Goal: Answer question/provide support: Share knowledge or assist other users

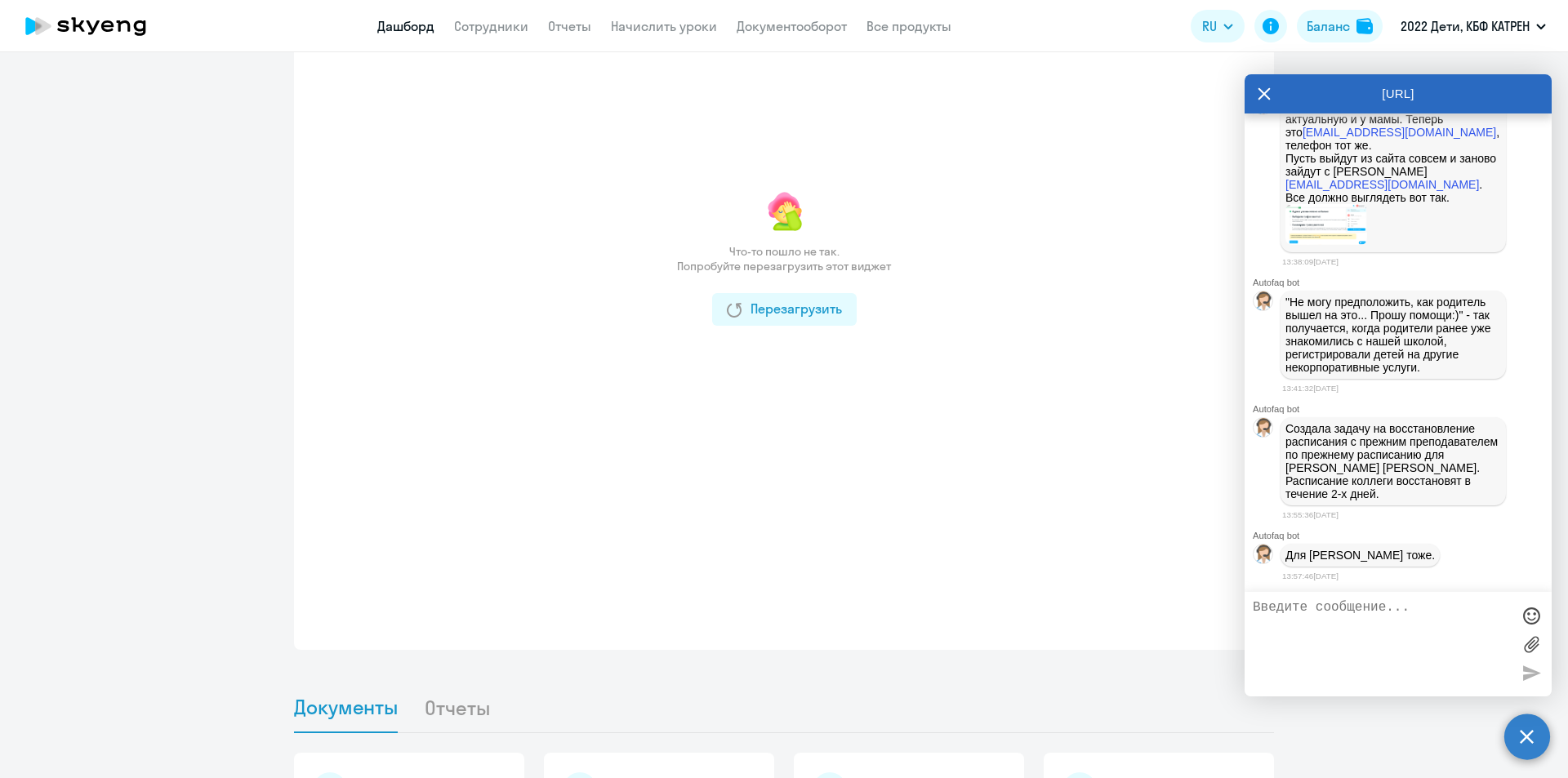
scroll to position [5898, 0]
drag, startPoint x: 1287, startPoint y: 390, endPoint x: 1417, endPoint y: 429, distance: 135.7
click at [1417, 374] on p ""Не могу предположить, как родитель вышел на это... Прошу помощи:)" - так получ…" at bounding box center [1393, 335] width 216 height 78
copy p "так получается, когда родители ранее уже знакомились с нашей школой, регистриро…"
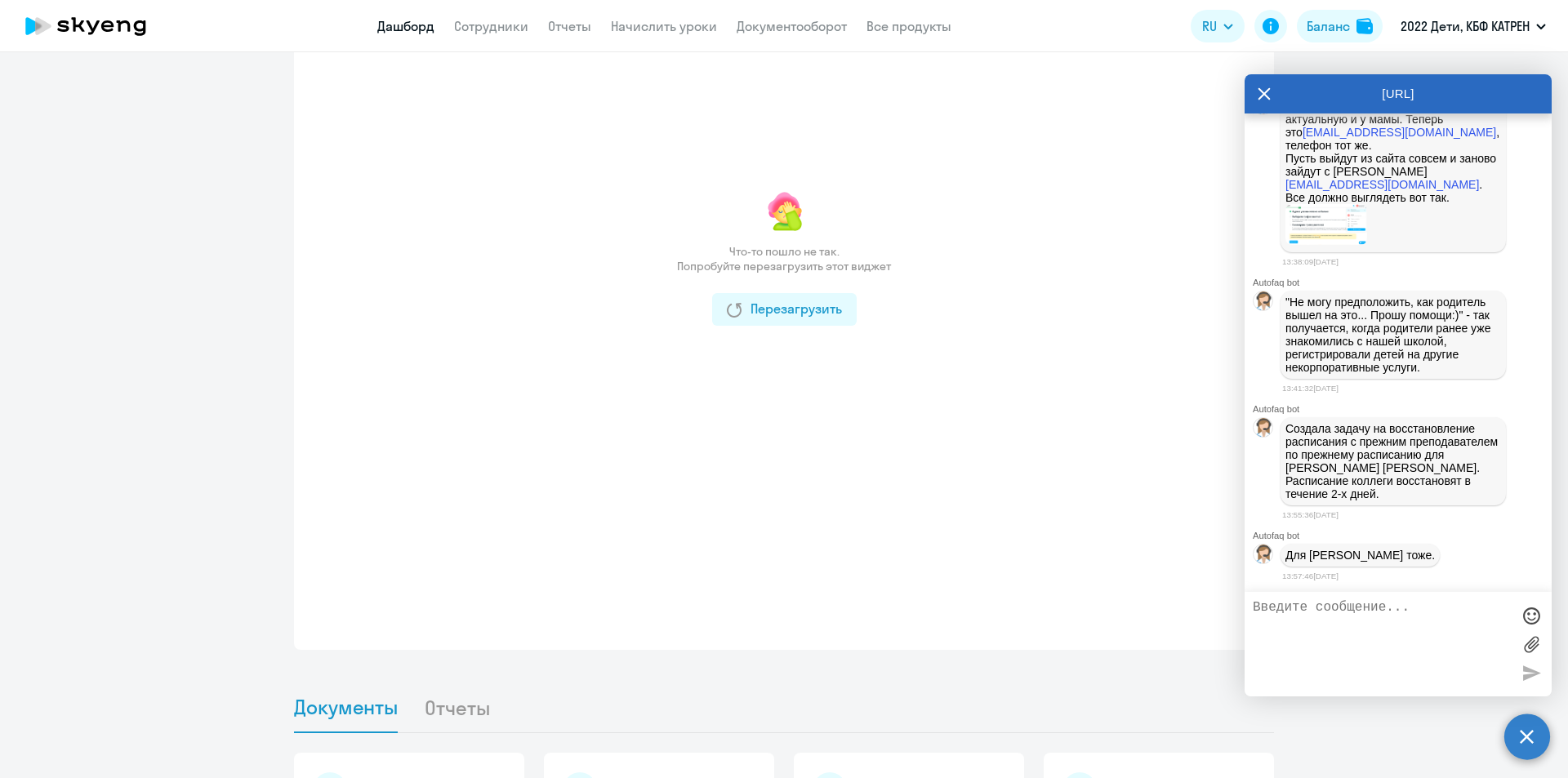
click at [1452, 204] on p "В любом случае я изменила почту на актуальную и у мамы. Теперь это [EMAIL_ADDRE…" at bounding box center [1393, 151] width 216 height 104
drag, startPoint x: 1283, startPoint y: 355, endPoint x: 1399, endPoint y: 353, distance: 116.0
click at [1399, 253] on div "В любом случае я изменила почту на актуальную и у мамы. Теперь это [EMAIL_ADDRE…" at bounding box center [1393, 173] width 226 height 157
copy link "[EMAIL_ADDRESS][DOMAIN_NAME]"
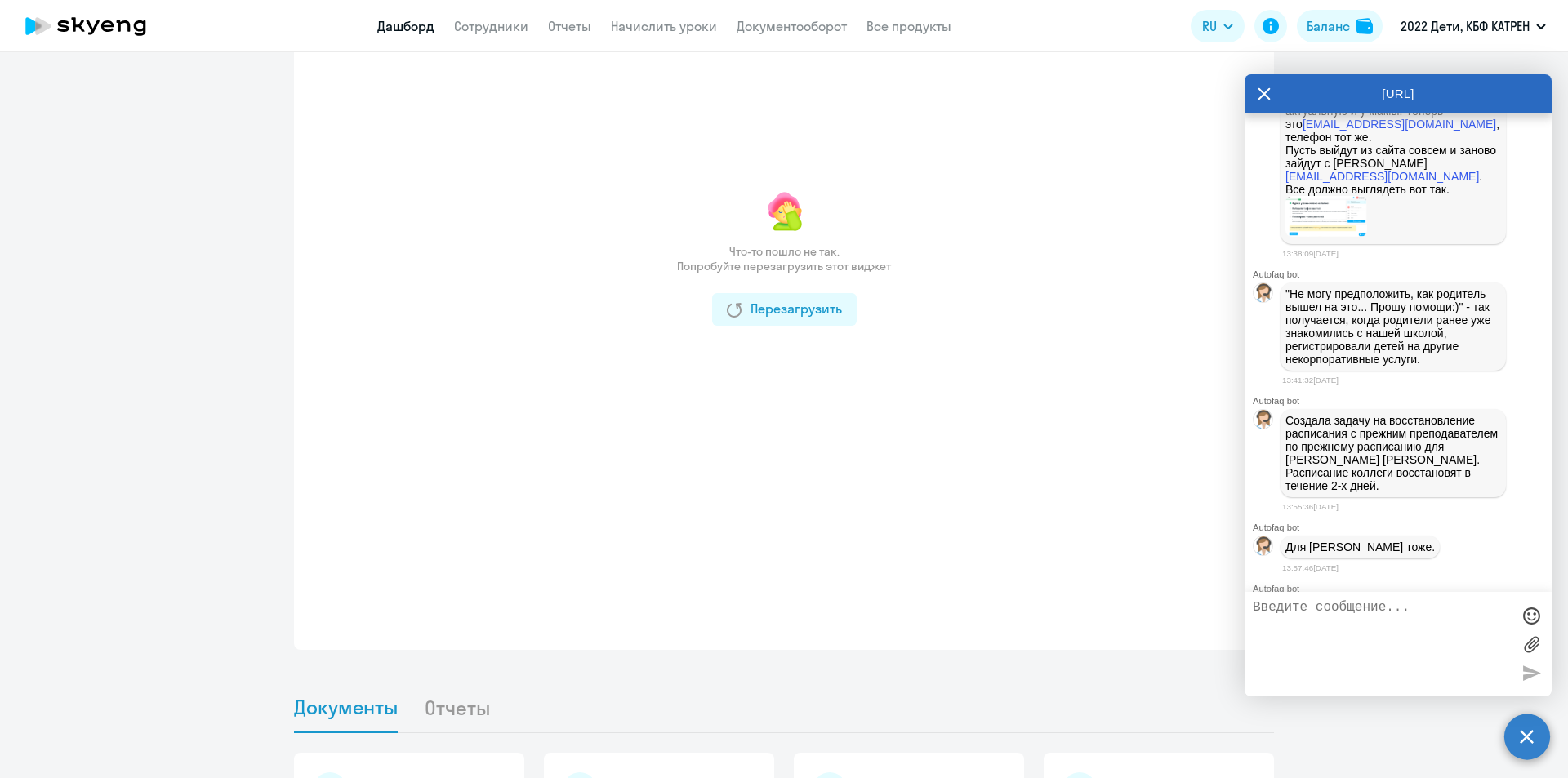
click at [1480, 239] on div at bounding box center [1393, 217] width 216 height 43
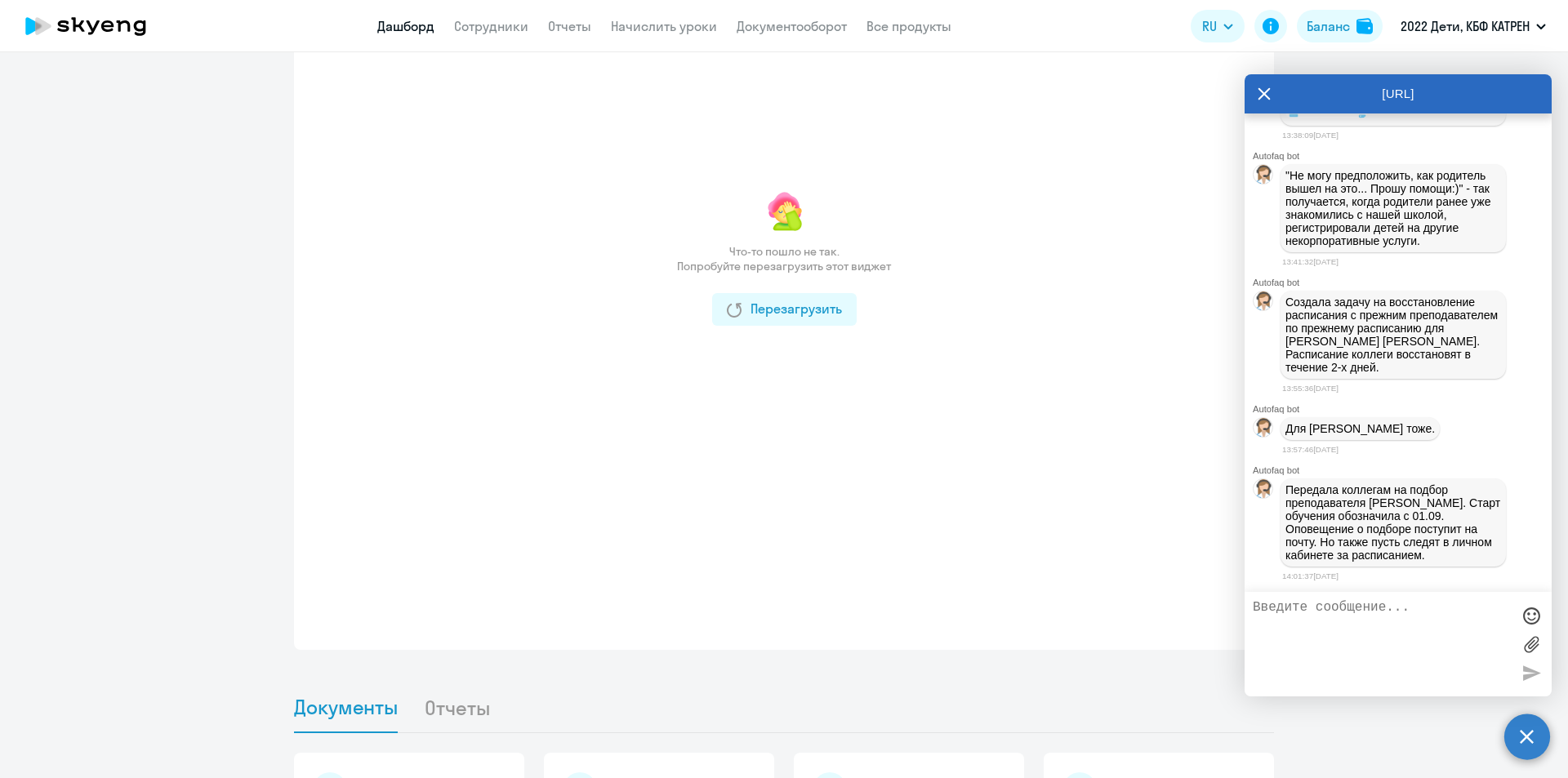
scroll to position [6061, 0]
drag, startPoint x: 1286, startPoint y: 328, endPoint x: 1392, endPoint y: 391, distance: 123.3
click at [1392, 374] on p "Создала задачу на восстановление расписания с прежним преподавателем по прежнем…" at bounding box center [1393, 335] width 216 height 78
copy p "Создала задачу на восстановление расписания с прежним преподавателем по прежнем…"
drag, startPoint x: 1286, startPoint y: 454, endPoint x: 1458, endPoint y: 459, distance: 172.1
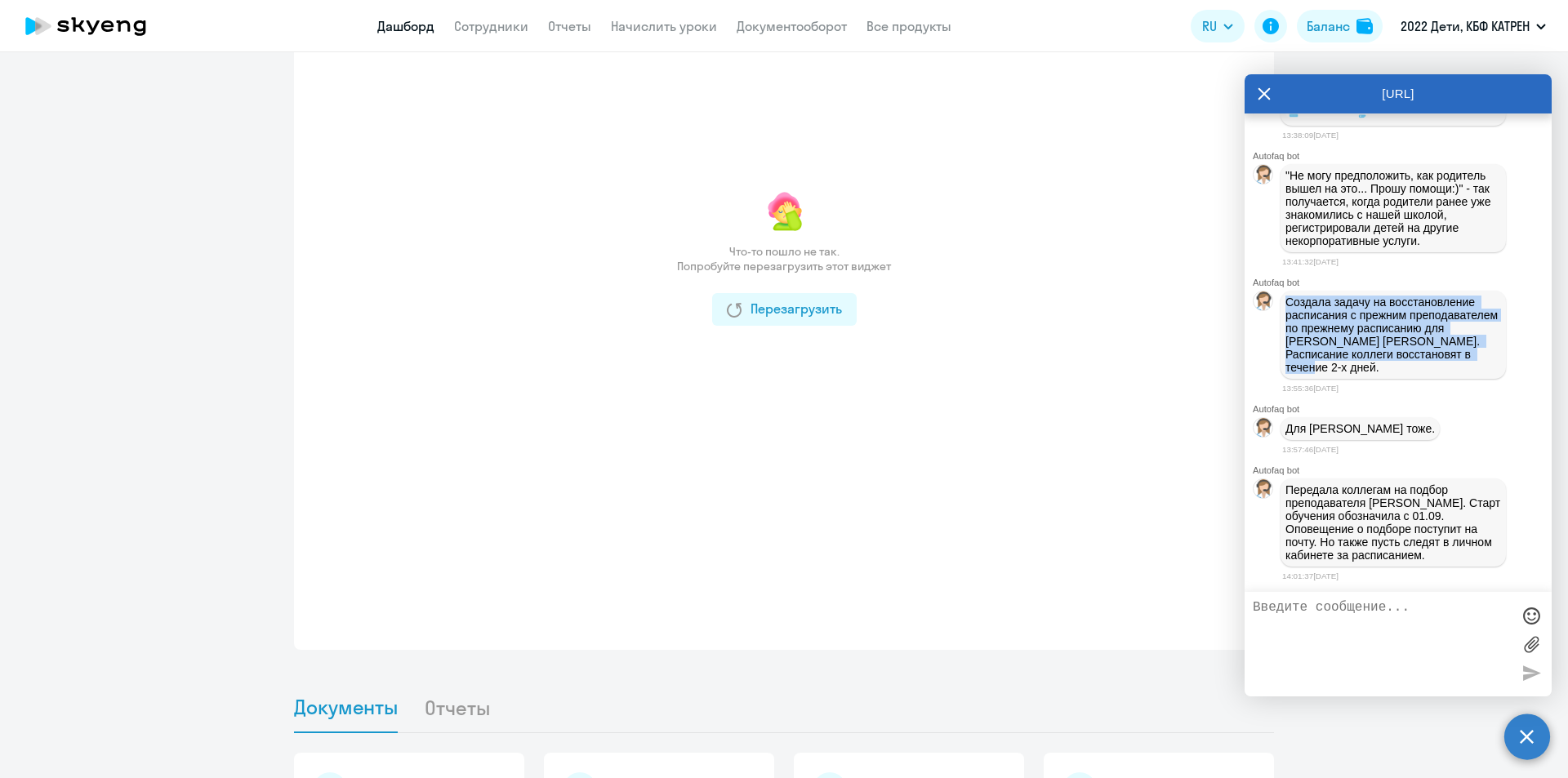
click at [1458, 443] on div "Для [PERSON_NAME] тоже." at bounding box center [1397, 428] width 307 height 29
copy p "Для [PERSON_NAME] тоже."
drag, startPoint x: 1290, startPoint y: 489, endPoint x: 1449, endPoint y: 568, distance: 177.5
click at [1449, 568] on div "Autofaq bot Передала коллегам на подбор преподавателя [PERSON_NAME]. Старт обуч…" at bounding box center [1397, 524] width 307 height 119
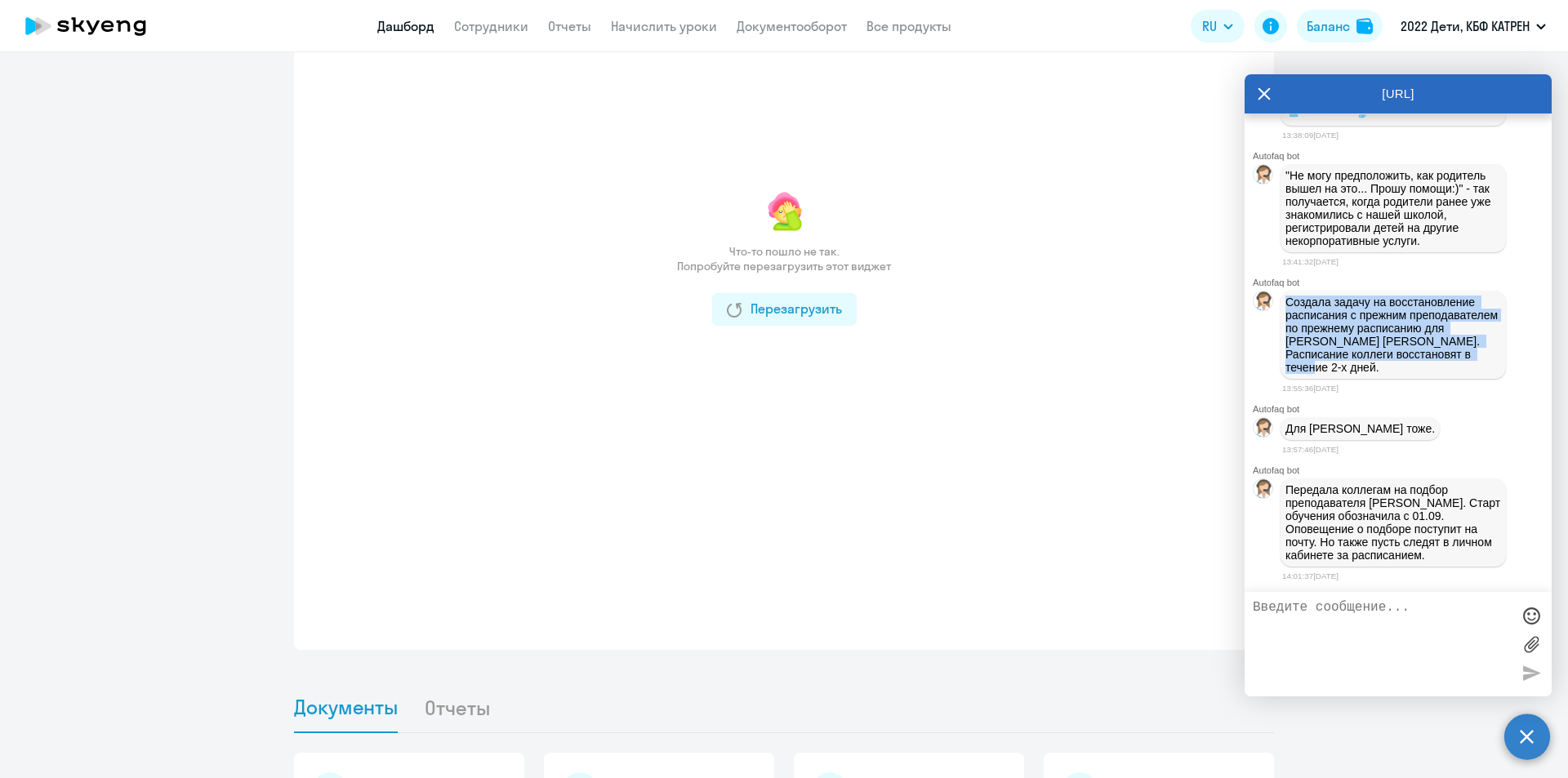
drag, startPoint x: 1346, startPoint y: 541, endPoint x: 1318, endPoint y: 513, distance: 39.6
click at [1346, 541] on p "Передала коллегам на подбор преподавателя [PERSON_NAME]. Старт обучения обознач…" at bounding box center [1393, 522] width 216 height 78
click at [1288, 489] on p "Передала коллегам на подбор преподавателя [PERSON_NAME]. Старт обучения обознач…" at bounding box center [1393, 522] width 216 height 78
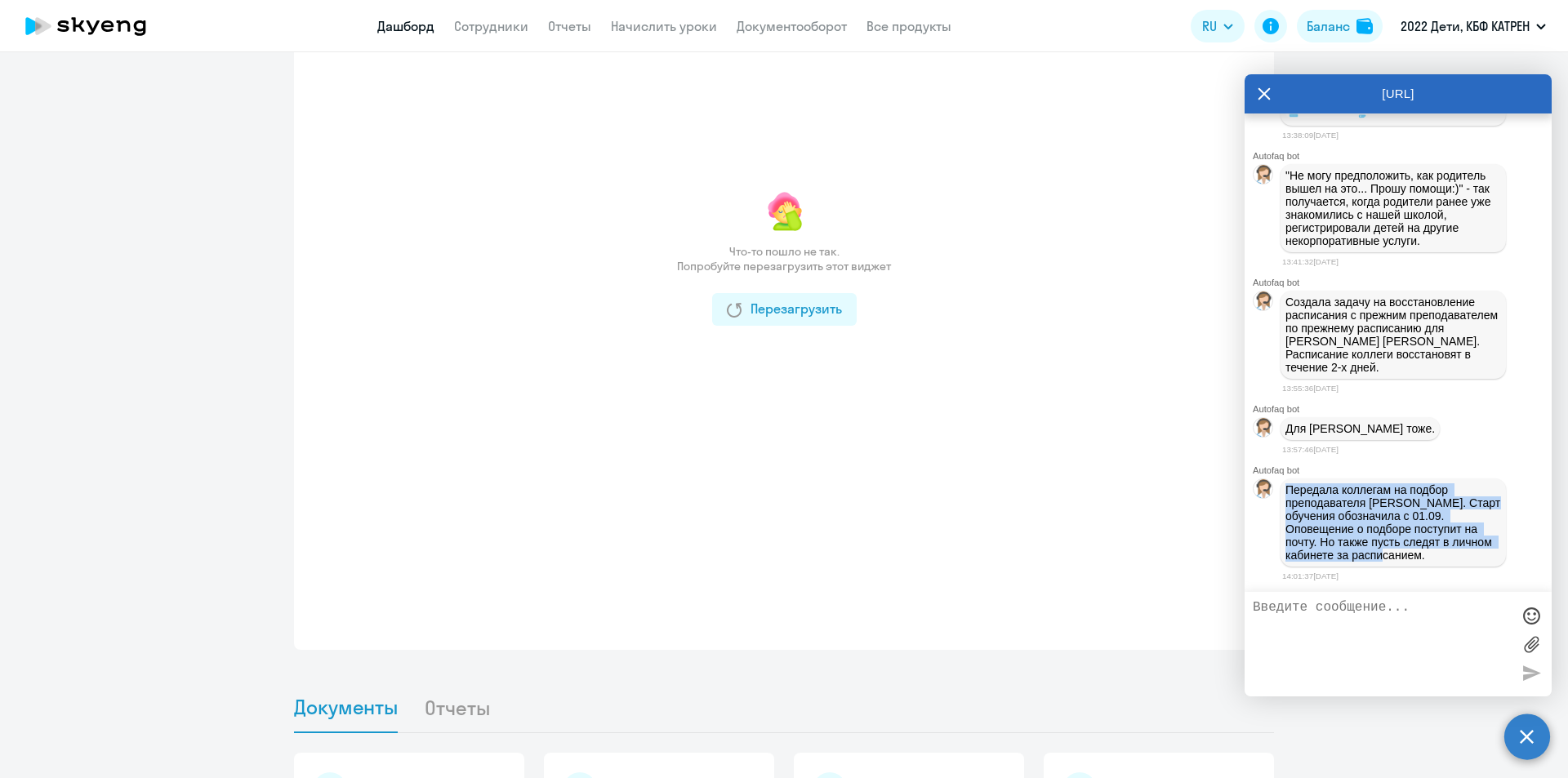
drag, startPoint x: 1285, startPoint y: 489, endPoint x: 1471, endPoint y: 564, distance: 200.6
click at [1471, 564] on div "Передала коллегам на подбор преподавателя [PERSON_NAME]. Старт обучения обознач…" at bounding box center [1393, 522] width 226 height 88
copy p "Передала коллегам на подбор преподавателя [PERSON_NAME]. Старт обучения обознач…"
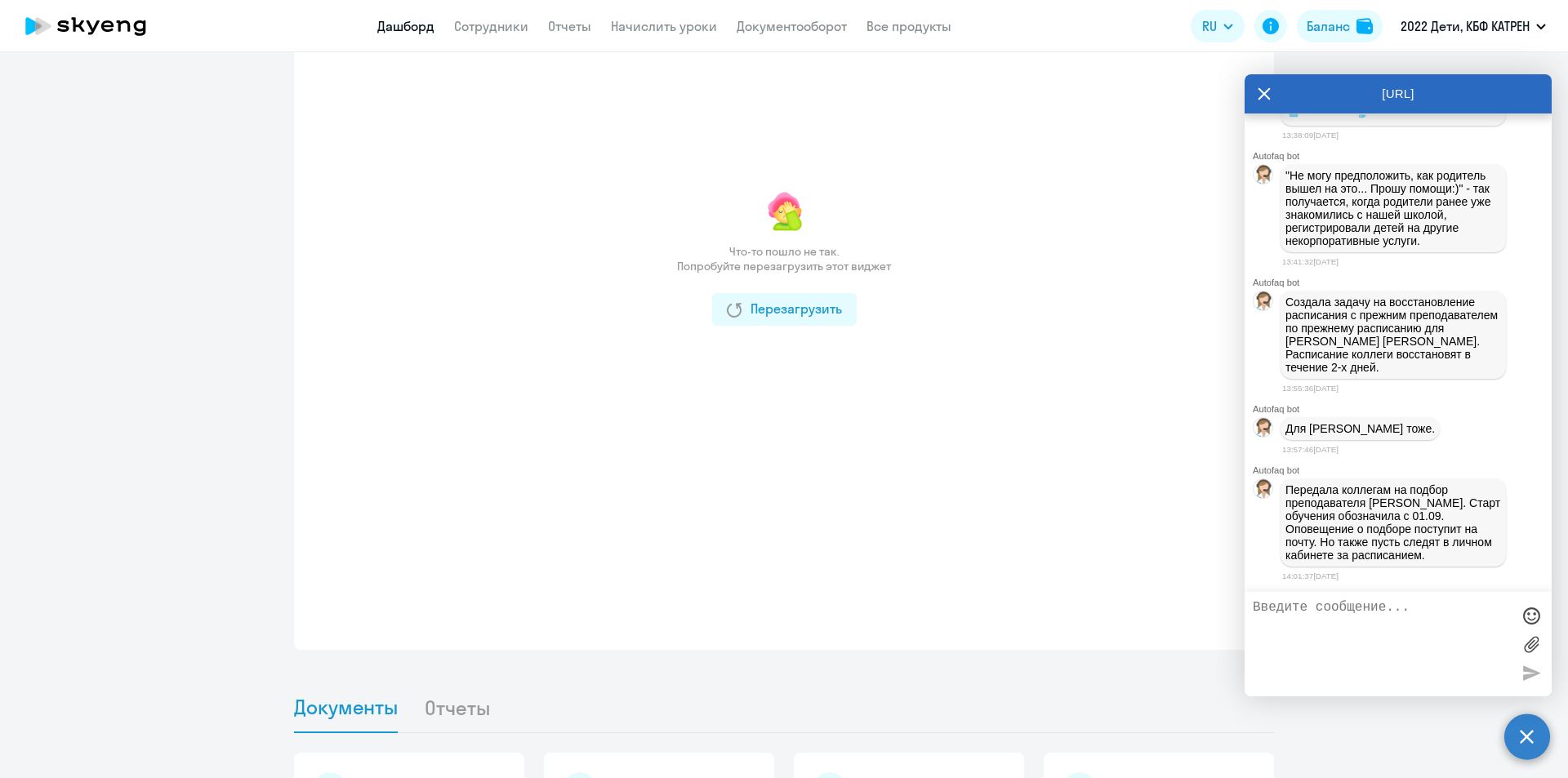
click at [1336, 610] on textarea at bounding box center [1382, 643] width 258 height 88
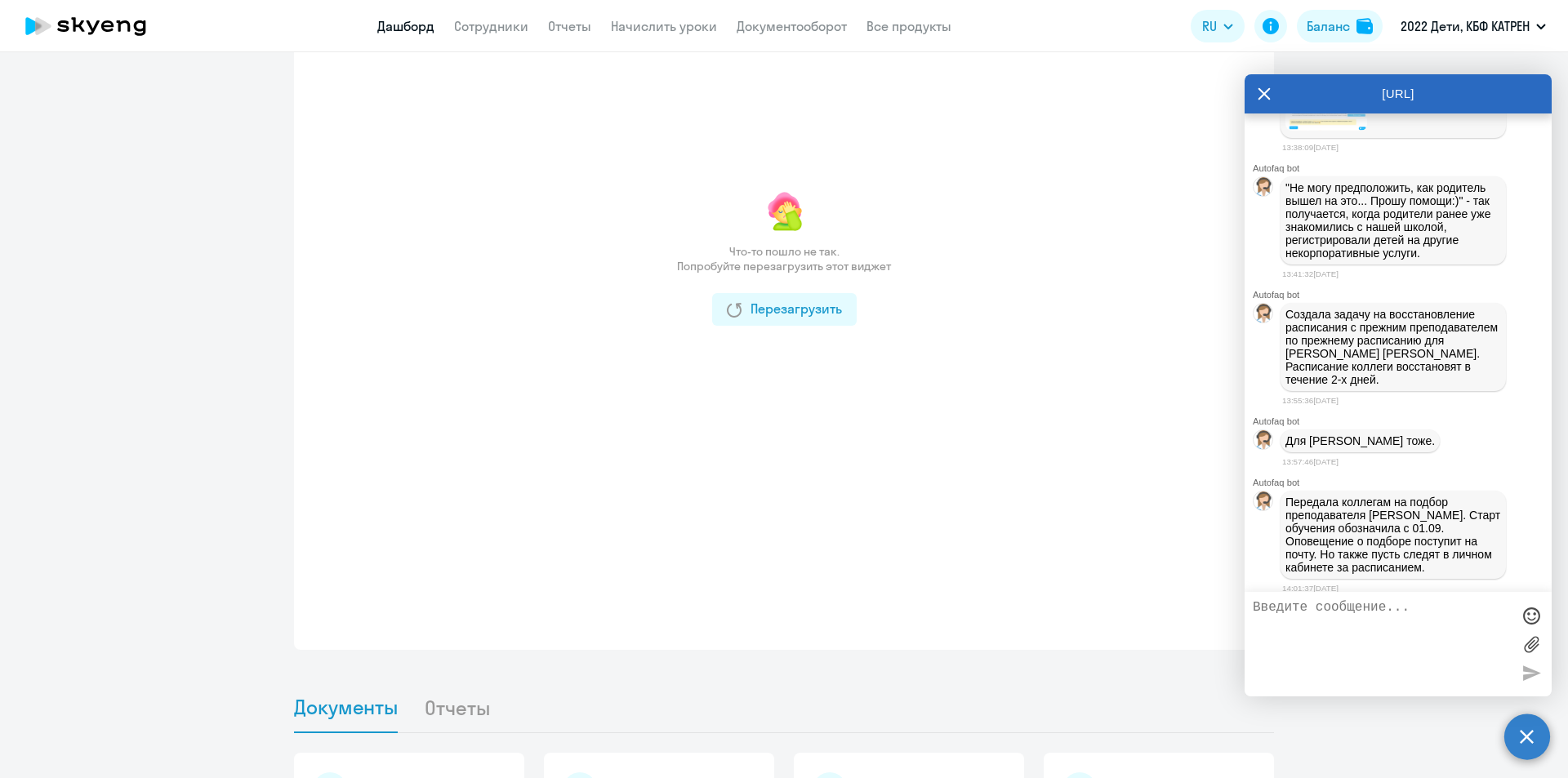
drag, startPoint x: 1284, startPoint y: 277, endPoint x: 1457, endPoint y: 315, distance: 177.1
click at [1457, 138] on div "В любом случае я изменила почту на актуальную и у мамы. Теперь это [EMAIL_ADDRE…" at bounding box center [1393, 59] width 226 height 157
copy p "Пусть выйдут из сайта совсем и заново зайдут с логином [EMAIL_ADDRESS][DOMAIN_N…"
click at [1334, 130] on img at bounding box center [1326, 110] width 82 height 40
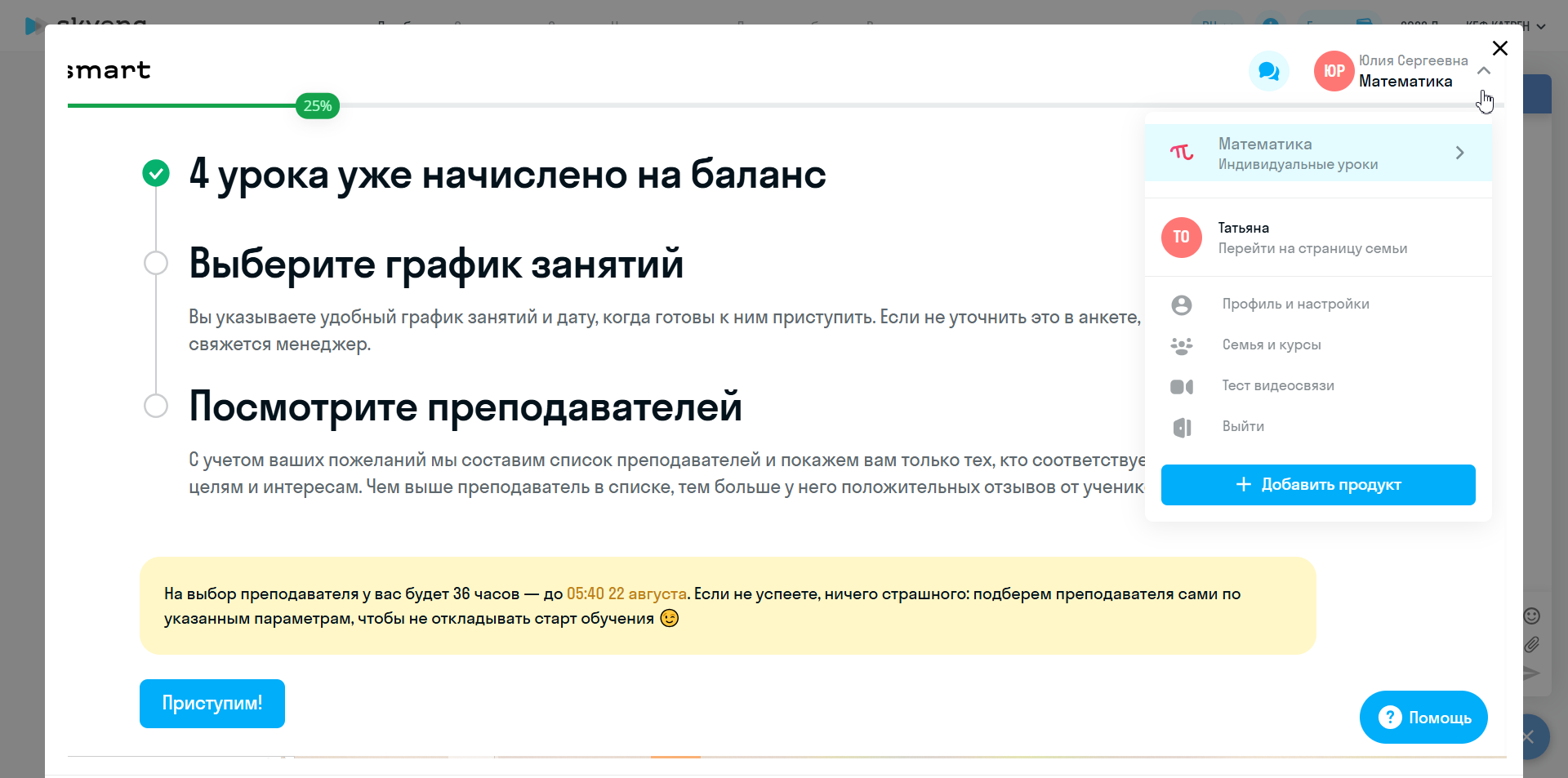
click at [1495, 44] on icon "Close" at bounding box center [1500, 47] width 26 height 26
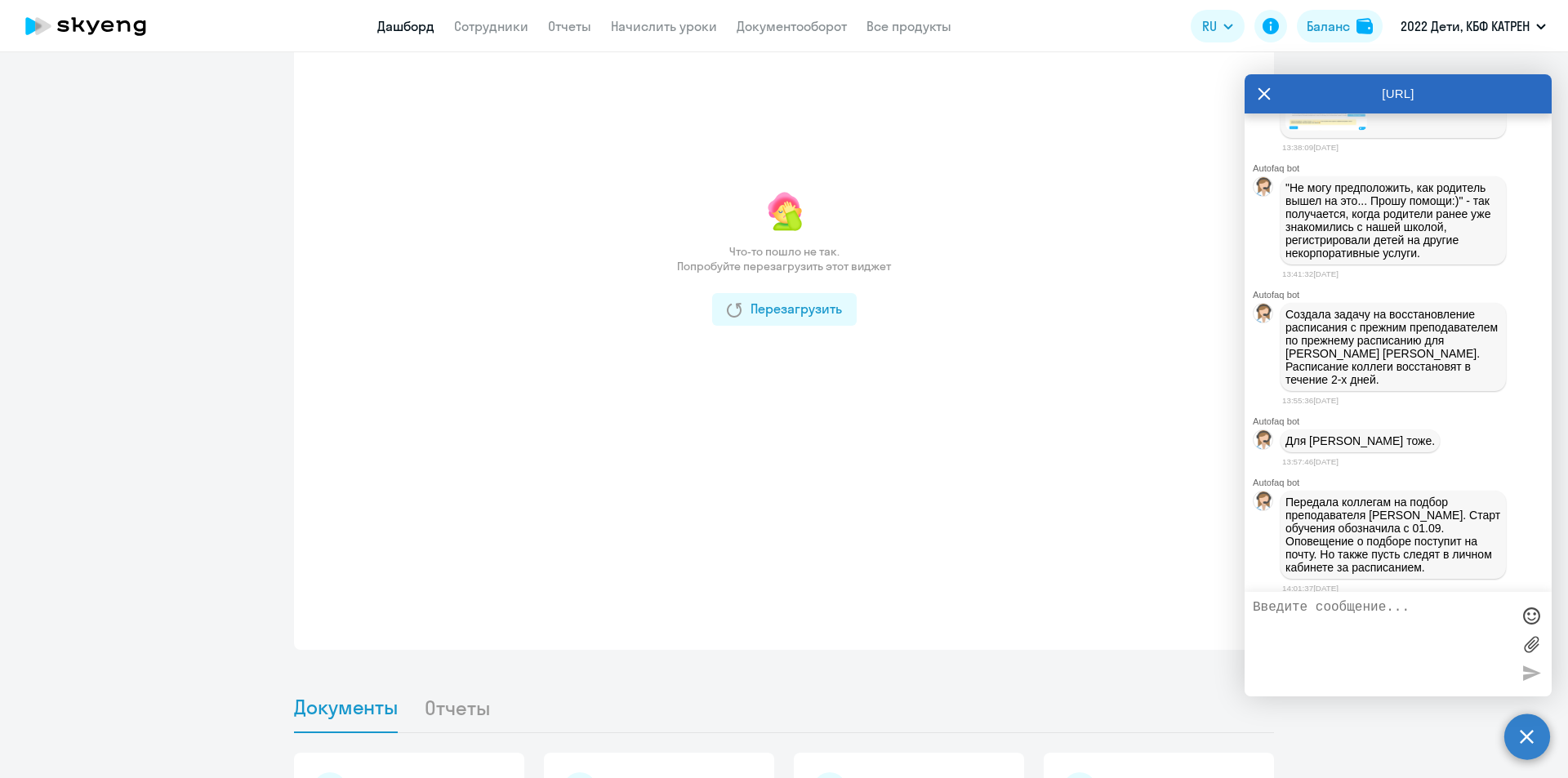
click at [1345, 625] on textarea at bounding box center [1382, 643] width 258 height 88
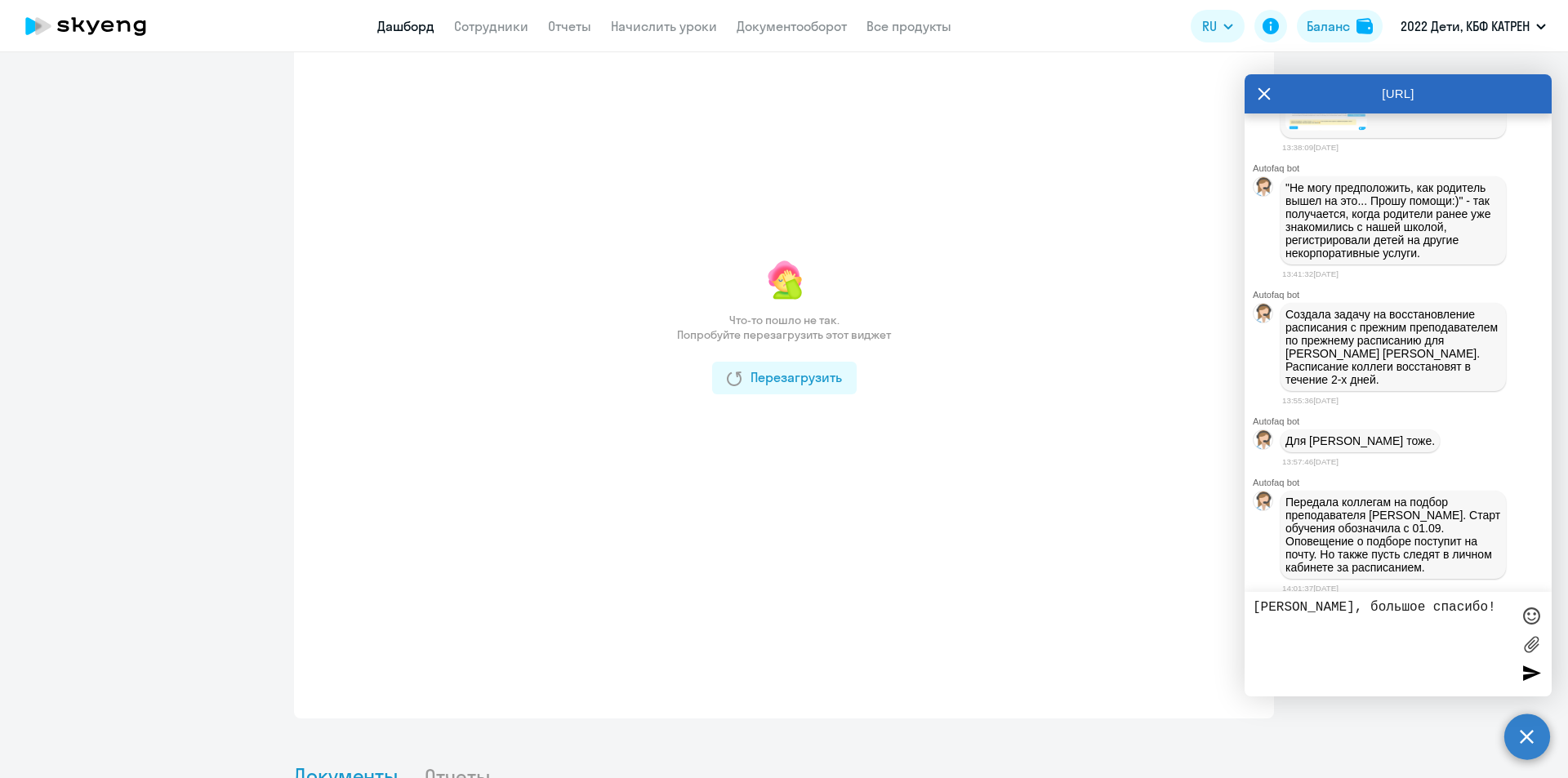
scroll to position [979, 0]
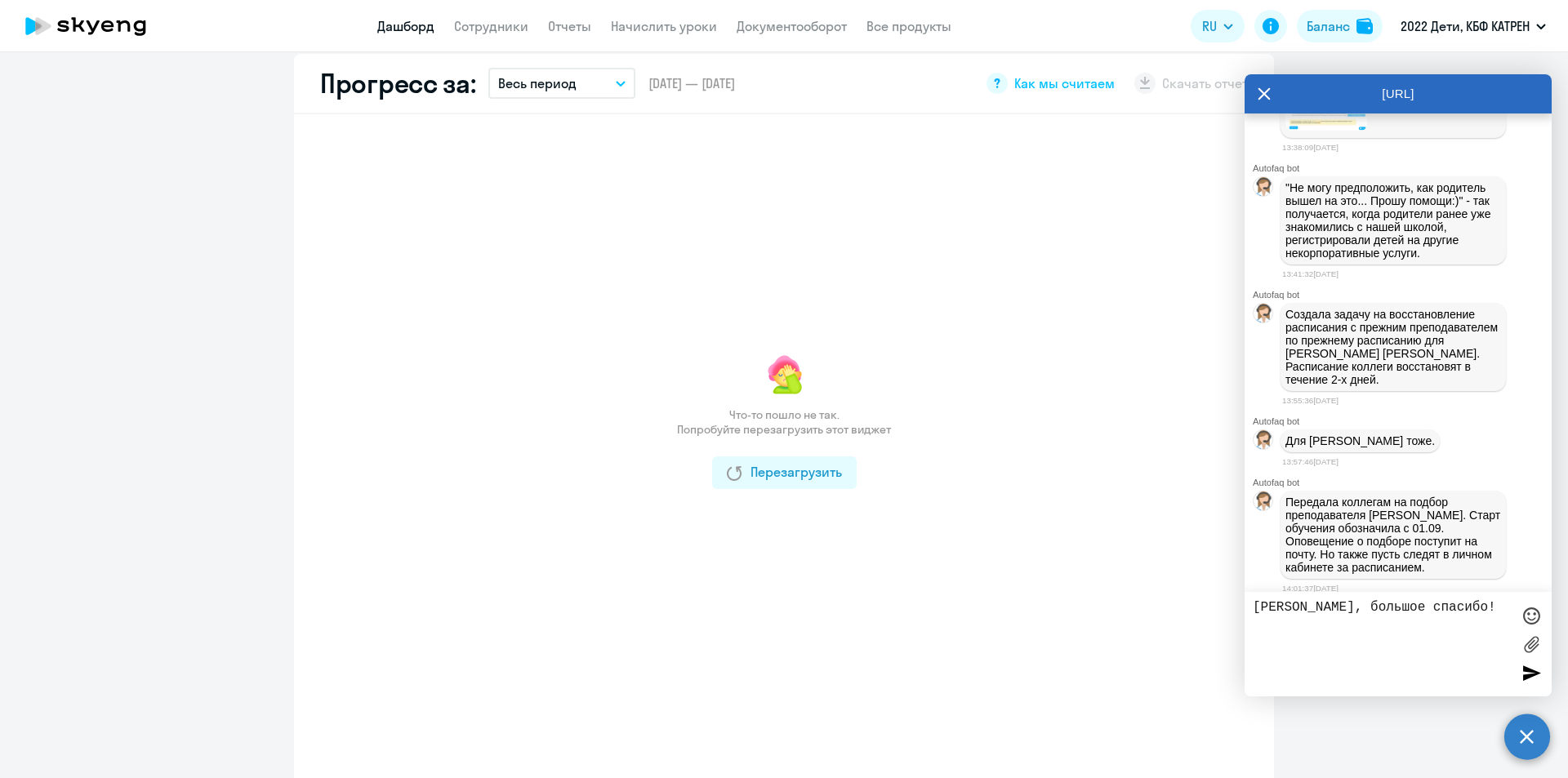
type textarea "[PERSON_NAME], большое спасибо!"
click at [1529, 670] on div at bounding box center [1530, 672] width 24 height 24
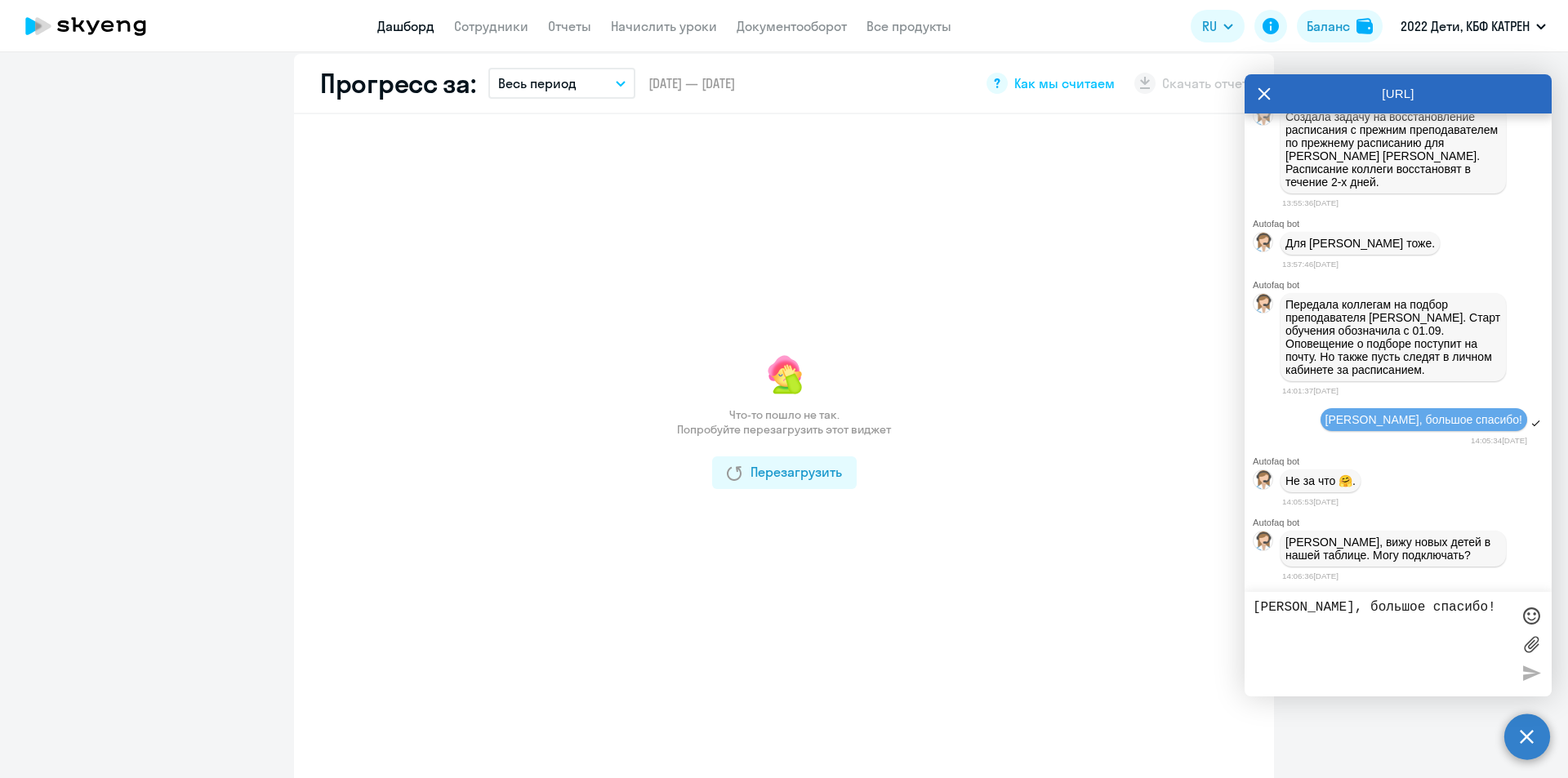
scroll to position [6274, 0]
click at [1323, 607] on textarea "[PERSON_NAME], большое спасибо!" at bounding box center [1382, 643] width 258 height 88
click at [1358, 607] on textarea "[PERSON_NAME], большое спасибо!" at bounding box center [1382, 643] width 258 height 88
click at [1386, 613] on textarea "Да, подключайте" at bounding box center [1382, 643] width 258 height 88
type textarea "Да, подключайте всех в таблице"
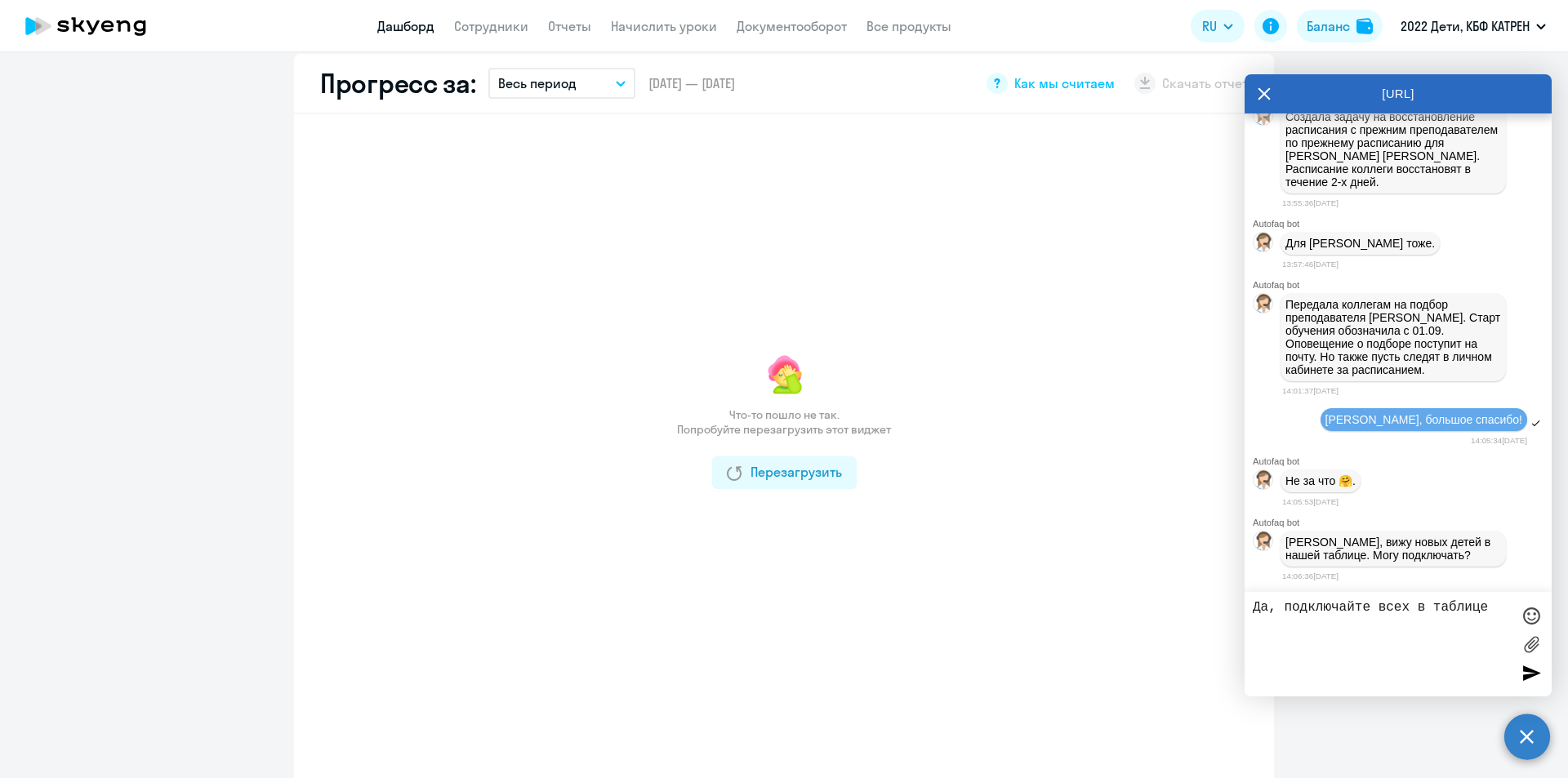
click at [1528, 670] on div at bounding box center [1530, 672] width 24 height 24
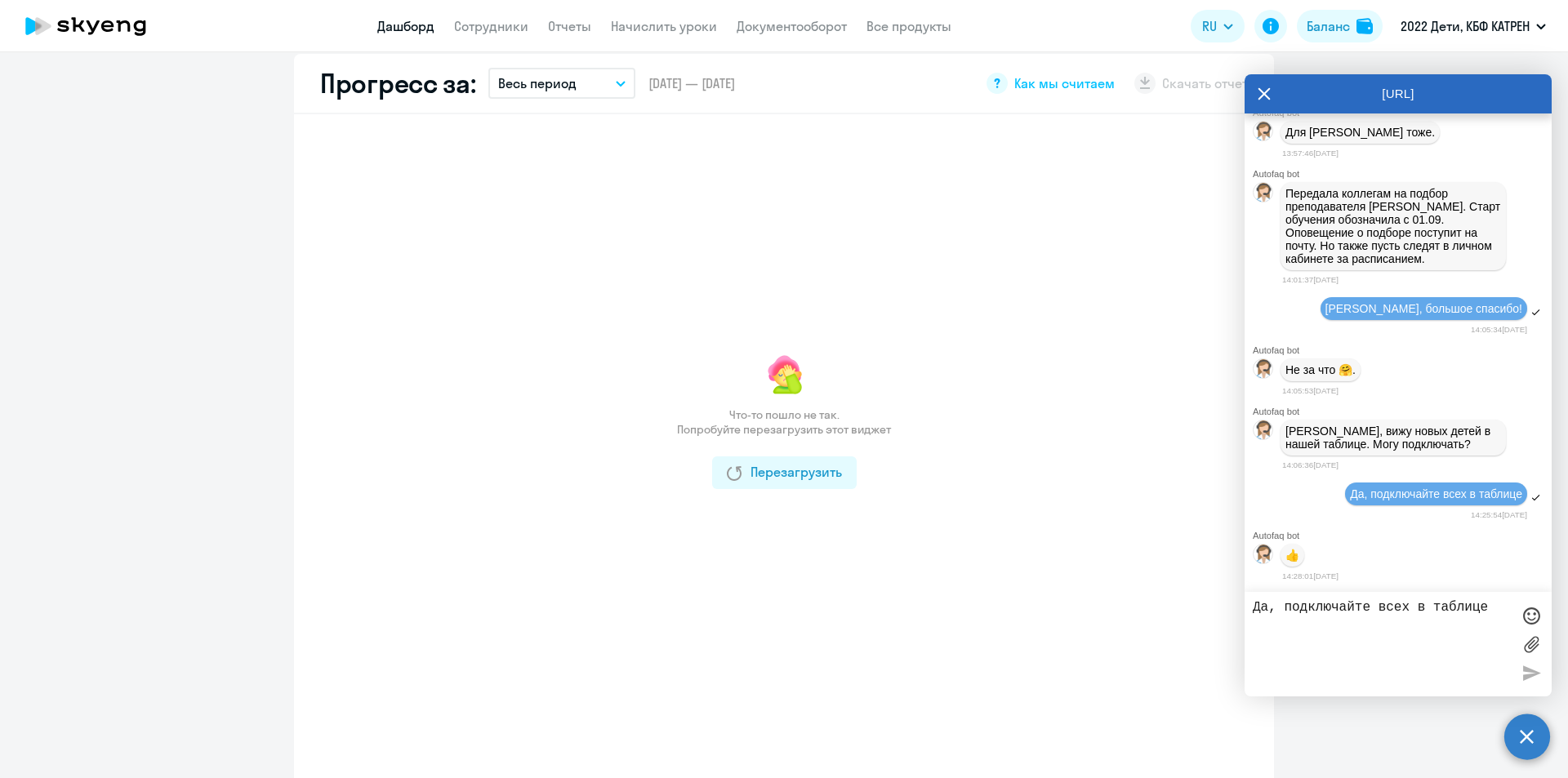
scroll to position [6387, 0]
click at [1337, 615] on textarea "Да, подключайте всех в таблице" at bounding box center [1382, 643] width 258 height 88
paste textarea
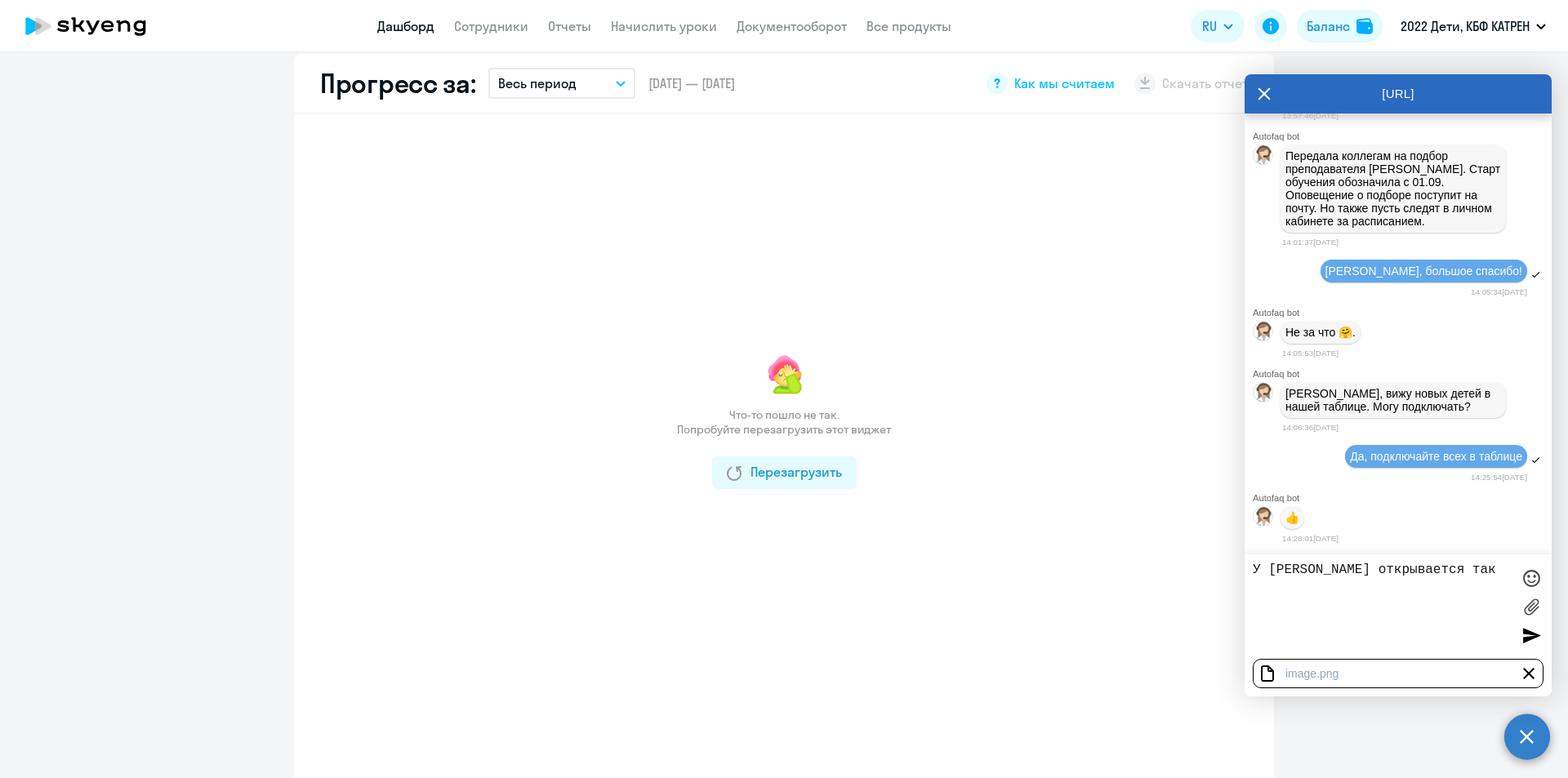
type textarea "У [PERSON_NAME] открывается так"
click at [1527, 637] on div at bounding box center [1530, 634] width 24 height 24
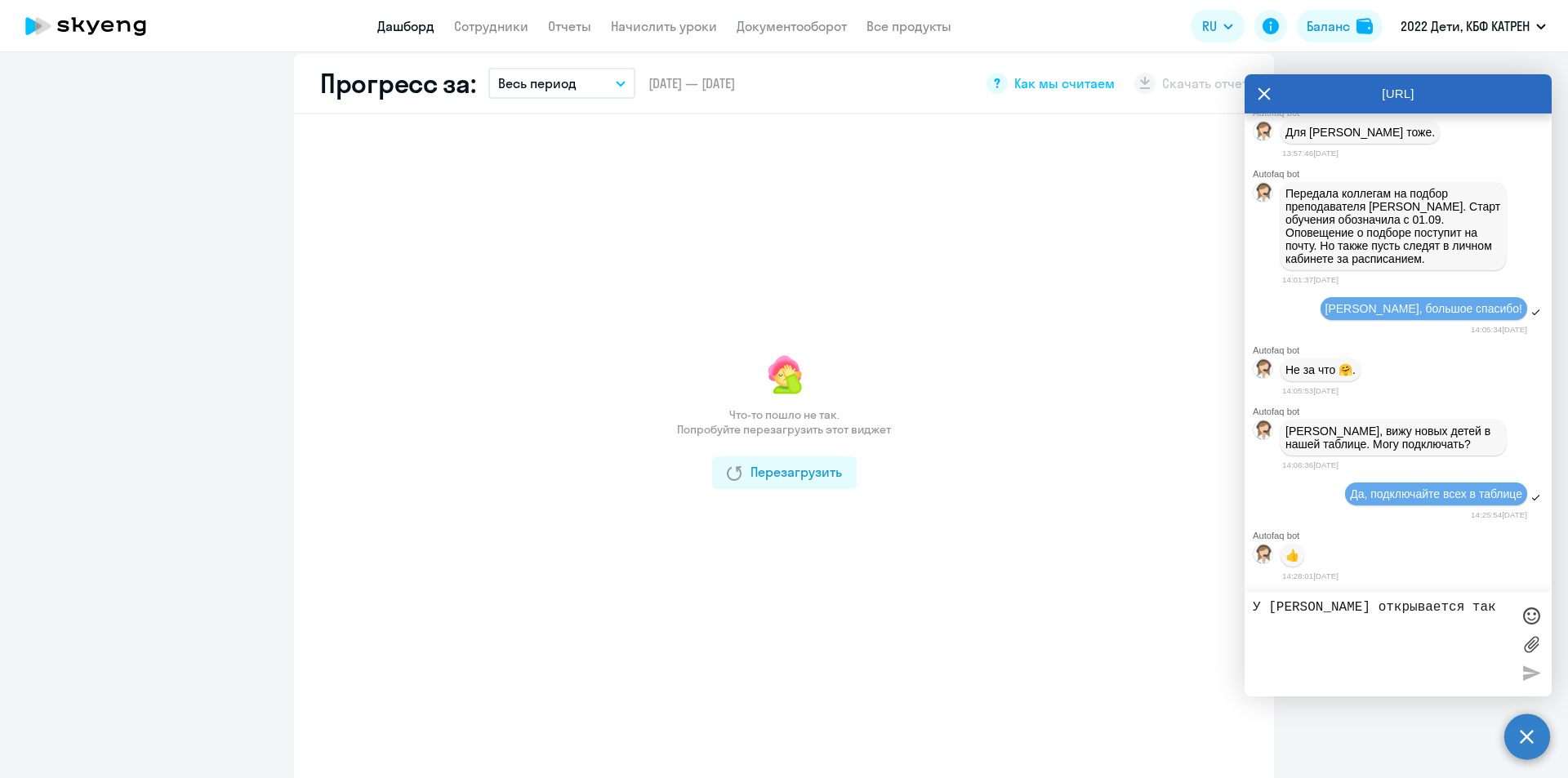
scroll to position [6459, 0]
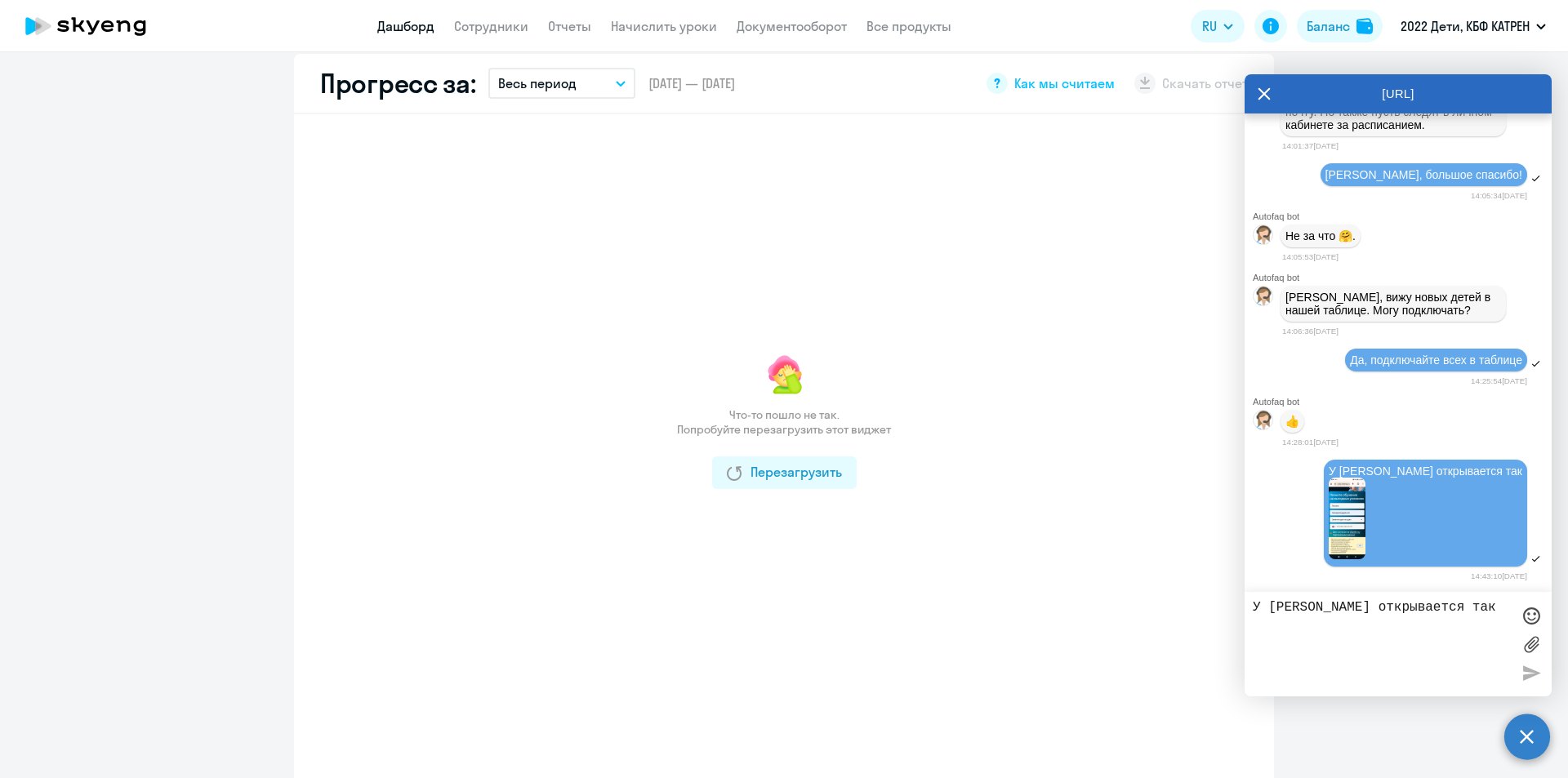
click at [1355, 632] on textarea "У [PERSON_NAME] открывается так" at bounding box center [1382, 643] width 258 height 88
drag, startPoint x: 1261, startPoint y: 622, endPoint x: 1254, endPoint y: 619, distance: 7.6
click at [1254, 619] on textarea "зашла под новым логином. Возможно ей должно было прийти письмо на почту по акту…" at bounding box center [1382, 643] width 258 height 88
type textarea "зашла под новым логином. Или возможно ей должно было прийти письмо на почту по …"
click at [1517, 738] on circle at bounding box center [1527, 736] width 45 height 45
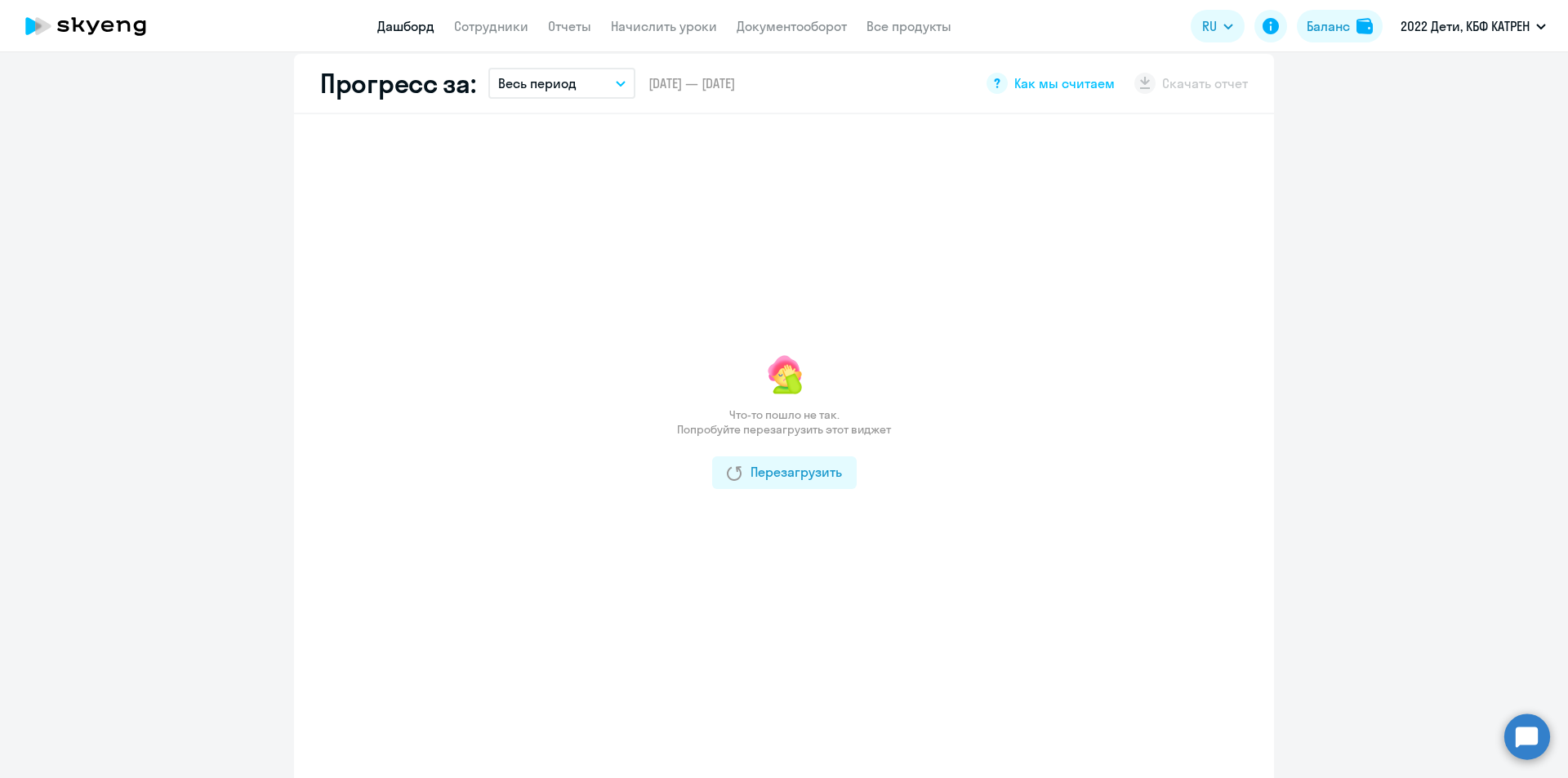
click at [1515, 737] on circle at bounding box center [1527, 736] width 45 height 45
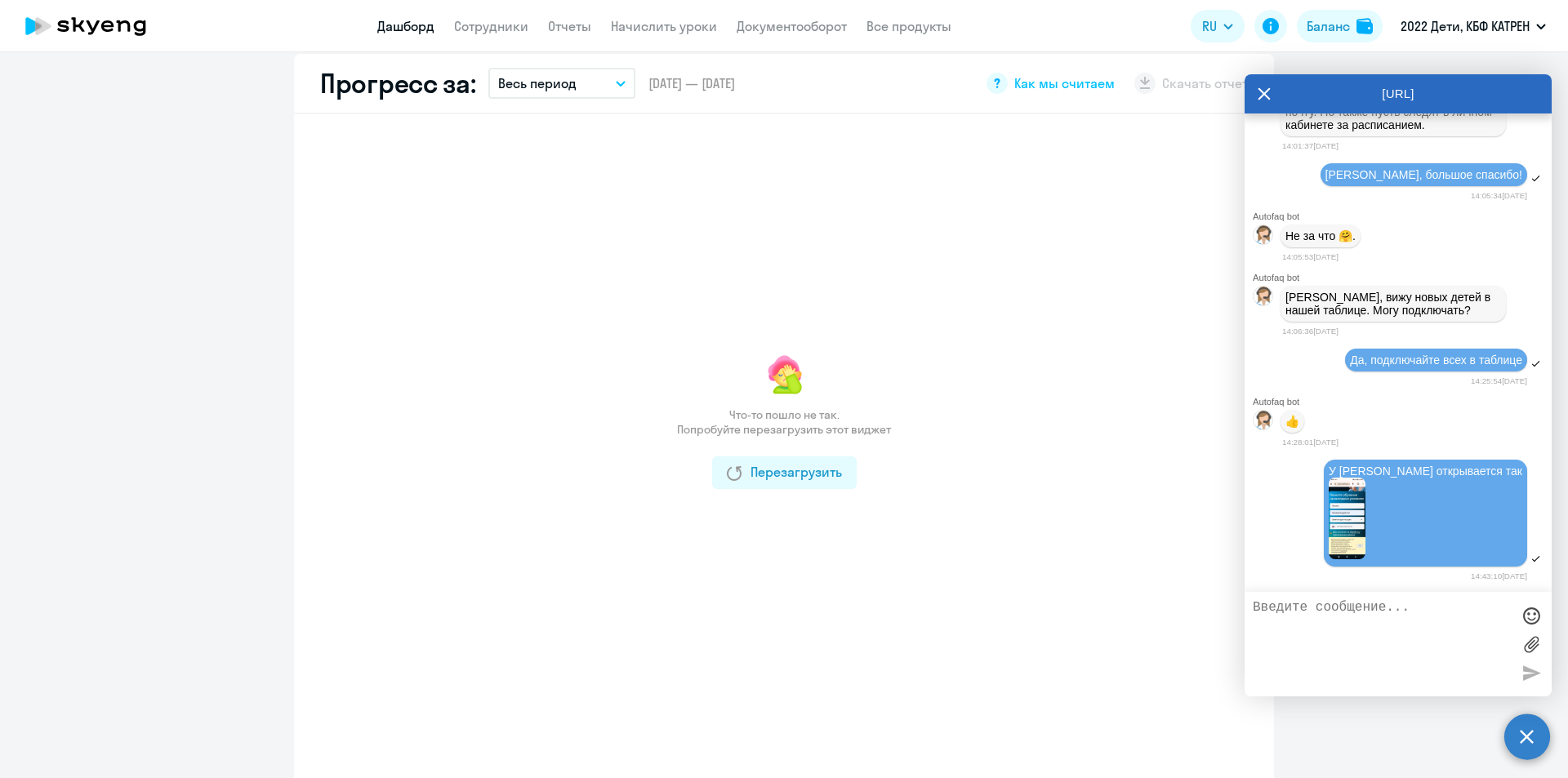
scroll to position [6521, 0]
click at [1348, 615] on textarea at bounding box center [1382, 643] width 258 height 88
click at [1495, 622] on textarea "Или ей должно было прийти письмо на почту по актуальному адресу?" at bounding box center [1382, 643] width 258 height 88
click at [1490, 626] on textarea "Или ей должно было прийти письмо на почту по актуальному адресу?" at bounding box center [1382, 643] width 258 height 88
type textarea "Или ей должно было прийти письмо на почту по актуальному адресу?"
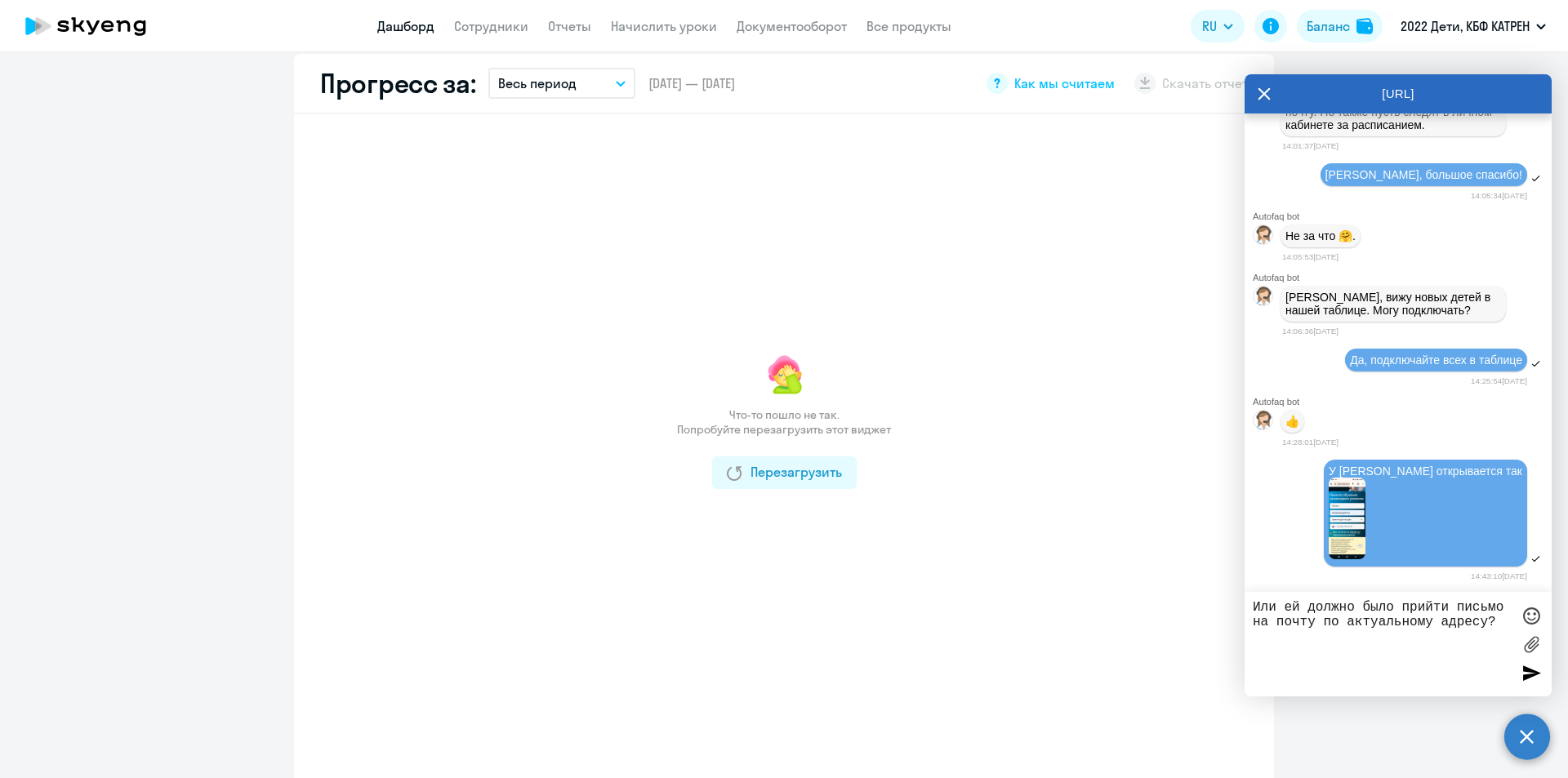
click at [1527, 672] on div at bounding box center [1530, 672] width 24 height 24
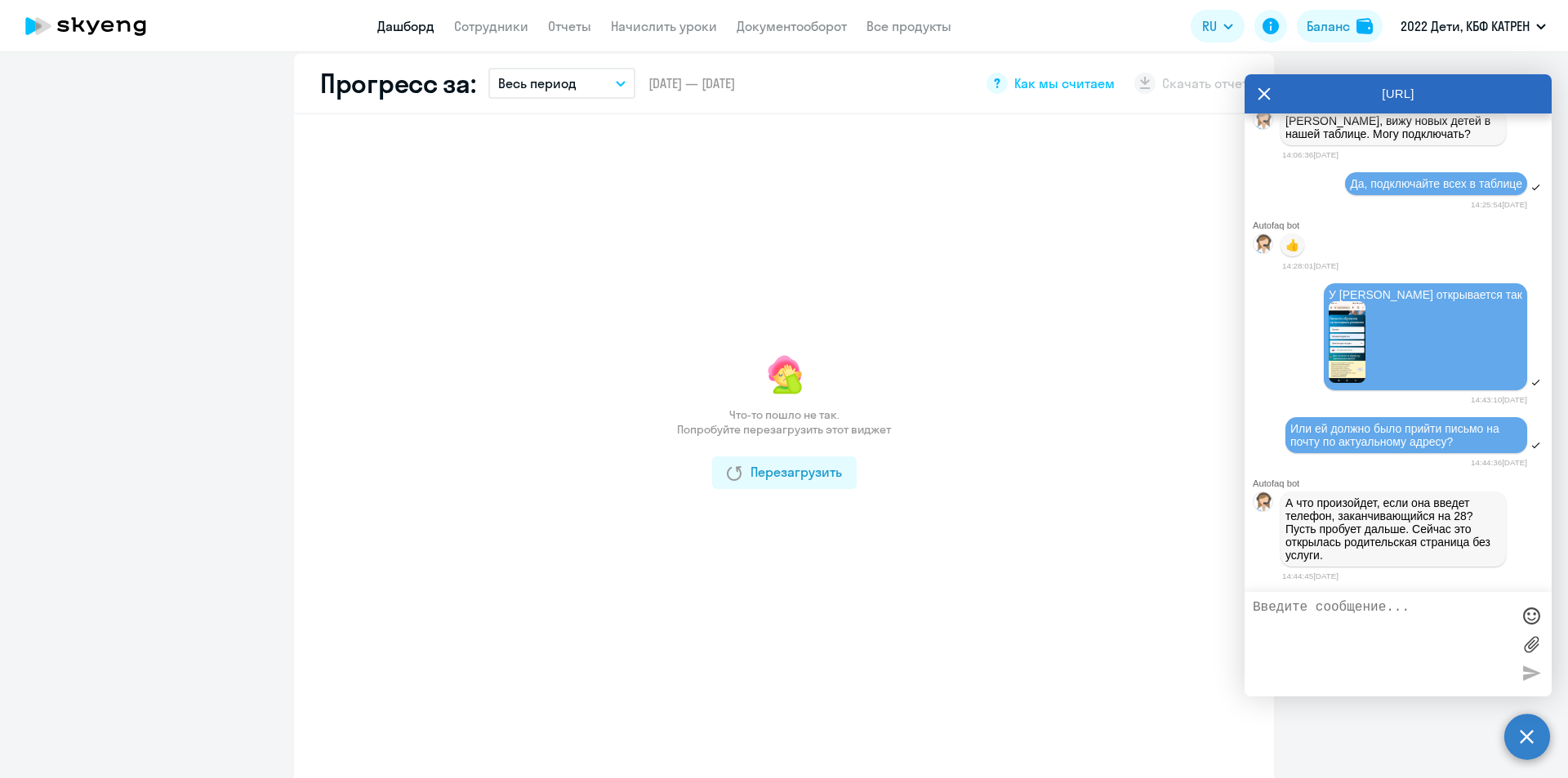
scroll to position [6697, 0]
click at [1324, 611] on textarea at bounding box center [1382, 643] width 258 height 88
click at [1412, 621] on textarea at bounding box center [1382, 643] width 258 height 88
click at [1410, 615] on textarea at bounding box center [1382, 643] width 258 height 88
click at [1386, 604] on textarea at bounding box center [1382, 643] width 258 height 88
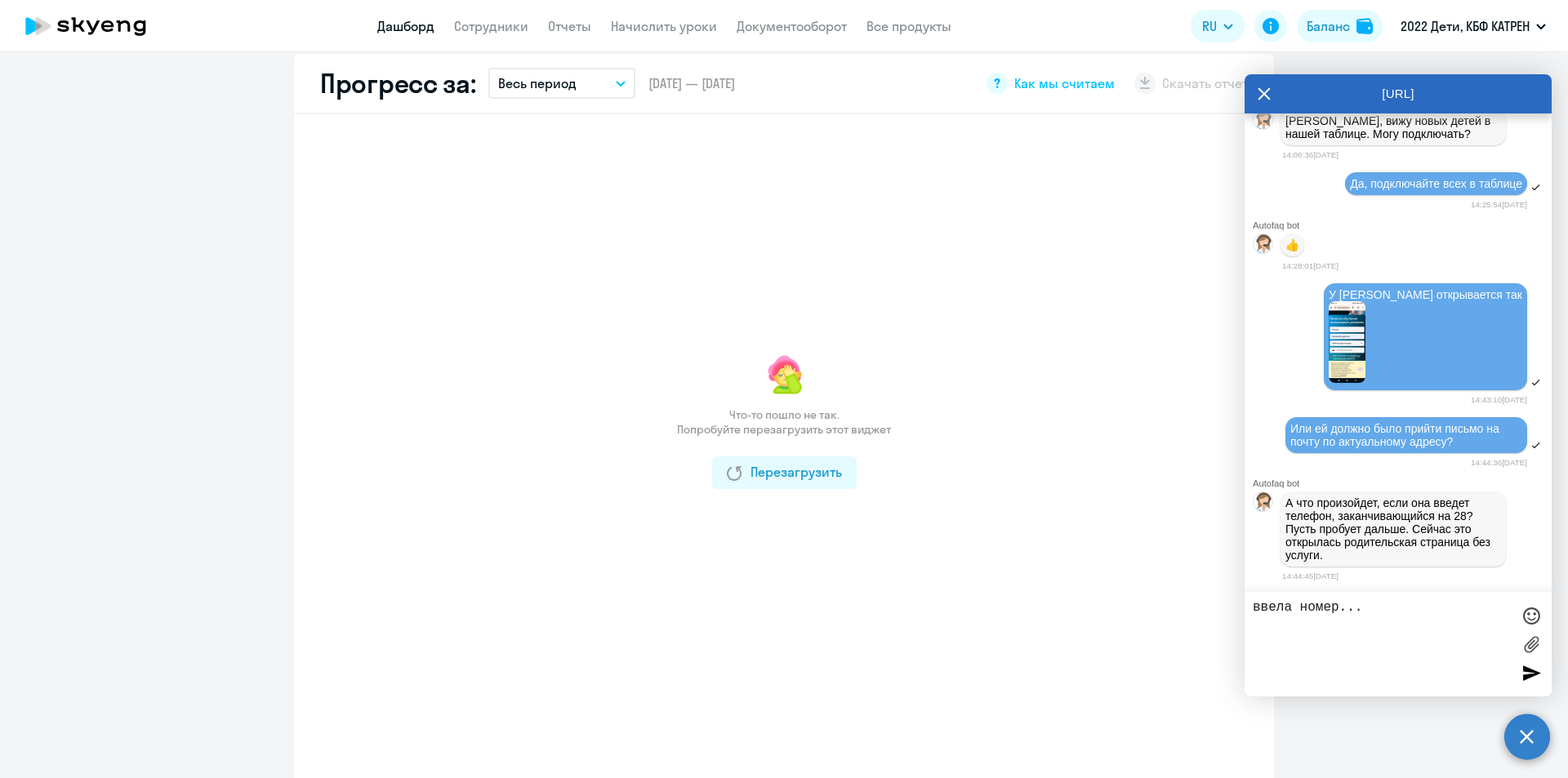
paste textarea
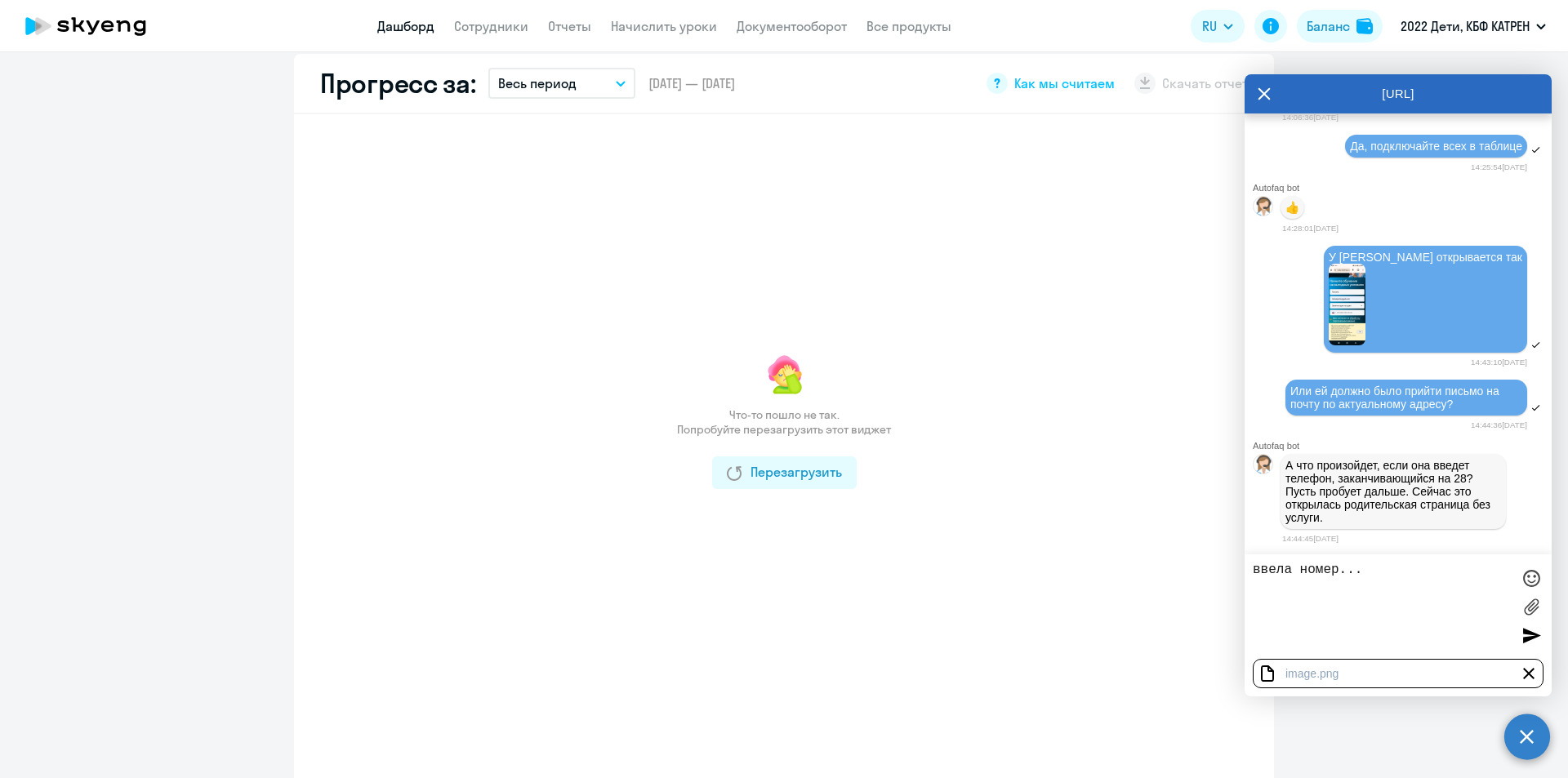
type textarea "ввела номер..."
click at [1532, 633] on div at bounding box center [1530, 634] width 24 height 24
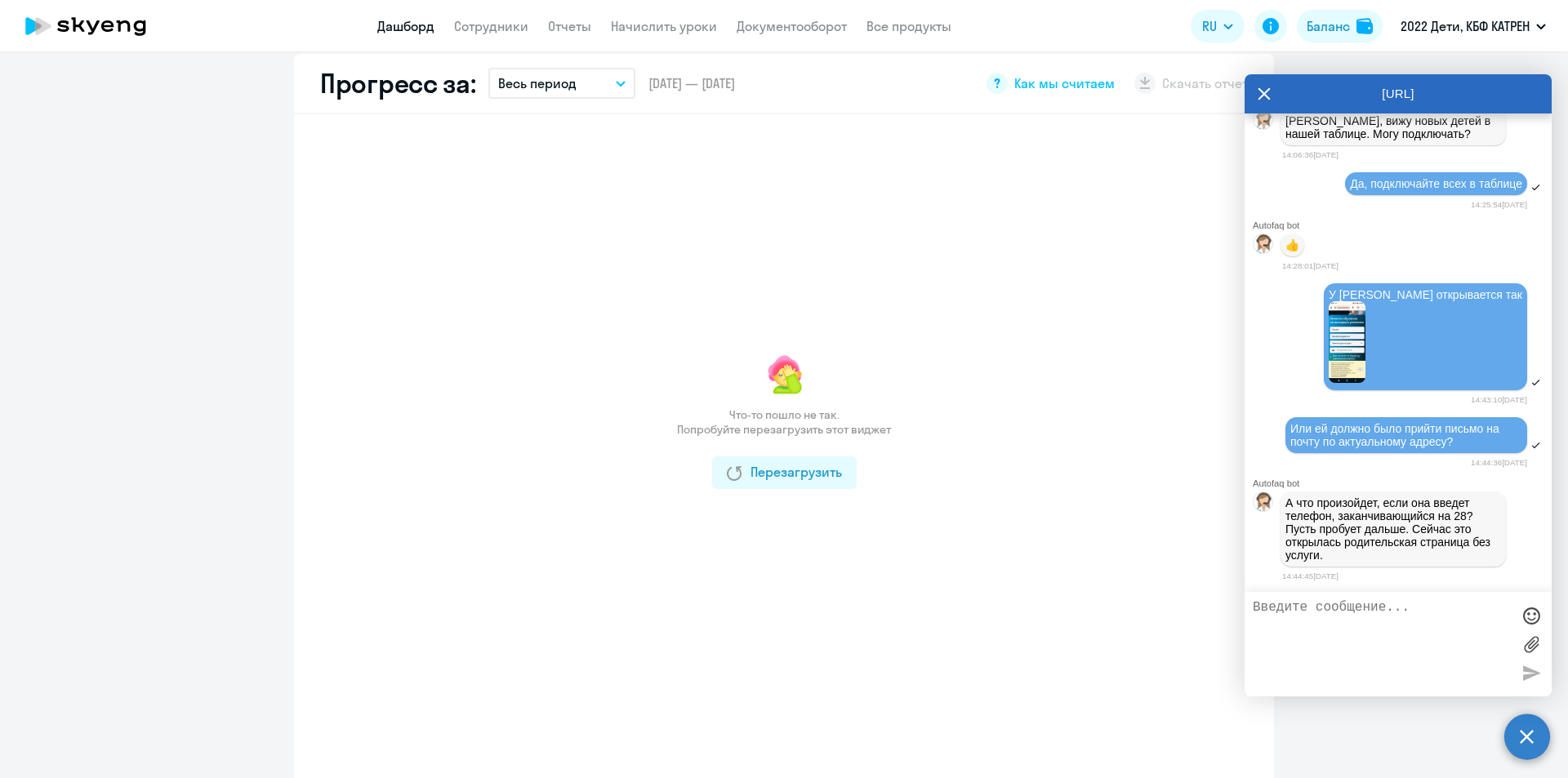
scroll to position [6770, 0]
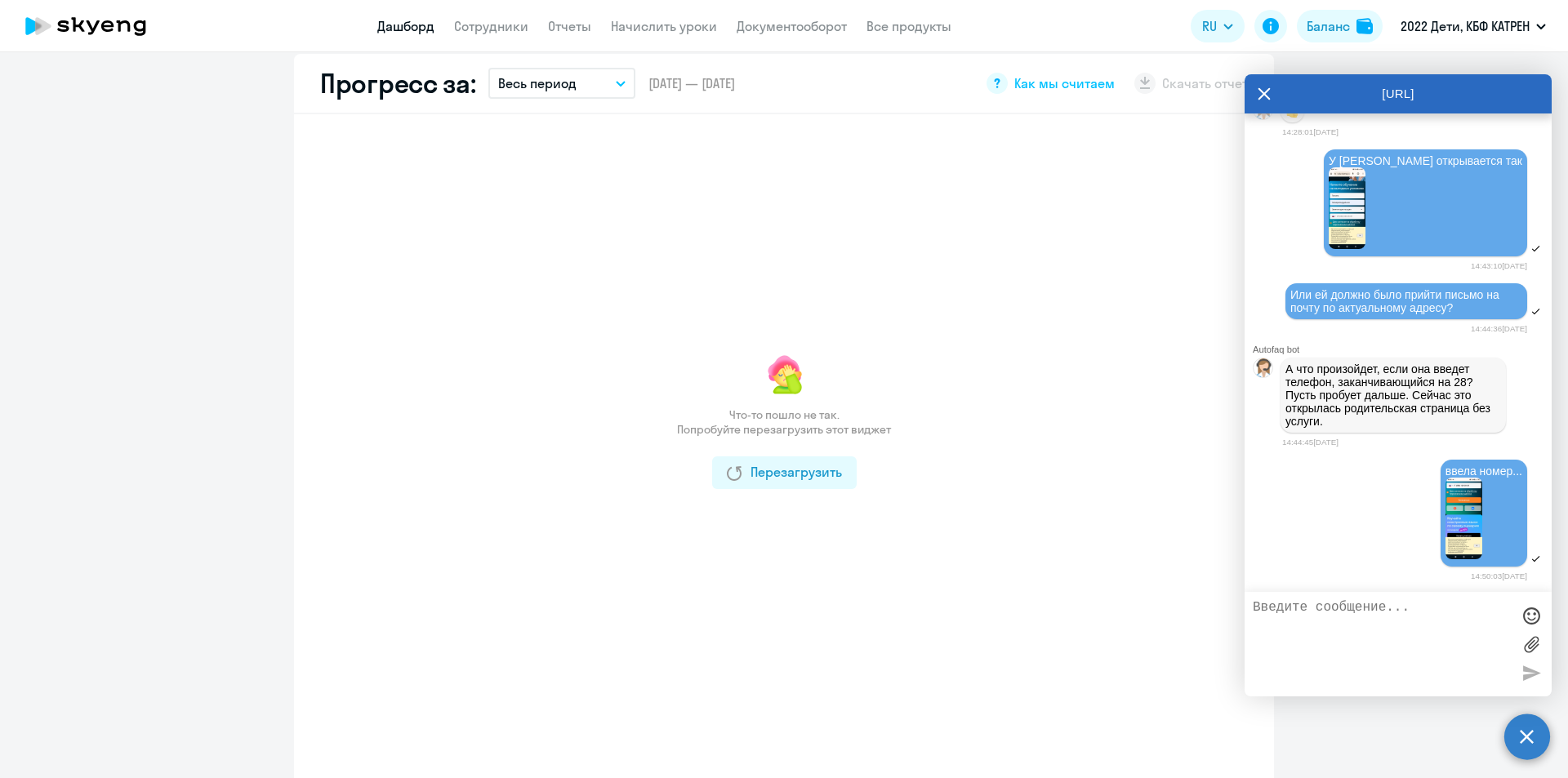
click at [1453, 559] on img at bounding box center [1464, 518] width 37 height 82
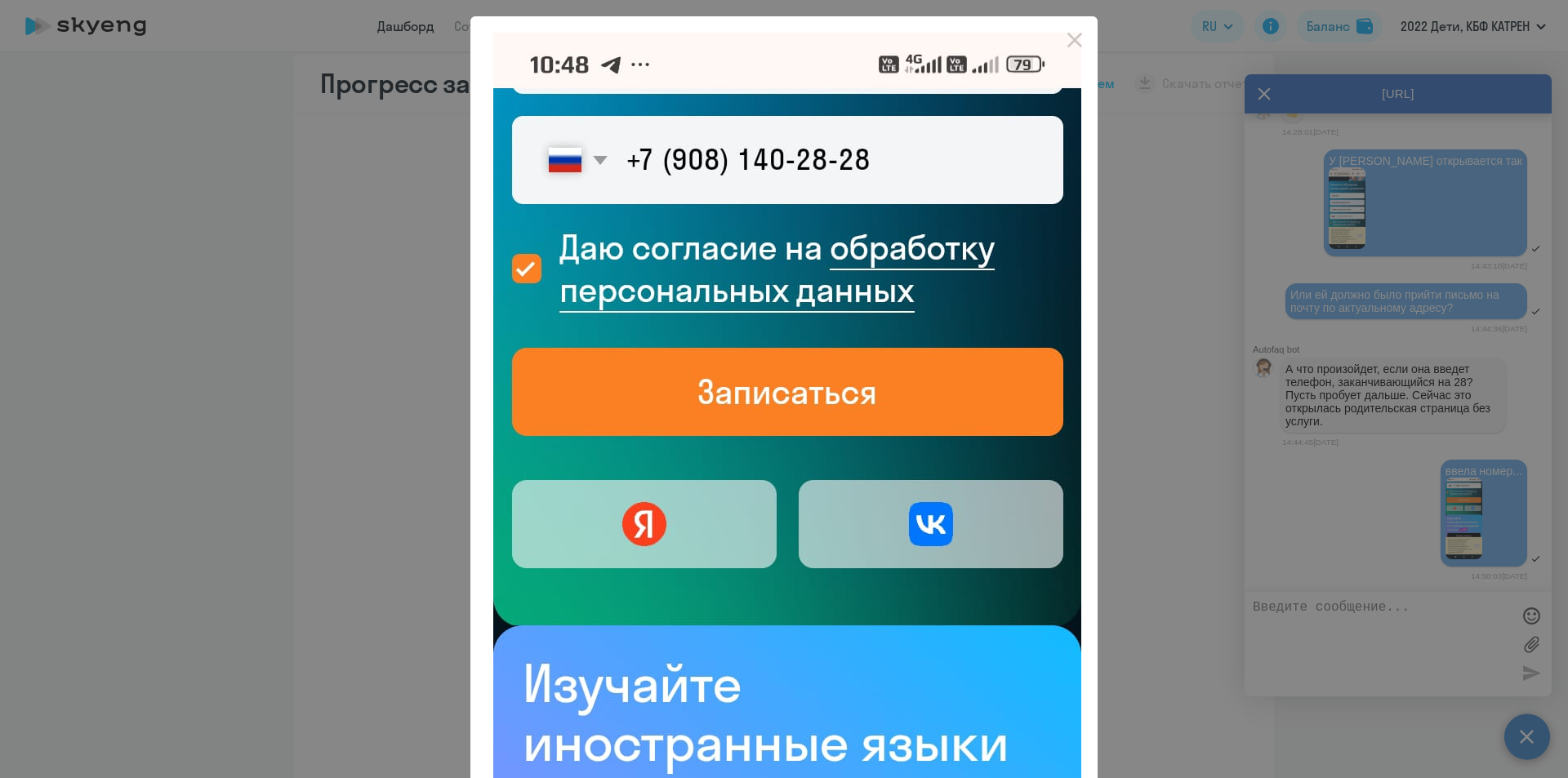
scroll to position [0, 0]
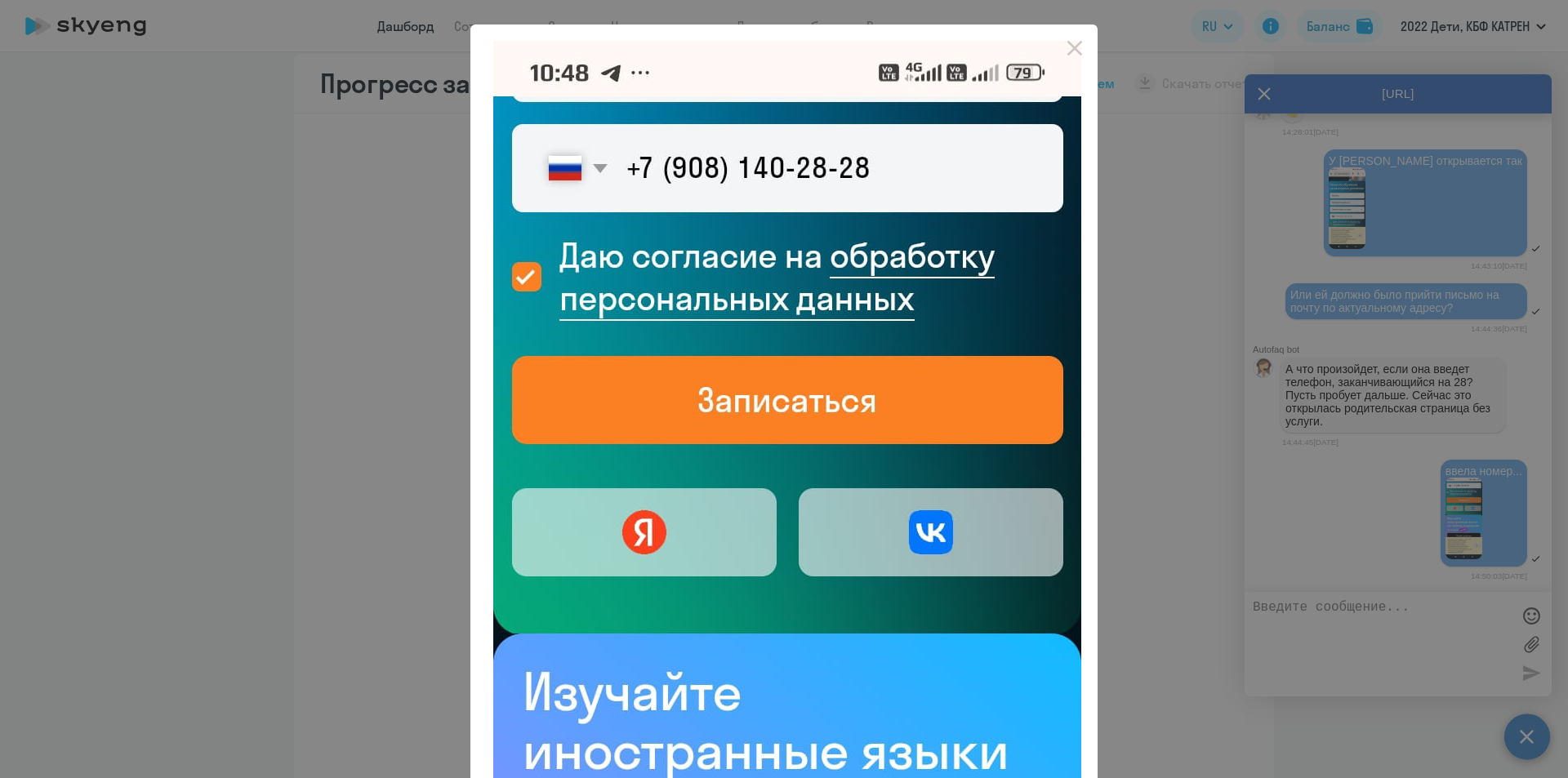
click at [1239, 502] on div at bounding box center [784, 389] width 1568 height 778
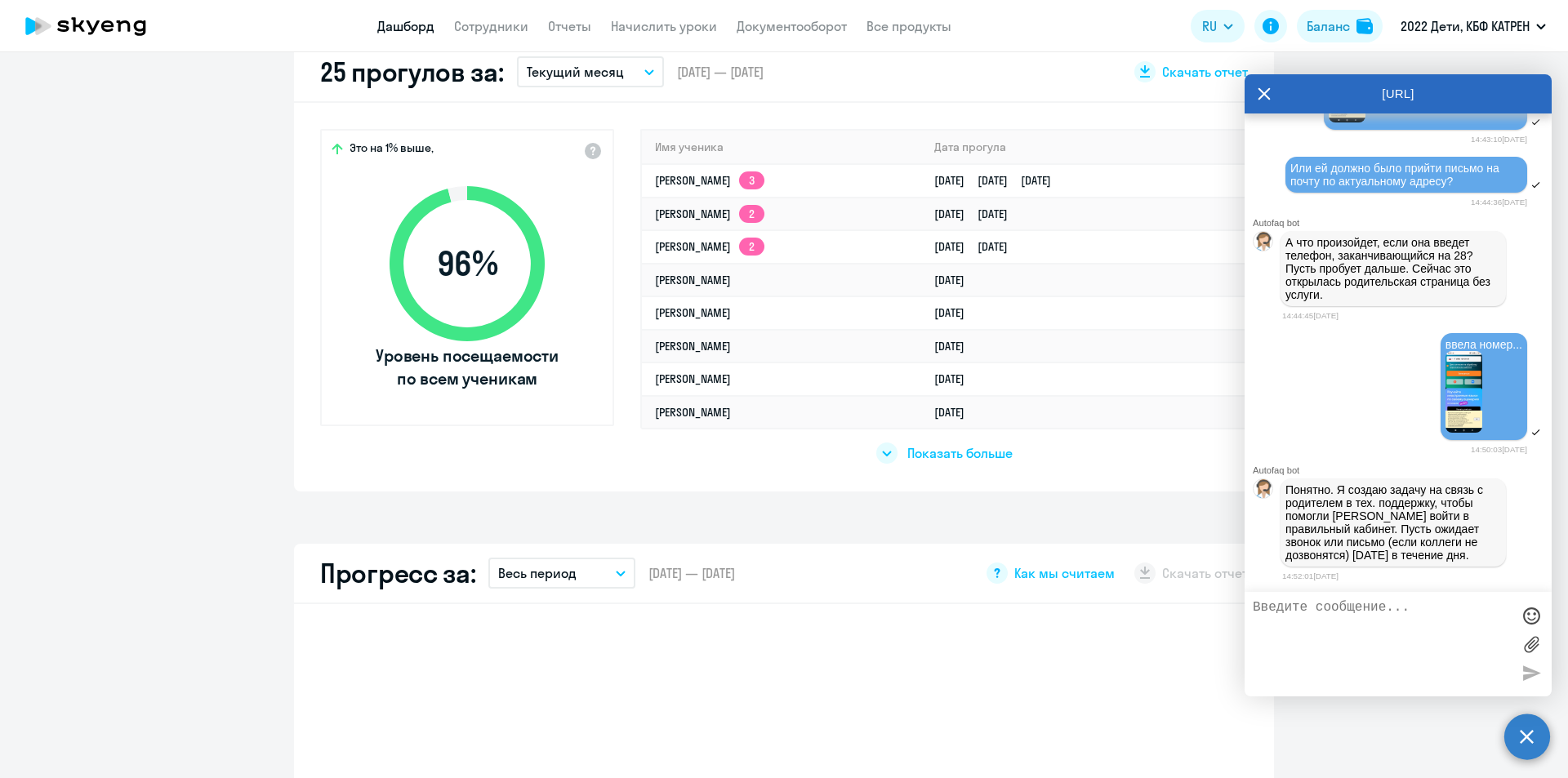
scroll to position [6958, 0]
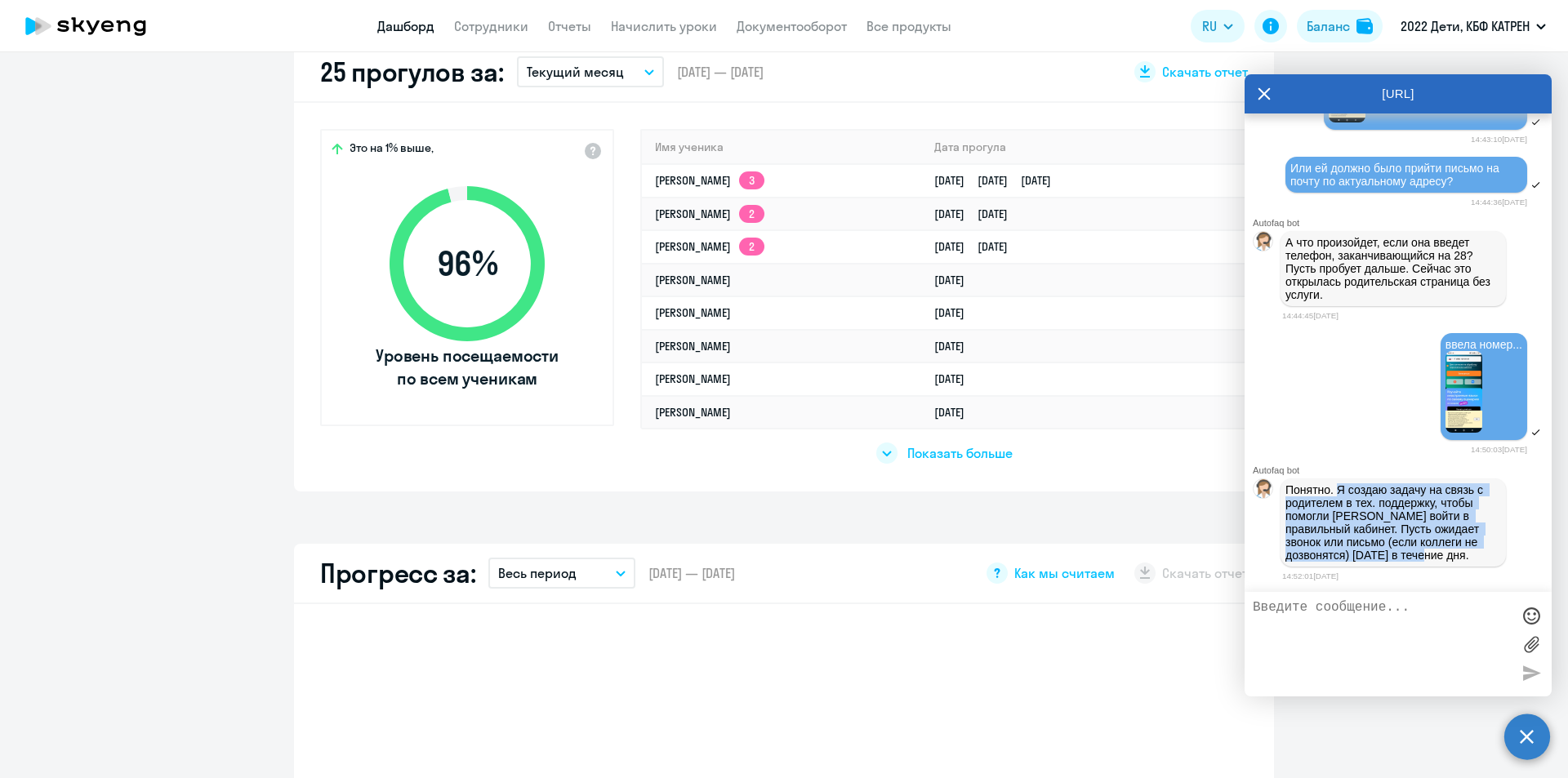
drag, startPoint x: 1337, startPoint y: 491, endPoint x: 1413, endPoint y: 563, distance: 104.7
click at [1414, 563] on div "Понятно. Я создаю задачу на связь с родителем в тех. поддержку, чтобы помогли […" at bounding box center [1393, 522] width 226 height 88
copy p "Я создаю задачу на связь с родителем в тех. поддержку, чтобы помогли [PERSON_NA…"
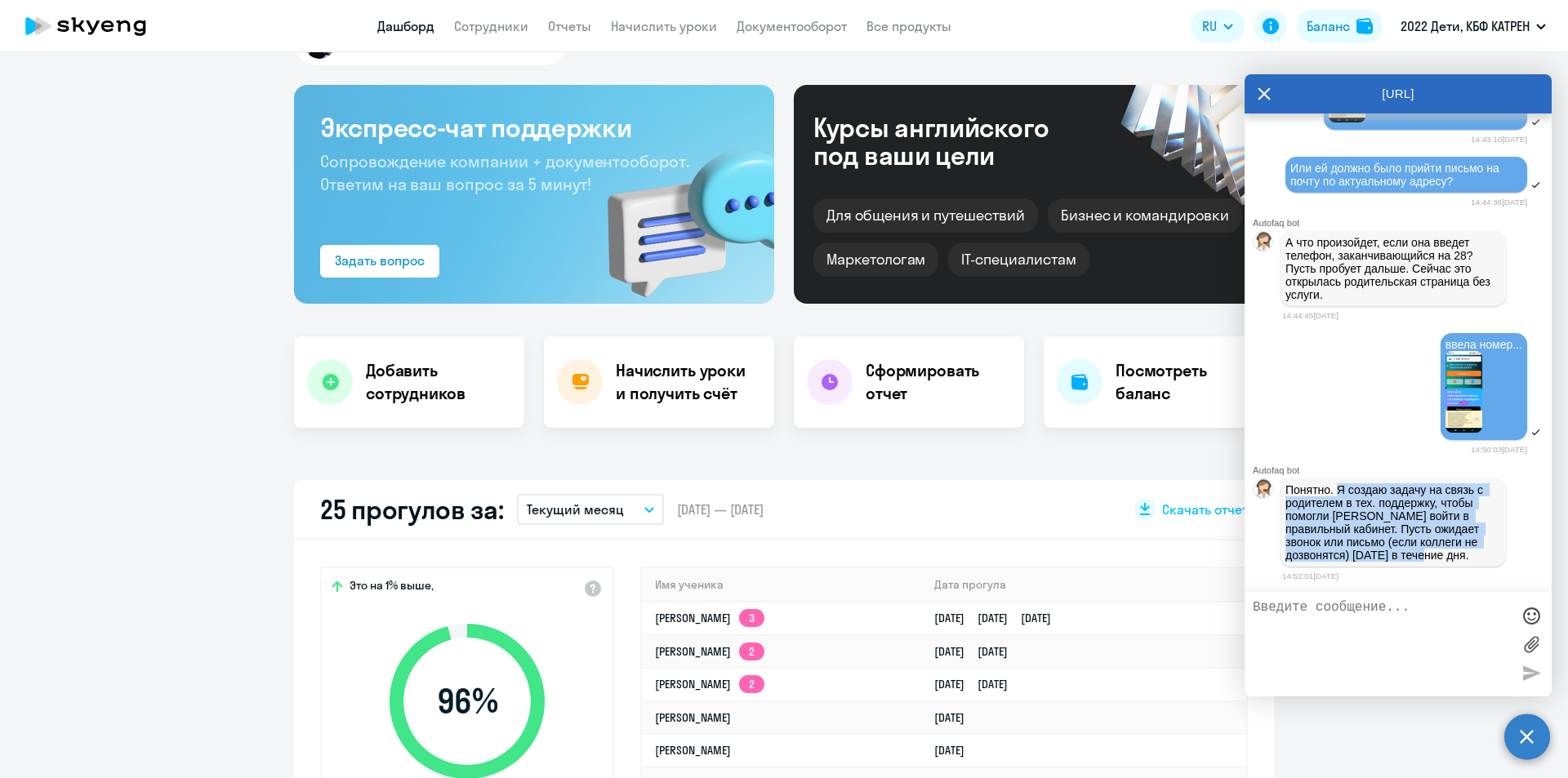
scroll to position [0, 0]
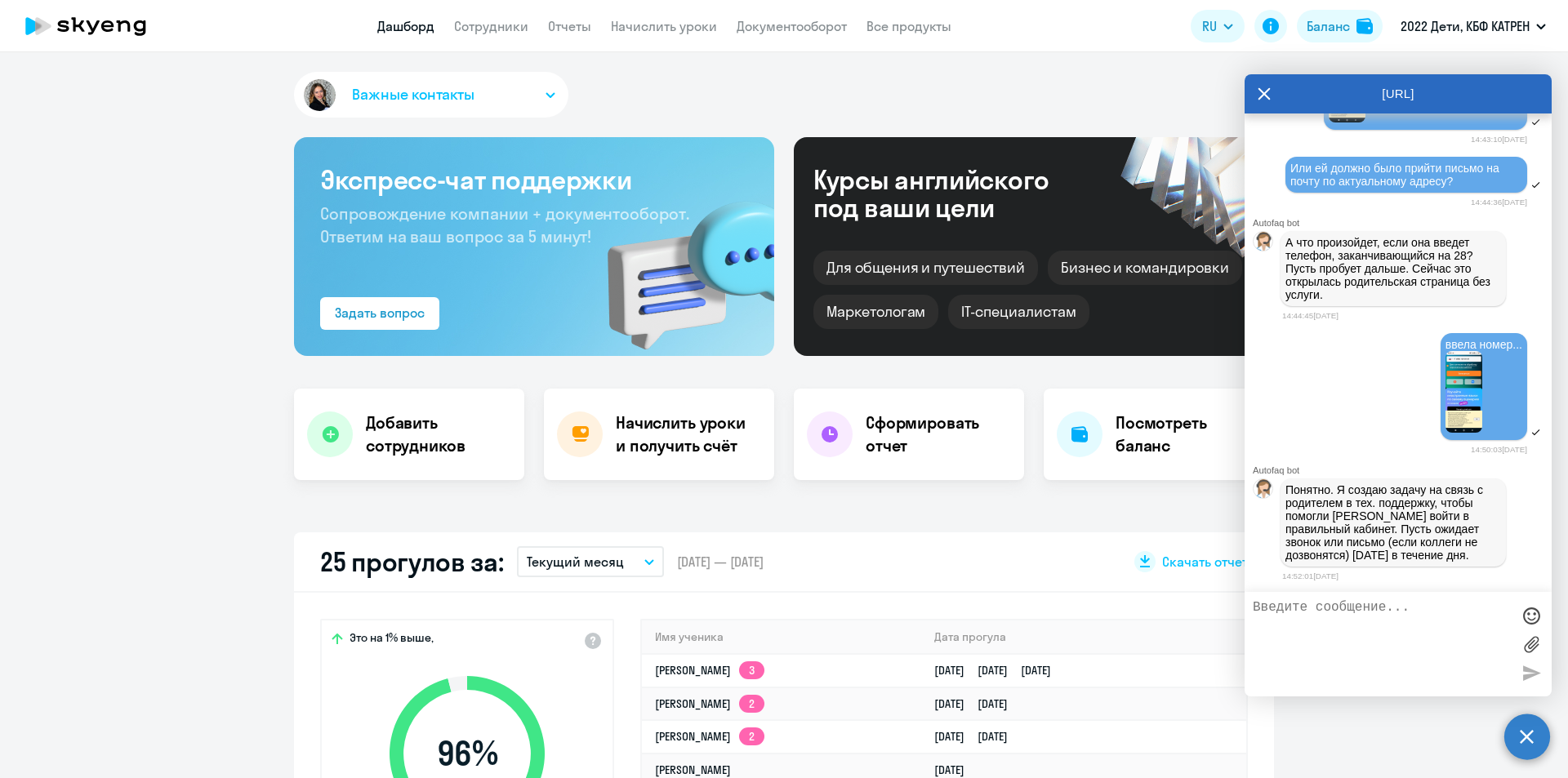
click at [488, 15] on app-header "Дашборд Сотрудники Отчеты Начислить уроки Документооборот Все продукты Дашборд …" at bounding box center [784, 26] width 1568 height 52
click at [492, 24] on link "Сотрудники" at bounding box center [491, 26] width 74 height 16
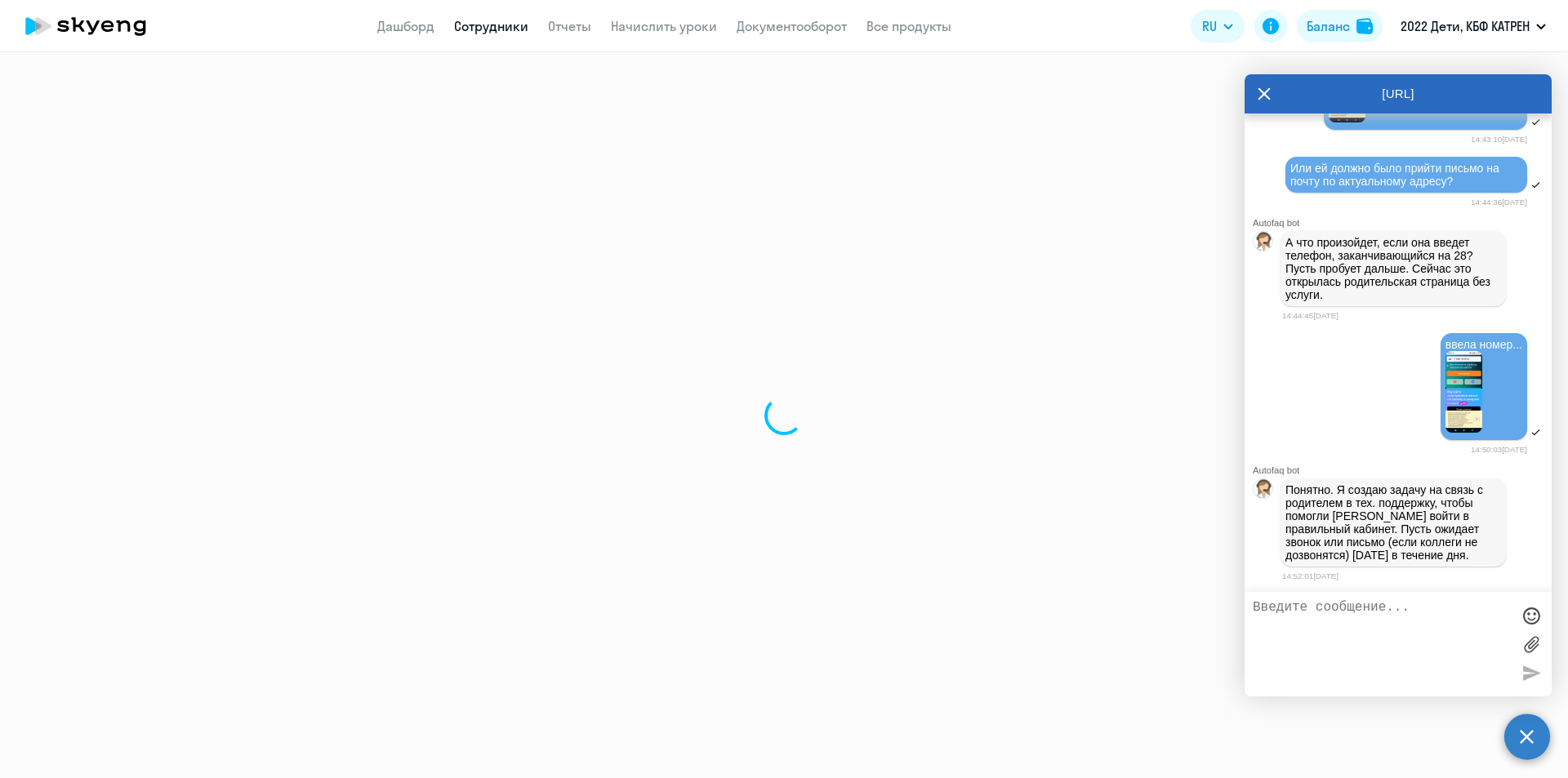
select select "30"
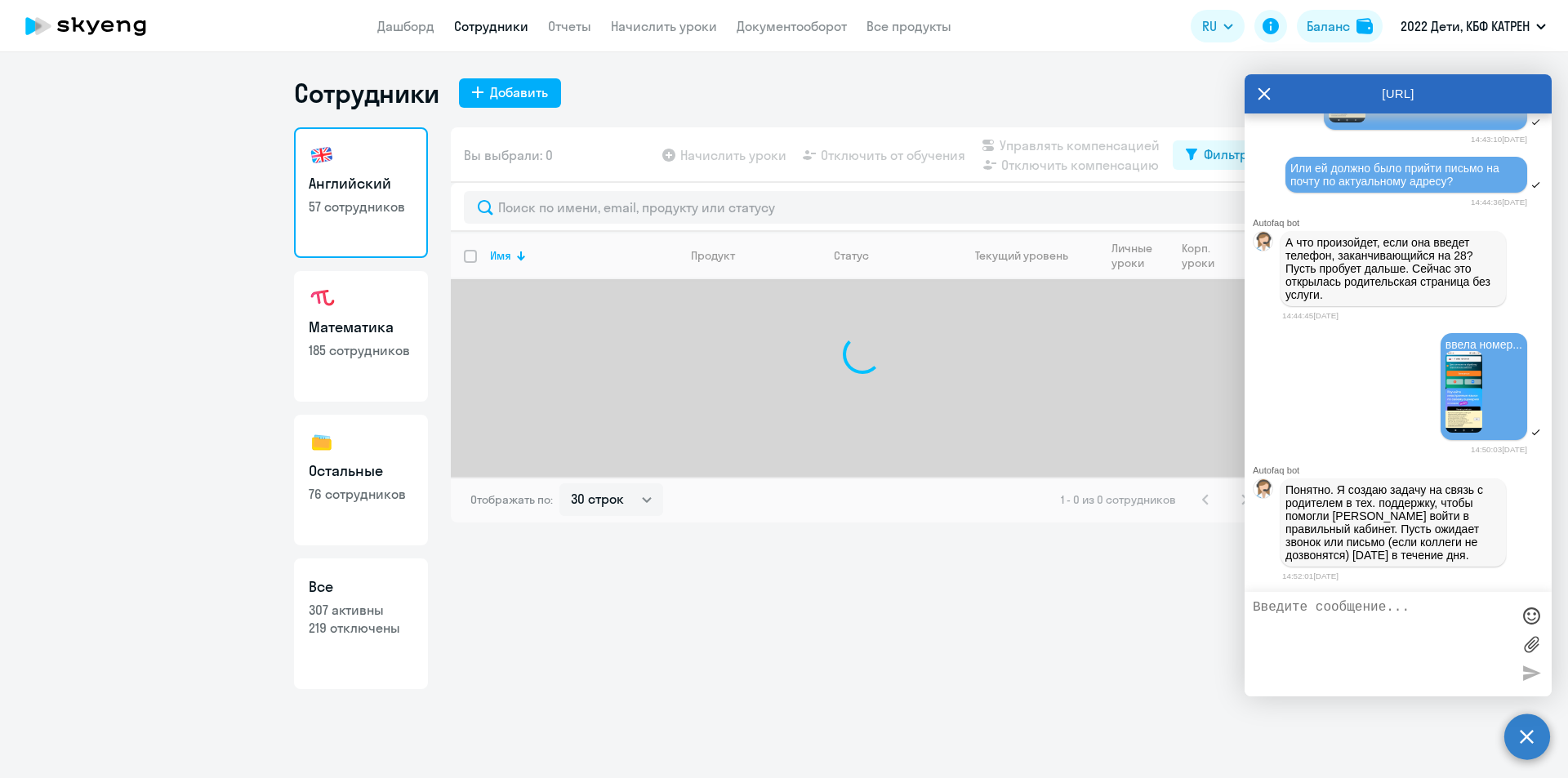
click at [359, 327] on h3 "Математика" at bounding box center [361, 328] width 104 height 21
select select "30"
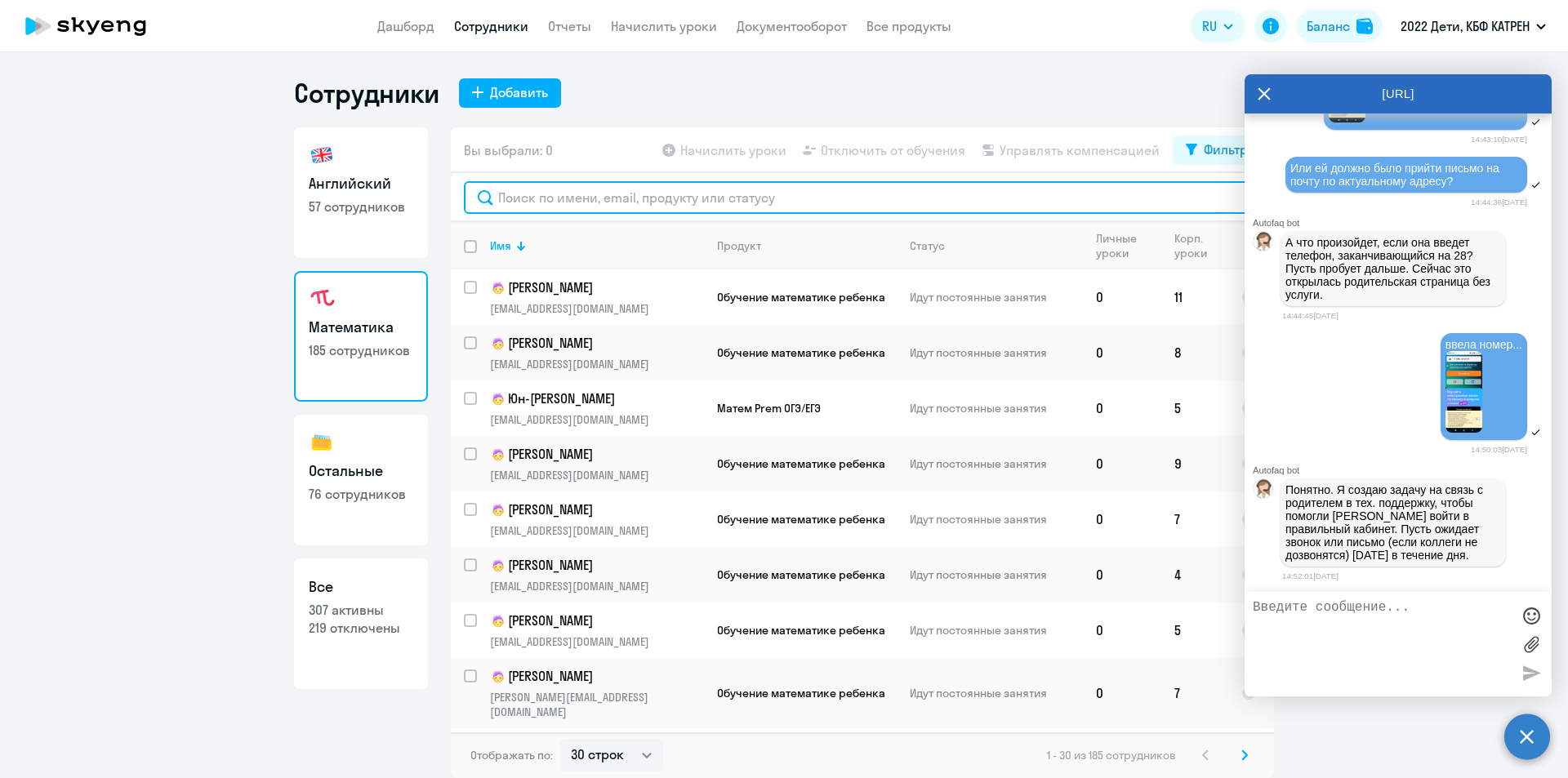
click at [678, 199] on input "text" at bounding box center [862, 198] width 797 height 33
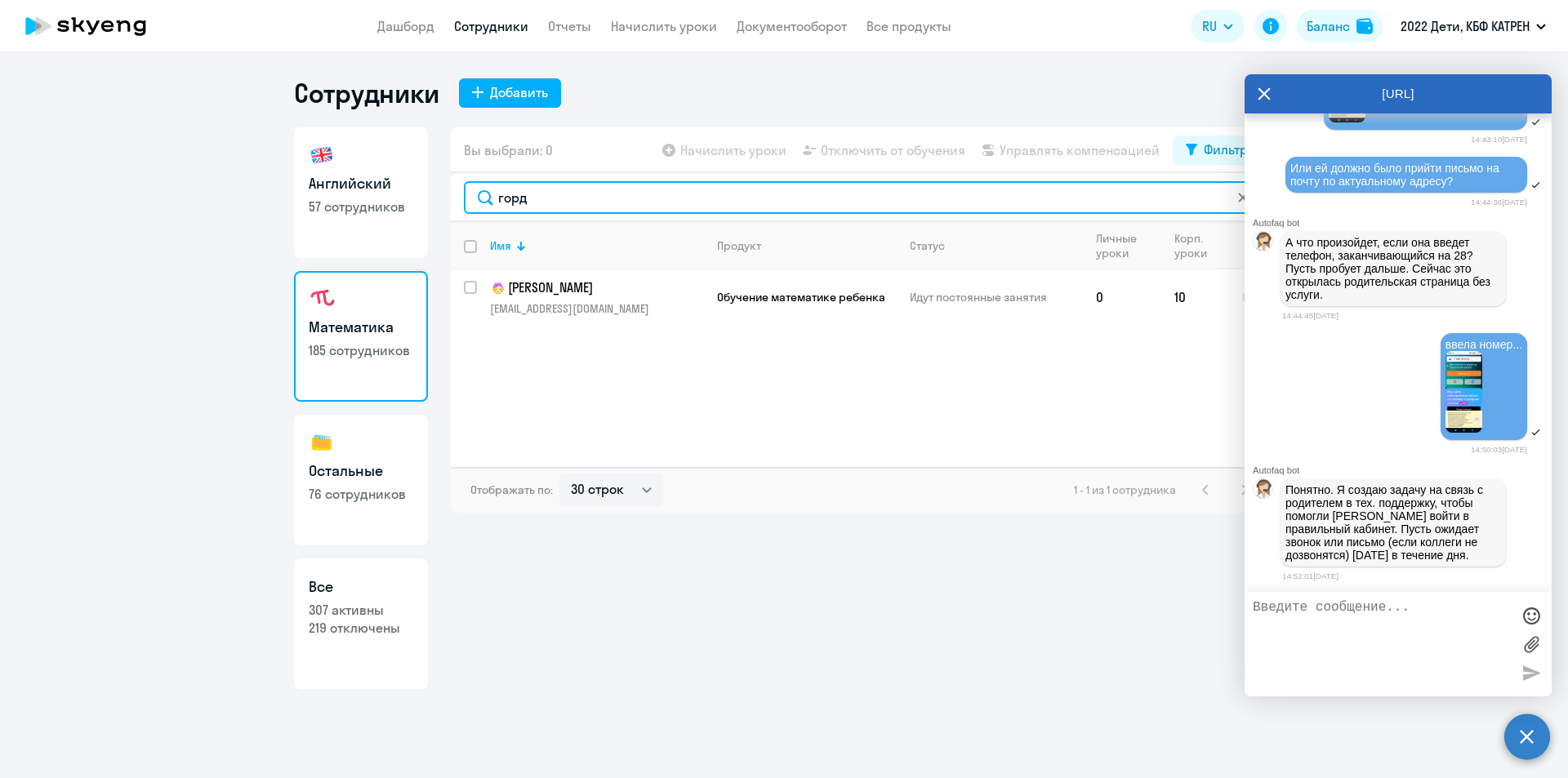
type input "горд"
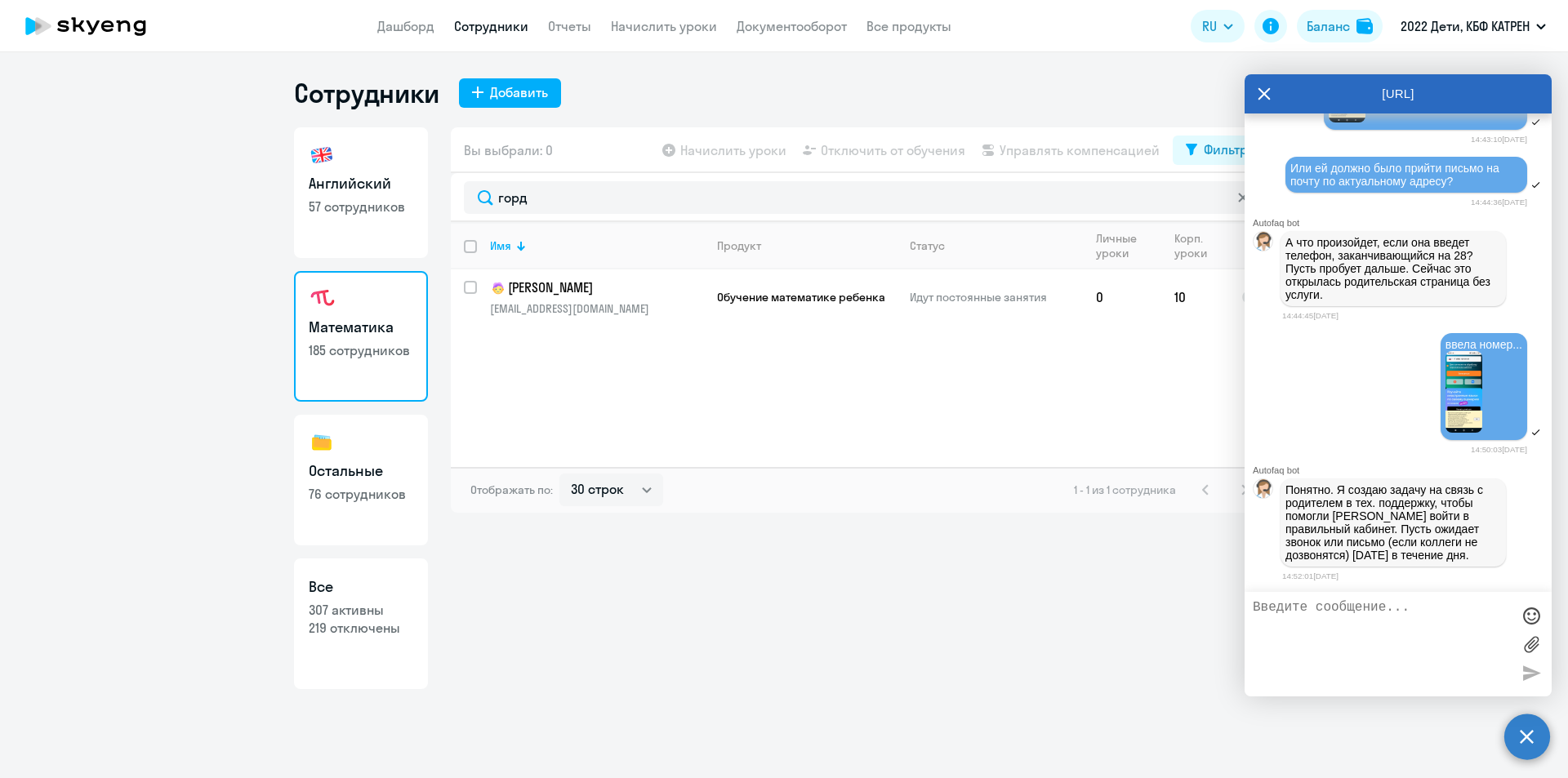
click at [1360, 622] on textarea at bounding box center [1382, 643] width 258 height 88
click at [1332, 608] on textarea "Надеемся резрешить проблему" at bounding box center [1382, 643] width 258 height 88
drag, startPoint x: 1324, startPoint y: 604, endPoint x: 1346, endPoint y: 608, distance: 22.4
click at [1346, 608] on textarea "Надеемся разрешить проблему" at bounding box center [1382, 643] width 258 height 88
click at [1254, 608] on textarea "Надеемся решить проблему" at bounding box center [1382, 643] width 258 height 88
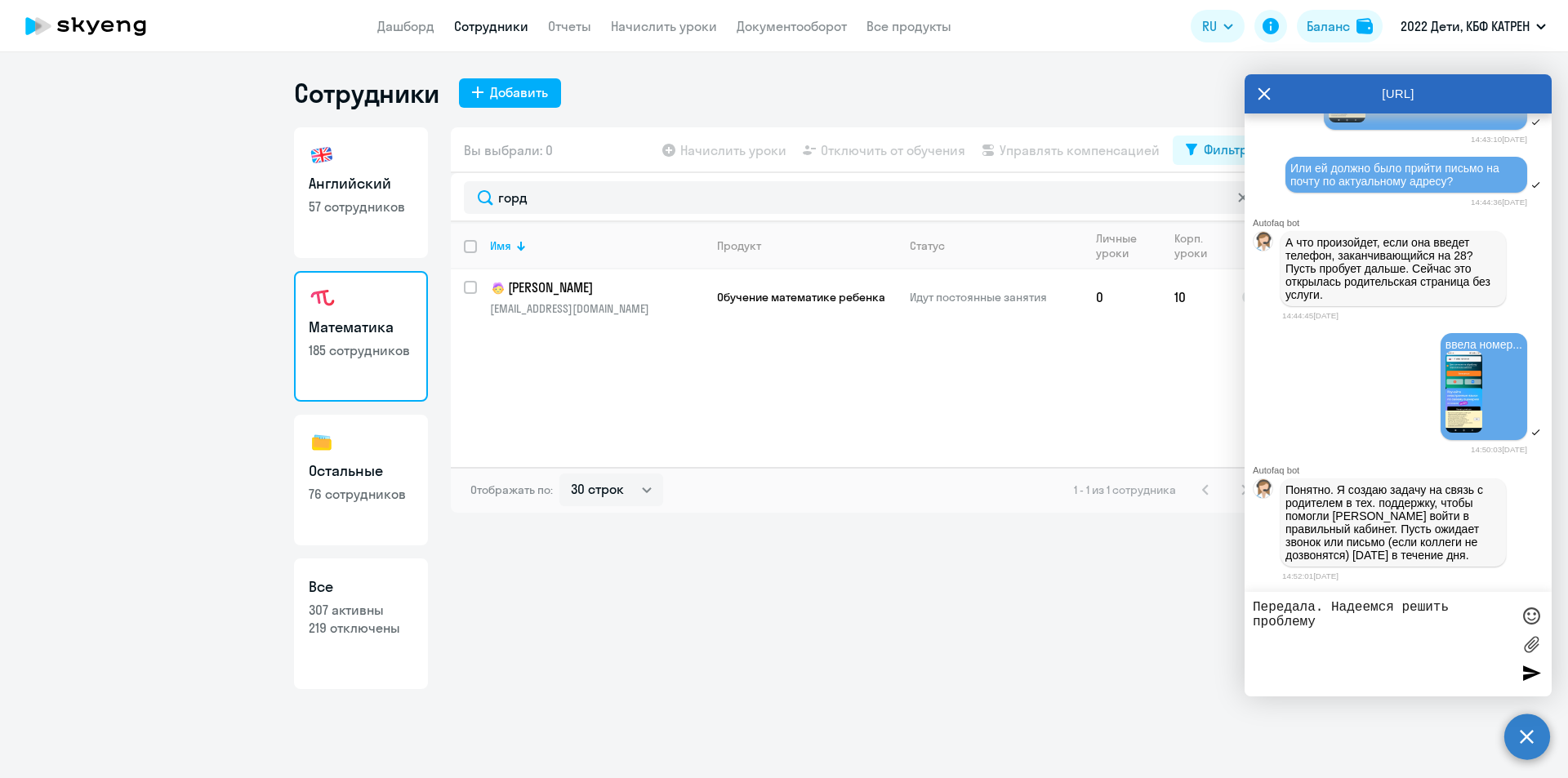
click at [1360, 630] on textarea "Передала. Надеемся решить проблему" at bounding box center [1382, 643] width 258 height 88
click at [1532, 615] on div at bounding box center [1530, 615] width 24 height 24
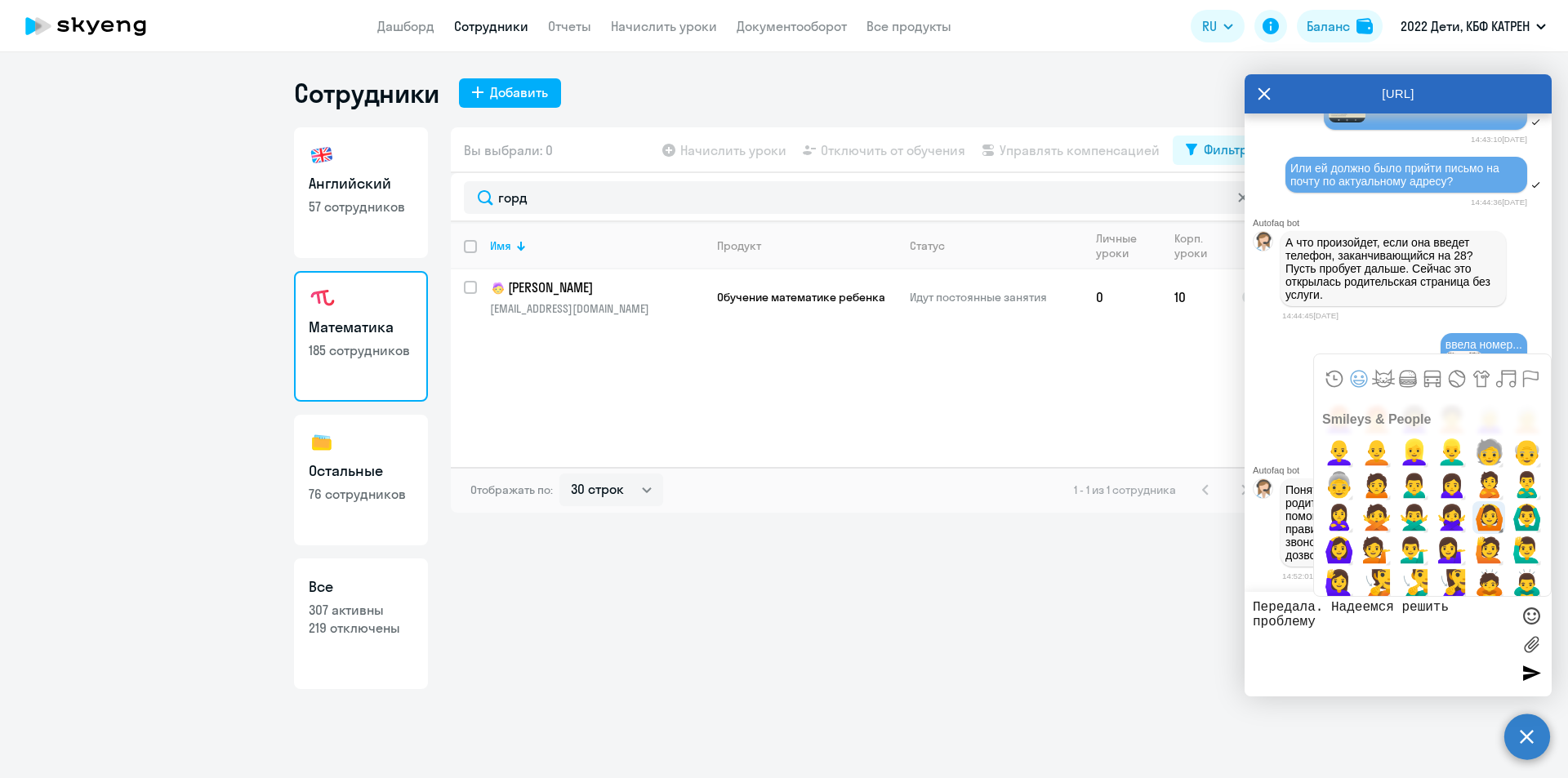
scroll to position [1388, 0]
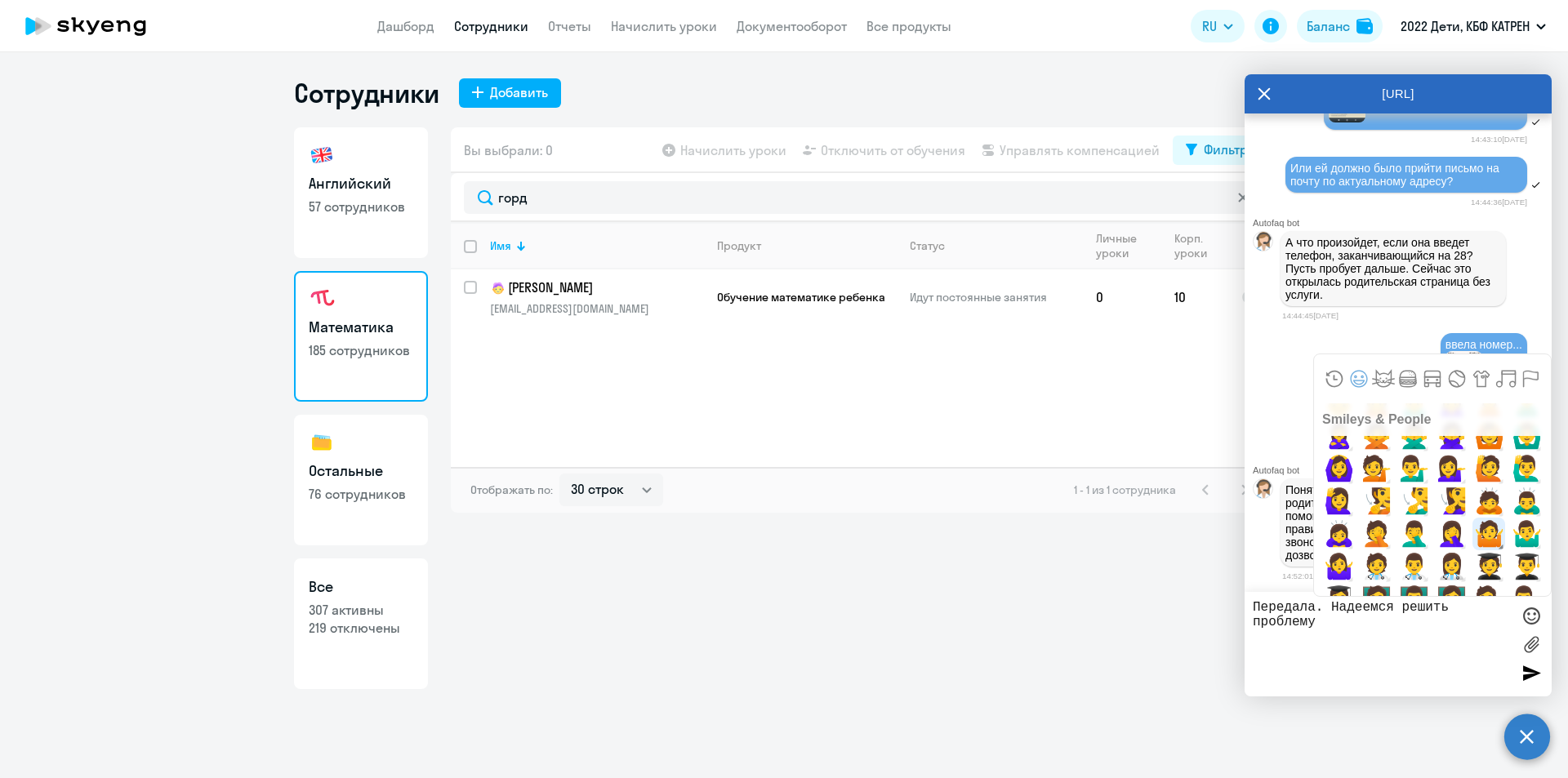
click at [1479, 533] on span "🤷" at bounding box center [1489, 534] width 39 height 33
type textarea "Передала. Надеемся решить проблему🤷"
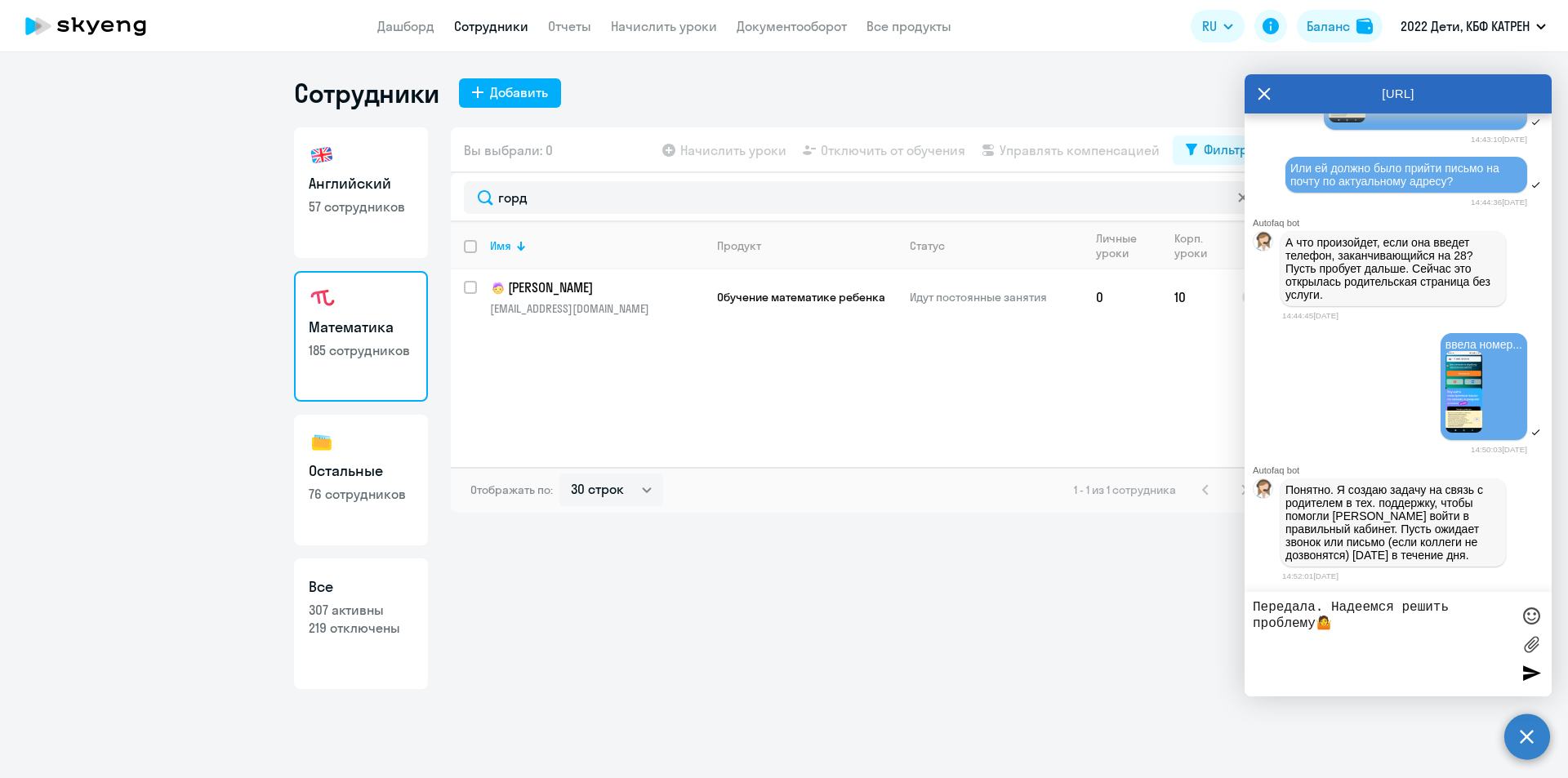
click at [1527, 674] on div at bounding box center [1530, 672] width 24 height 24
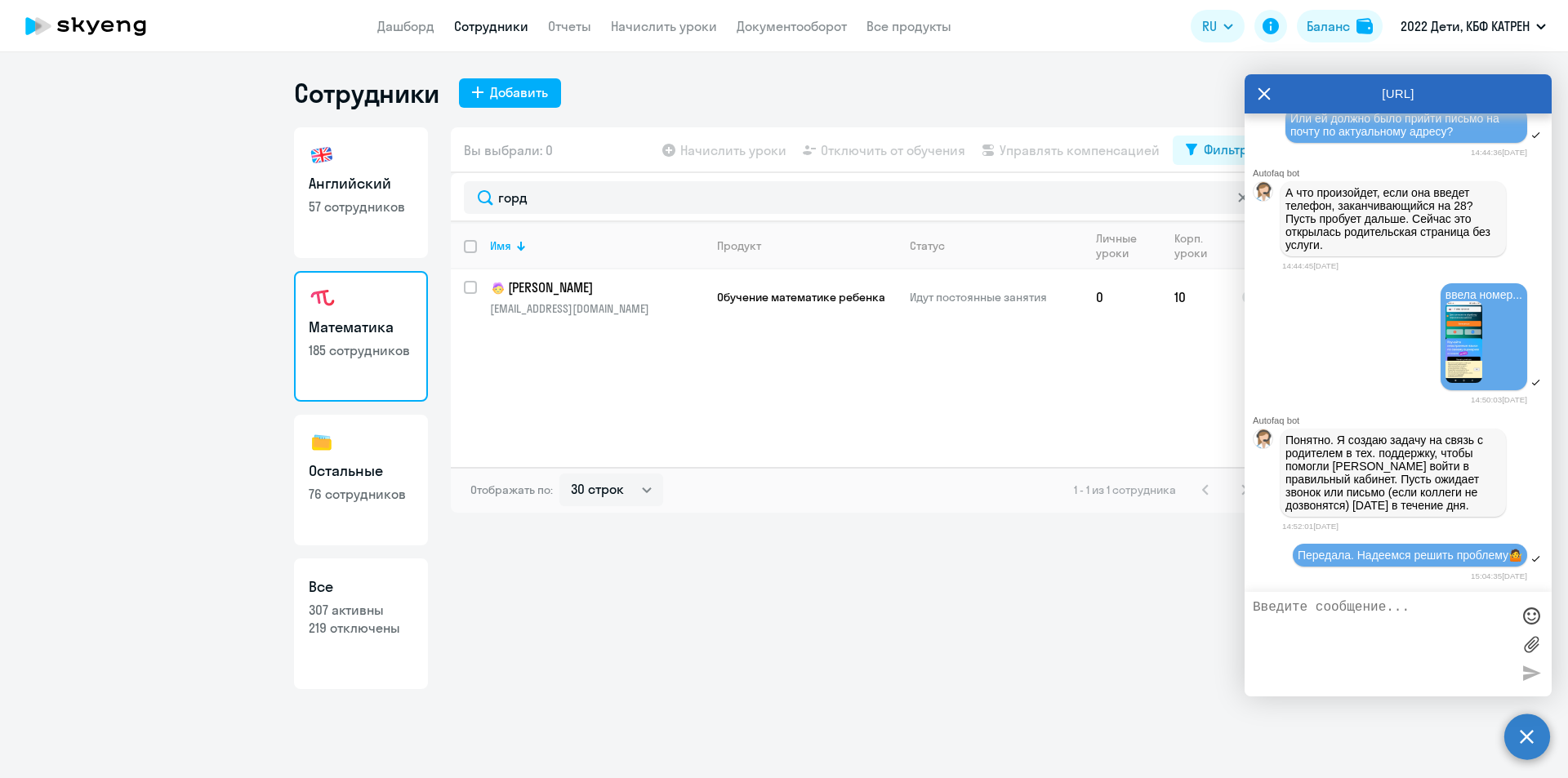
click at [1241, 195] on icon at bounding box center [1242, 197] width 9 height 9
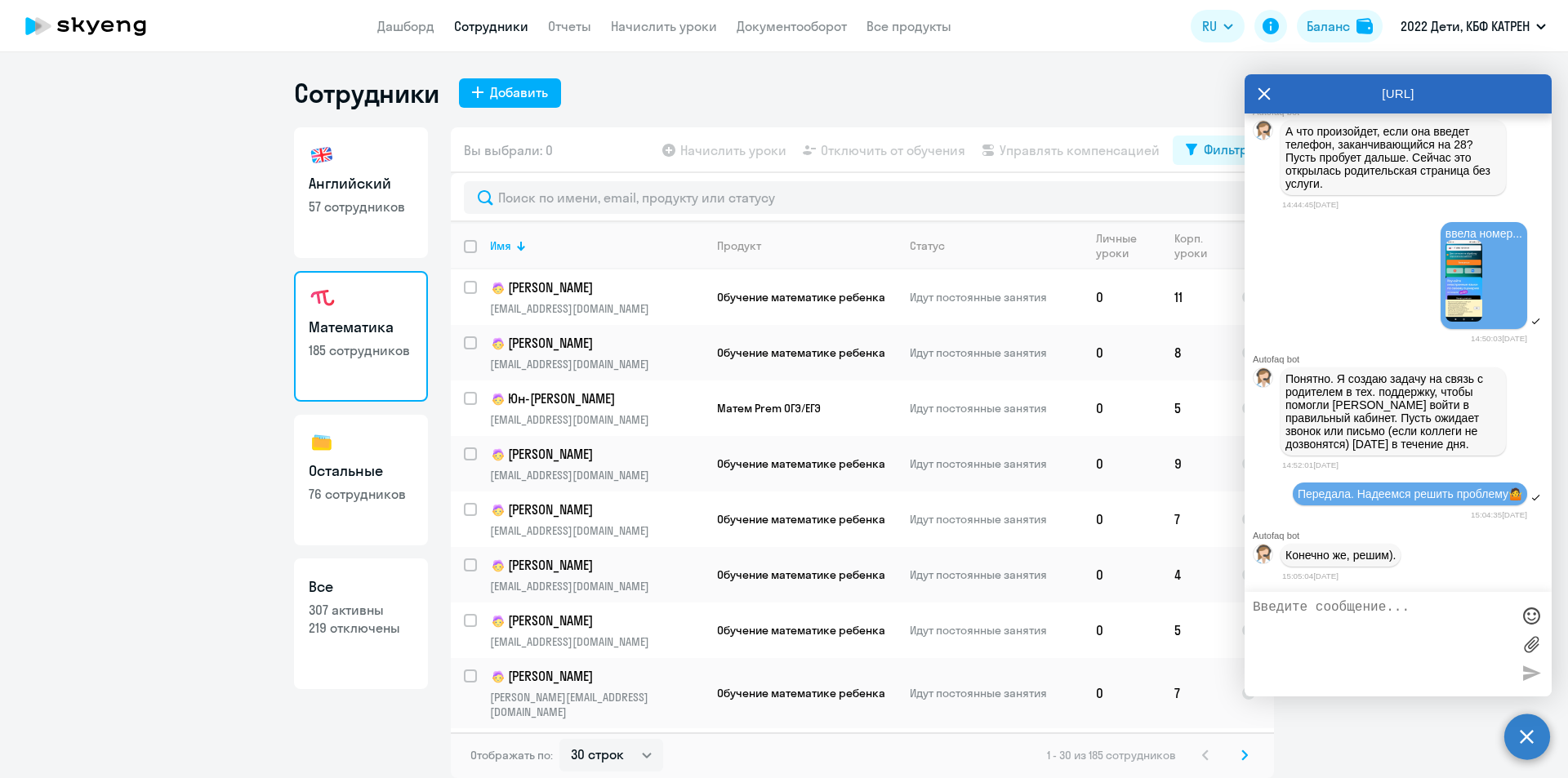
scroll to position [7084, 0]
click at [350, 614] on p "307 активны" at bounding box center [361, 609] width 104 height 18
select select "30"
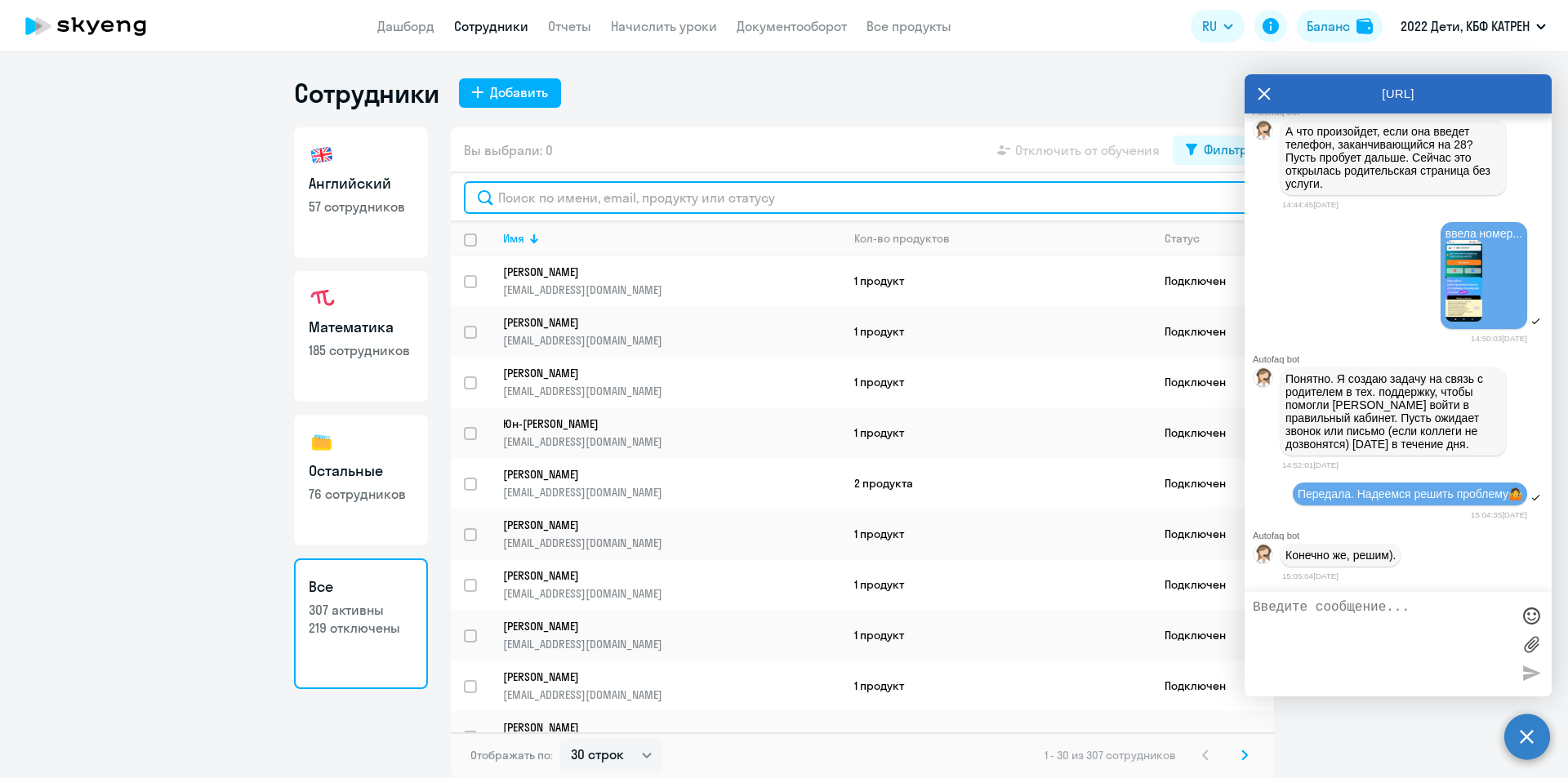
click at [651, 198] on input "text" at bounding box center [862, 198] width 797 height 33
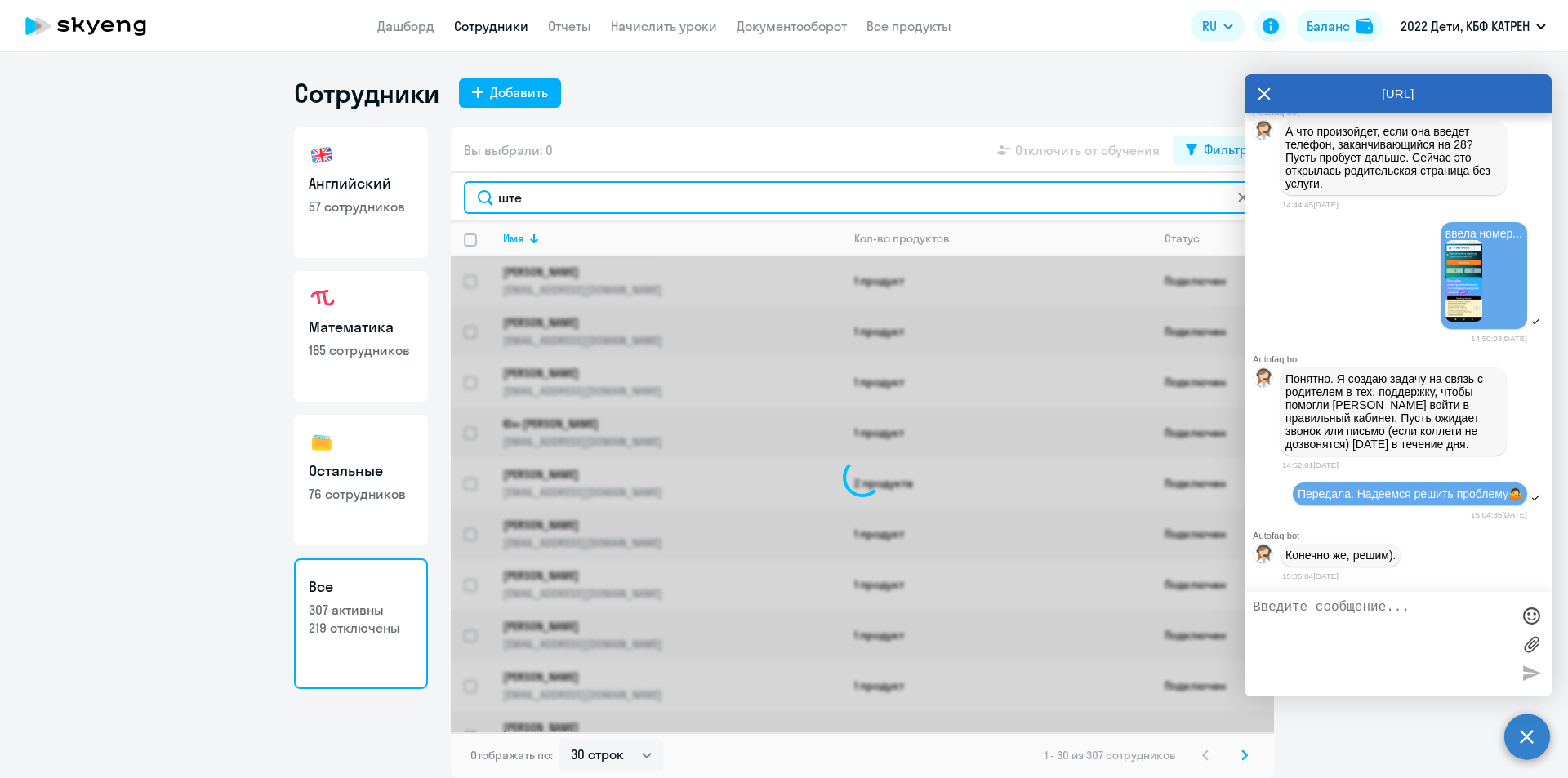
type input "штер"
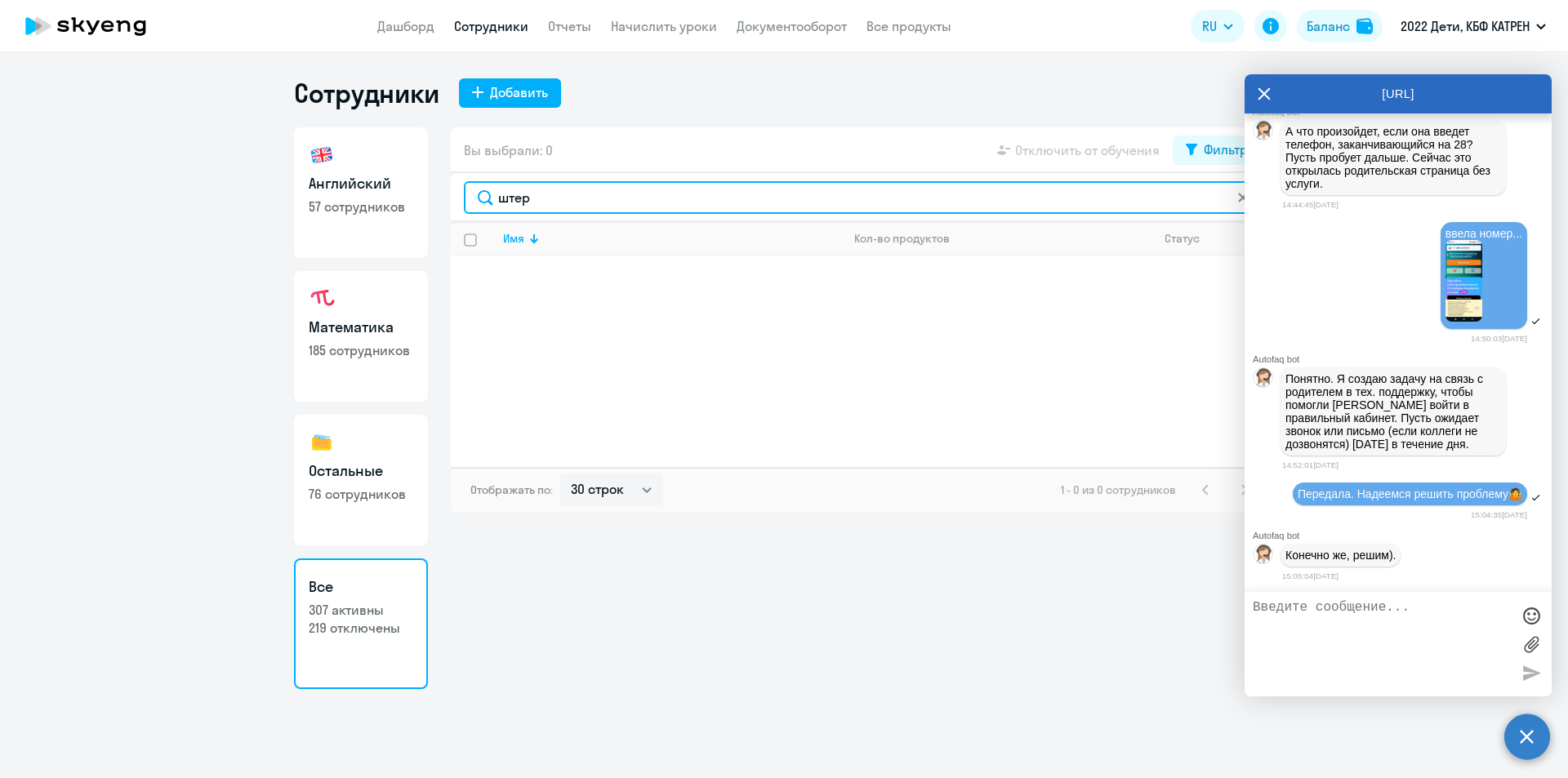
click at [483, 200] on input "штер" at bounding box center [862, 198] width 797 height 33
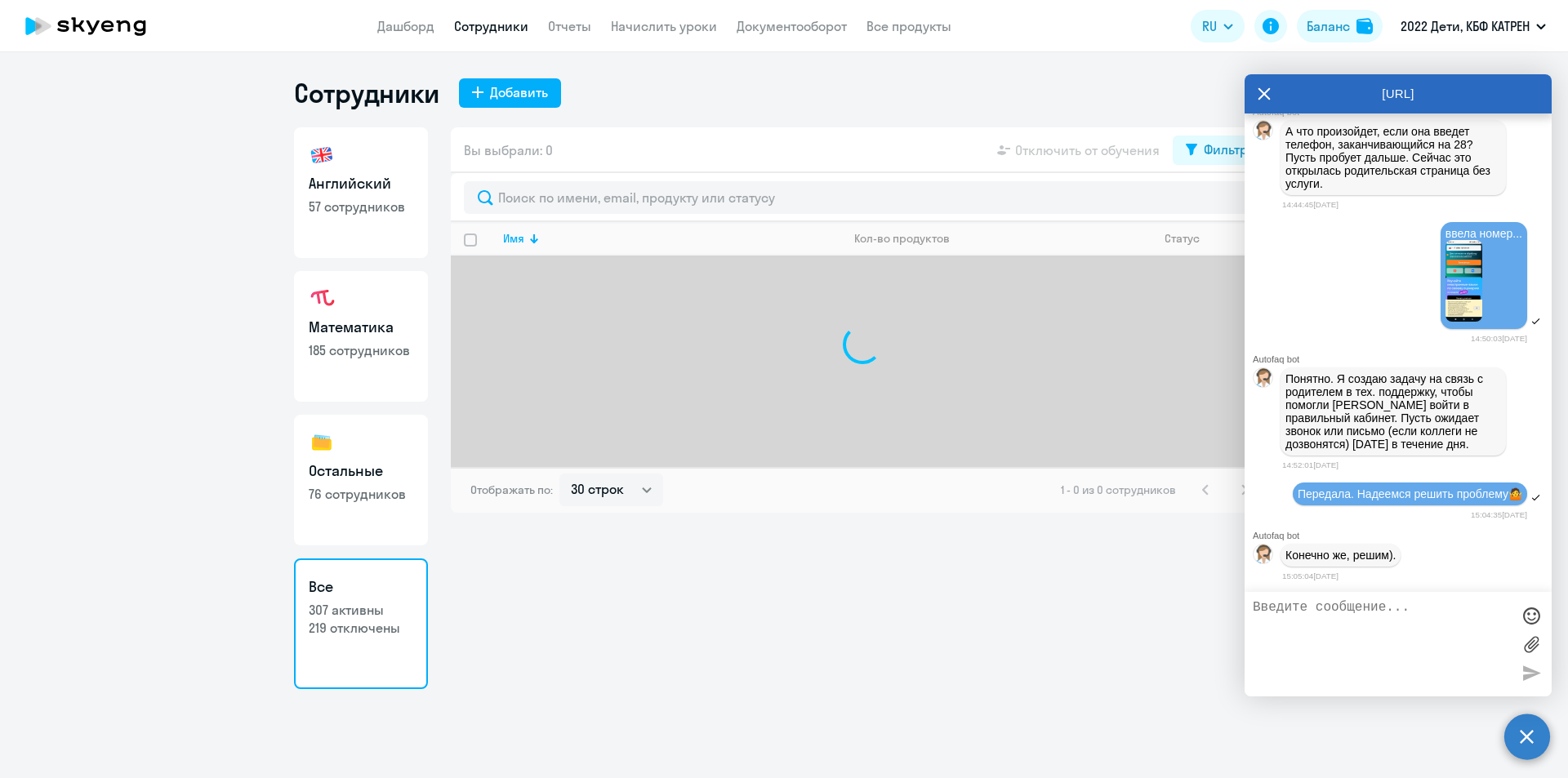
click at [382, 182] on h3 "Английский" at bounding box center [361, 184] width 104 height 21
select select "30"
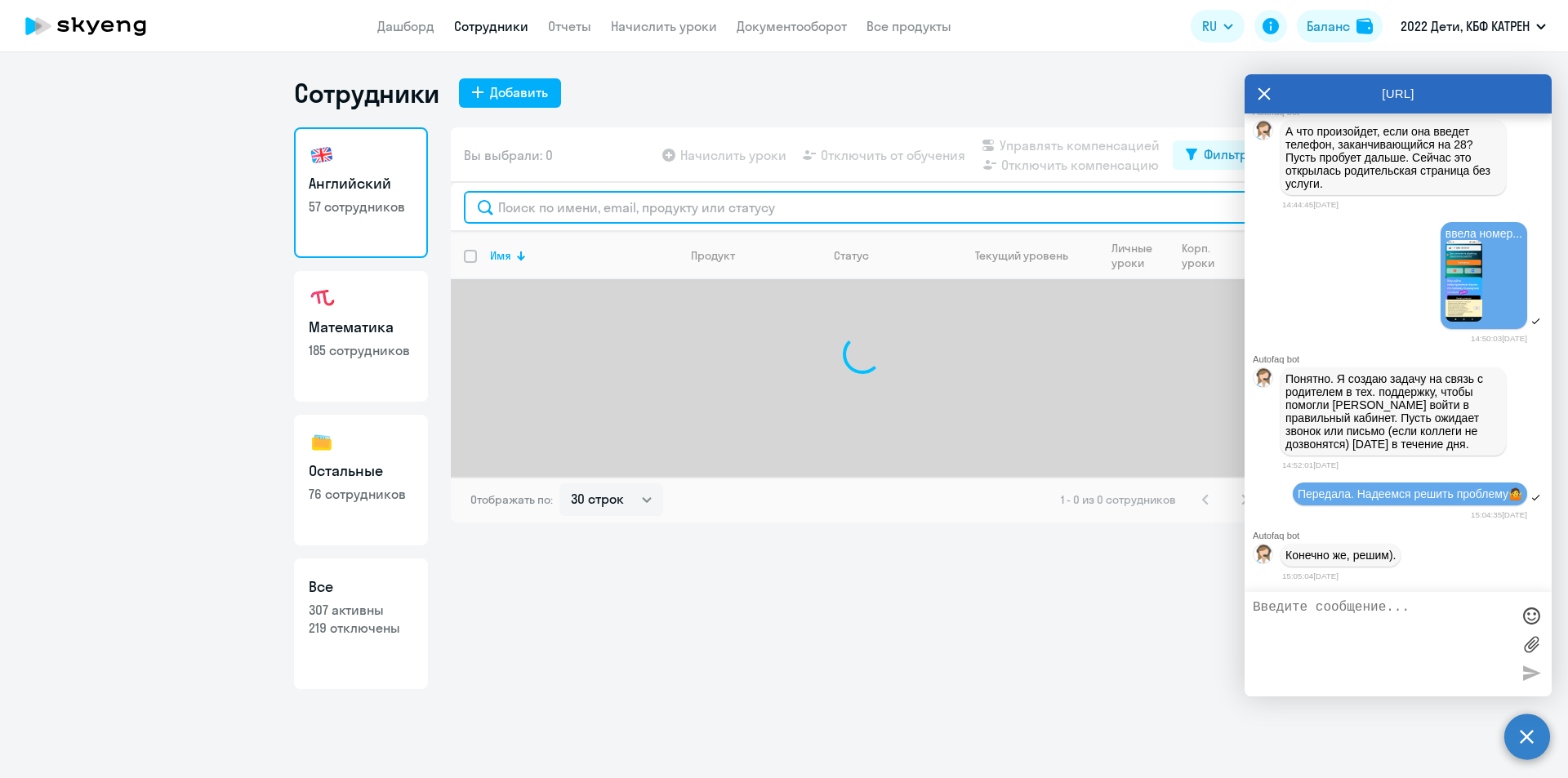
click at [532, 207] on input "text" at bounding box center [862, 207] width 797 height 33
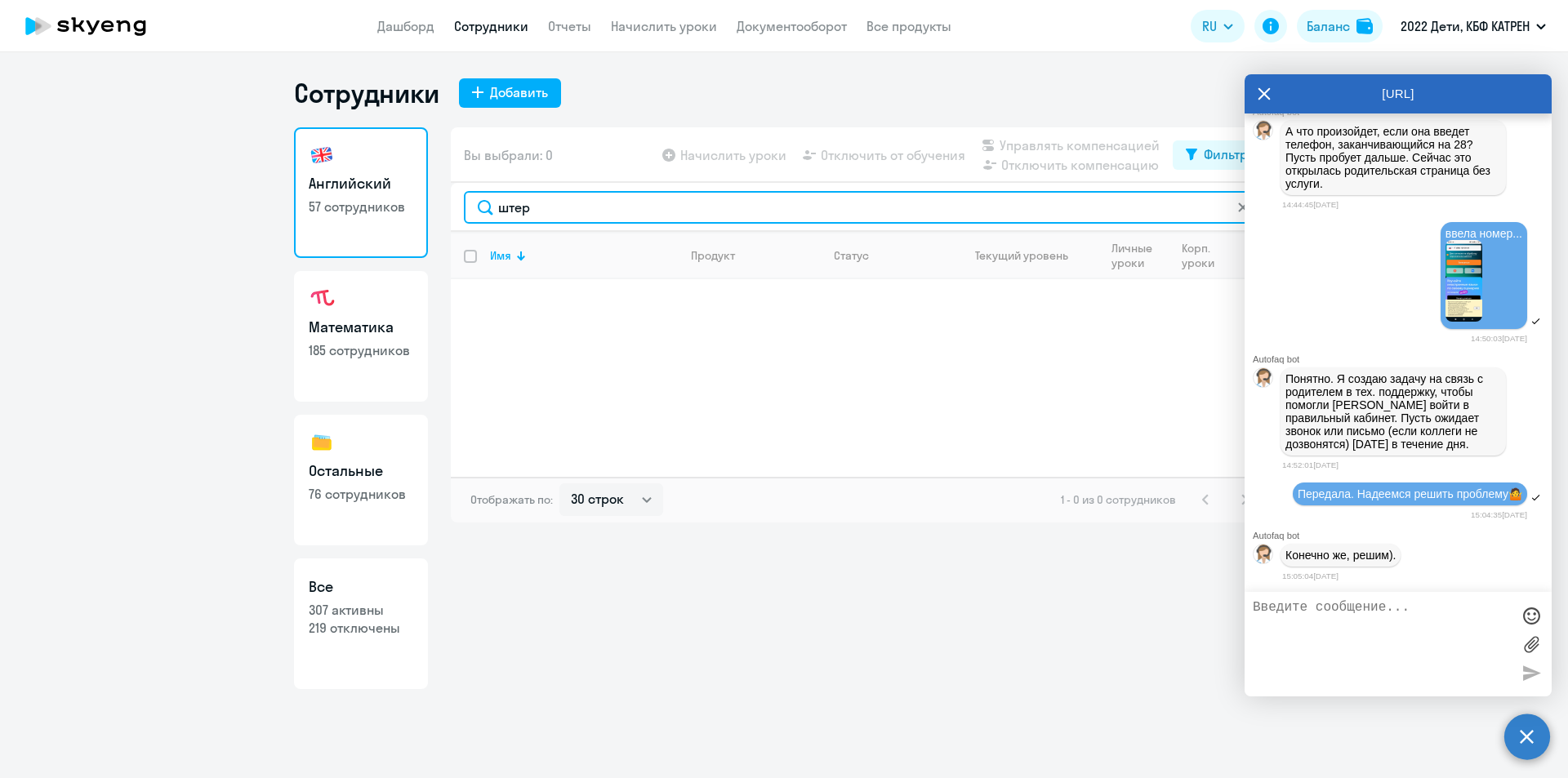
drag, startPoint x: 519, startPoint y: 205, endPoint x: 495, endPoint y: 205, distance: 24.0
click at [495, 205] on input "штер" at bounding box center [862, 207] width 797 height 33
type input "штер"
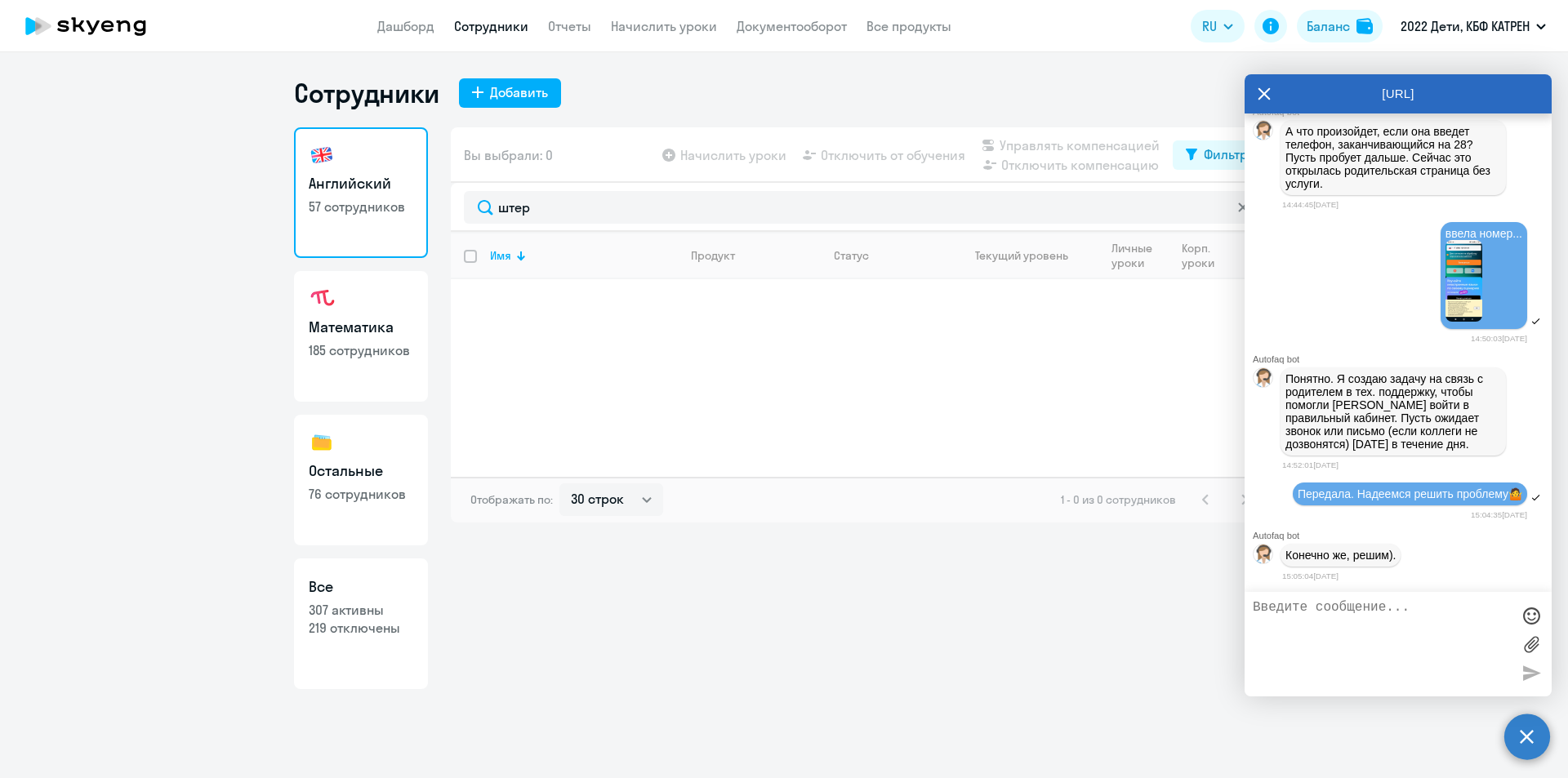
click at [390, 322] on h3 "Математика" at bounding box center [361, 328] width 104 height 21
select select "30"
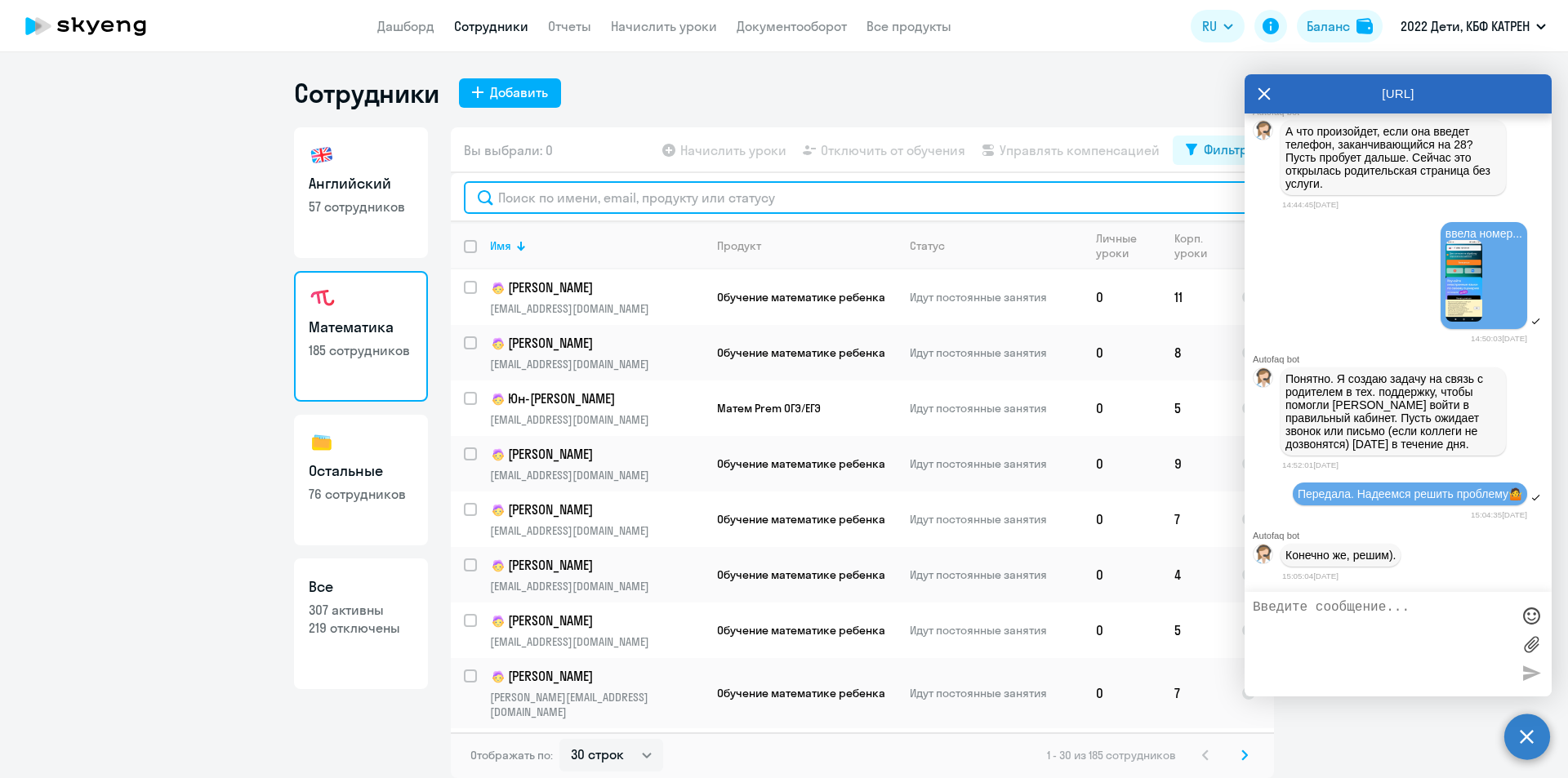
click at [549, 199] on input "text" at bounding box center [862, 198] width 797 height 33
paste input "штер"
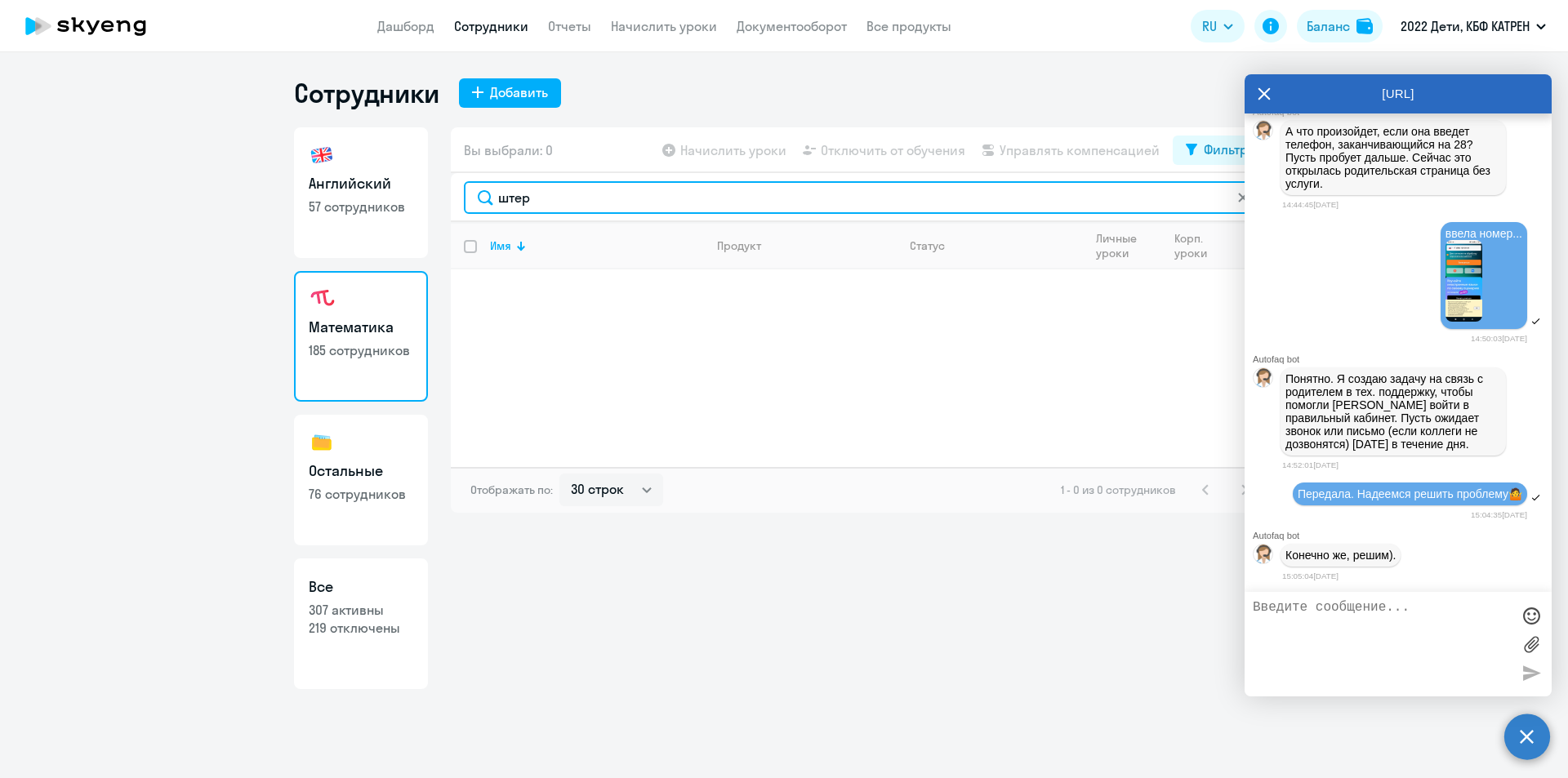
type input "штер"
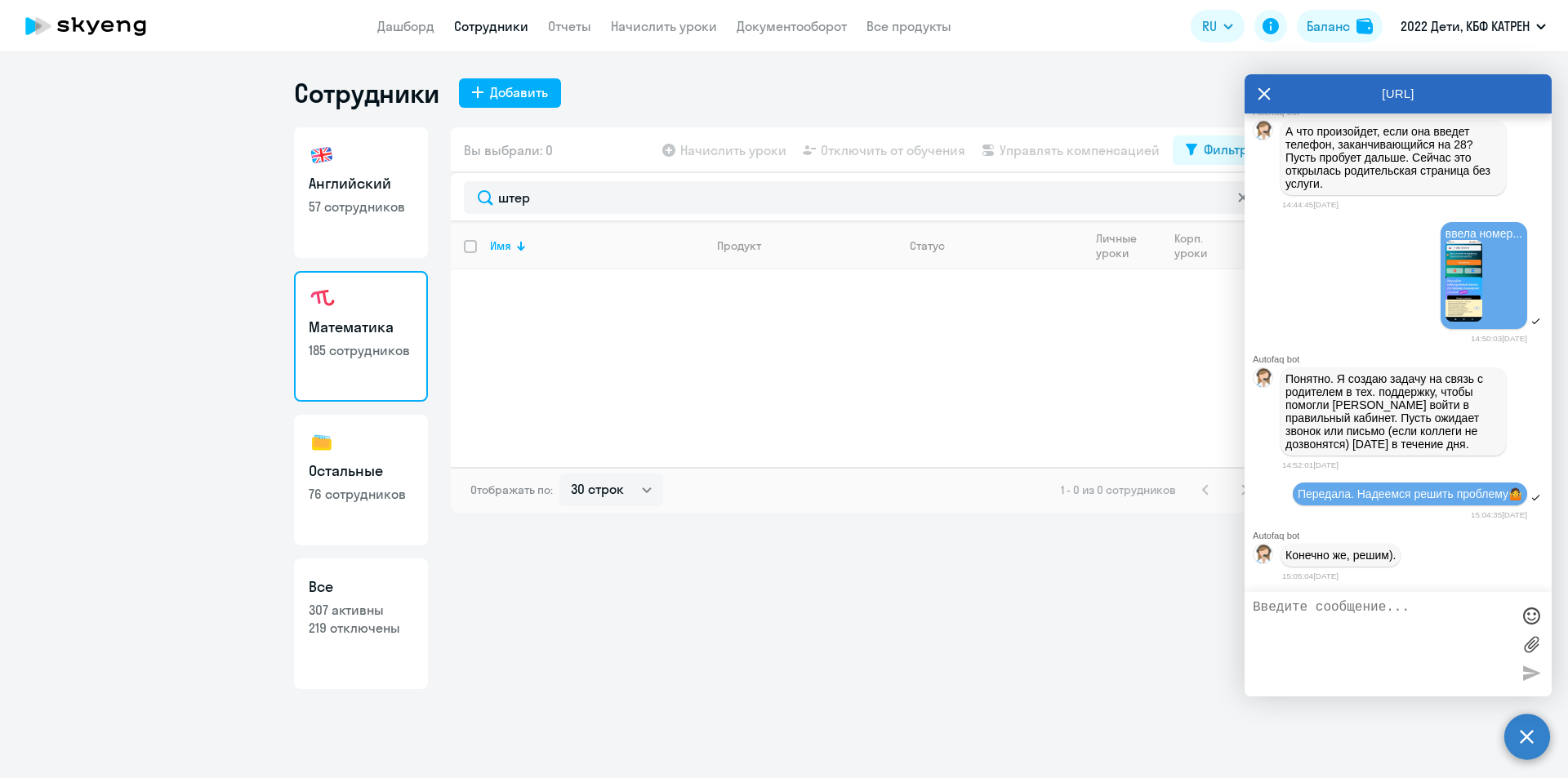
click at [1266, 88] on icon at bounding box center [1264, 94] width 14 height 40
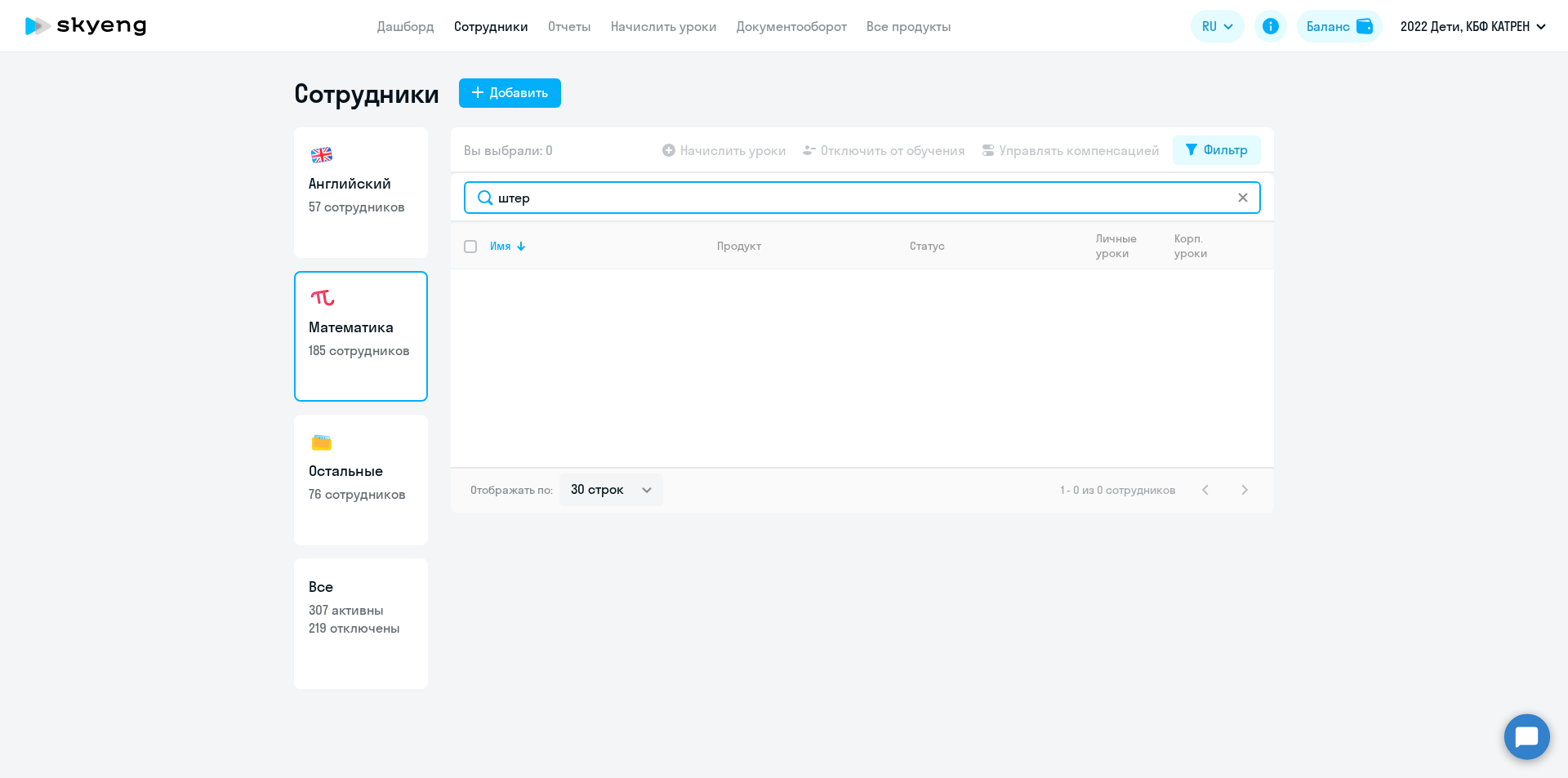
drag, startPoint x: 532, startPoint y: 200, endPoint x: 492, endPoint y: 197, distance: 40.1
click at [492, 197] on input "штер" at bounding box center [862, 198] width 797 height 33
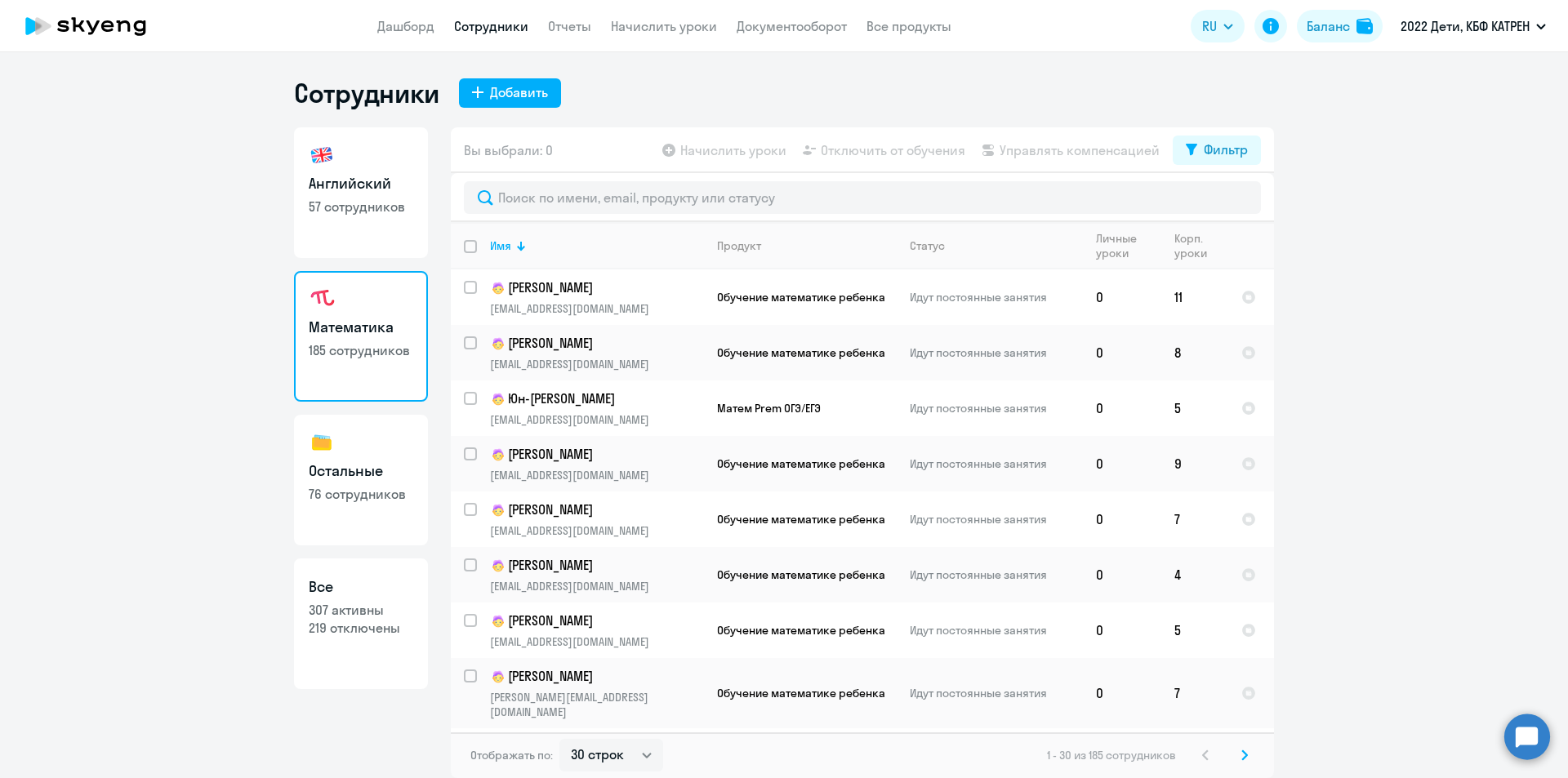
click at [362, 604] on p "307 активны" at bounding box center [361, 609] width 104 height 18
select select "30"
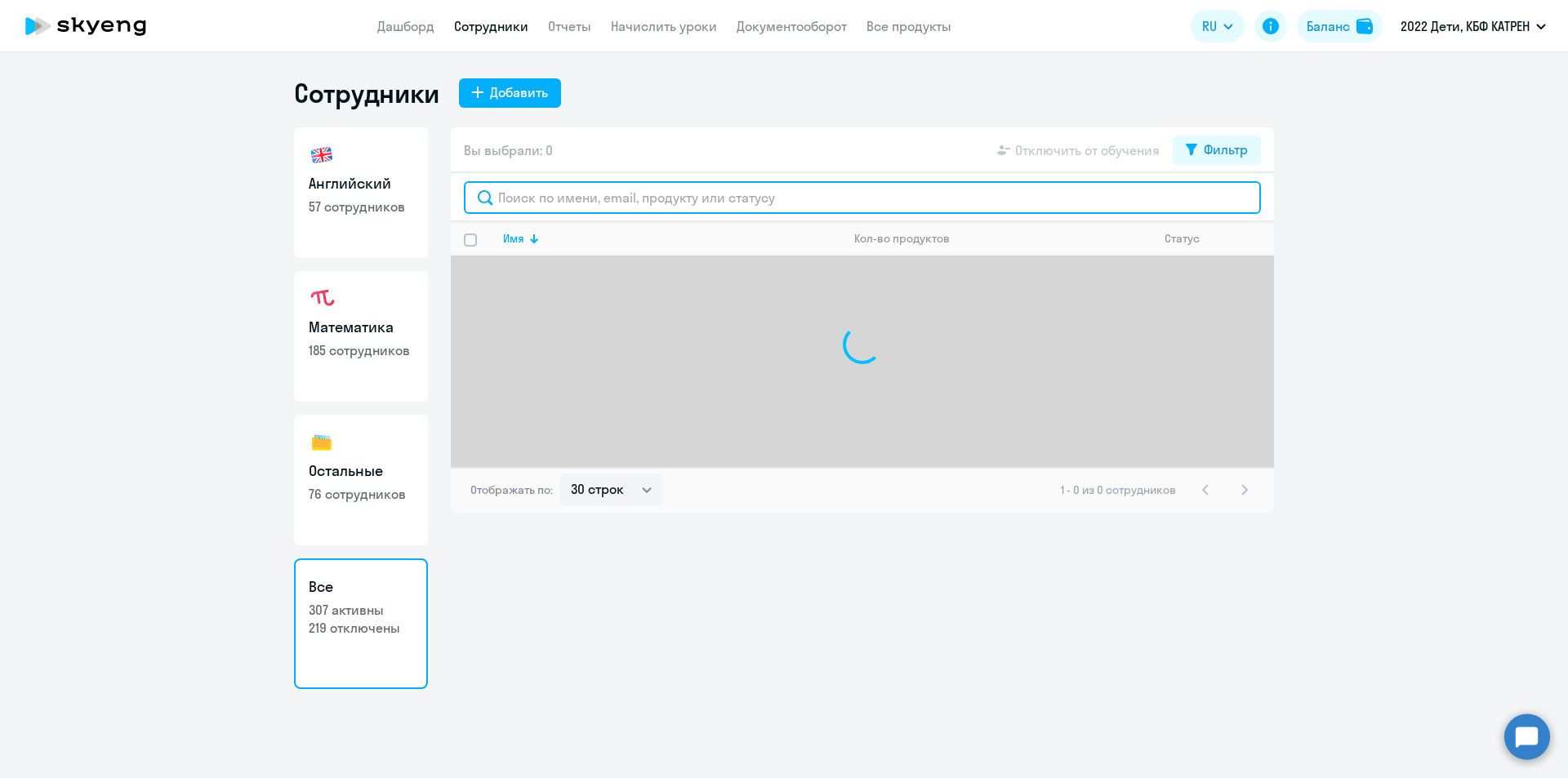
click at [554, 201] on input "text" at bounding box center [862, 198] width 797 height 33
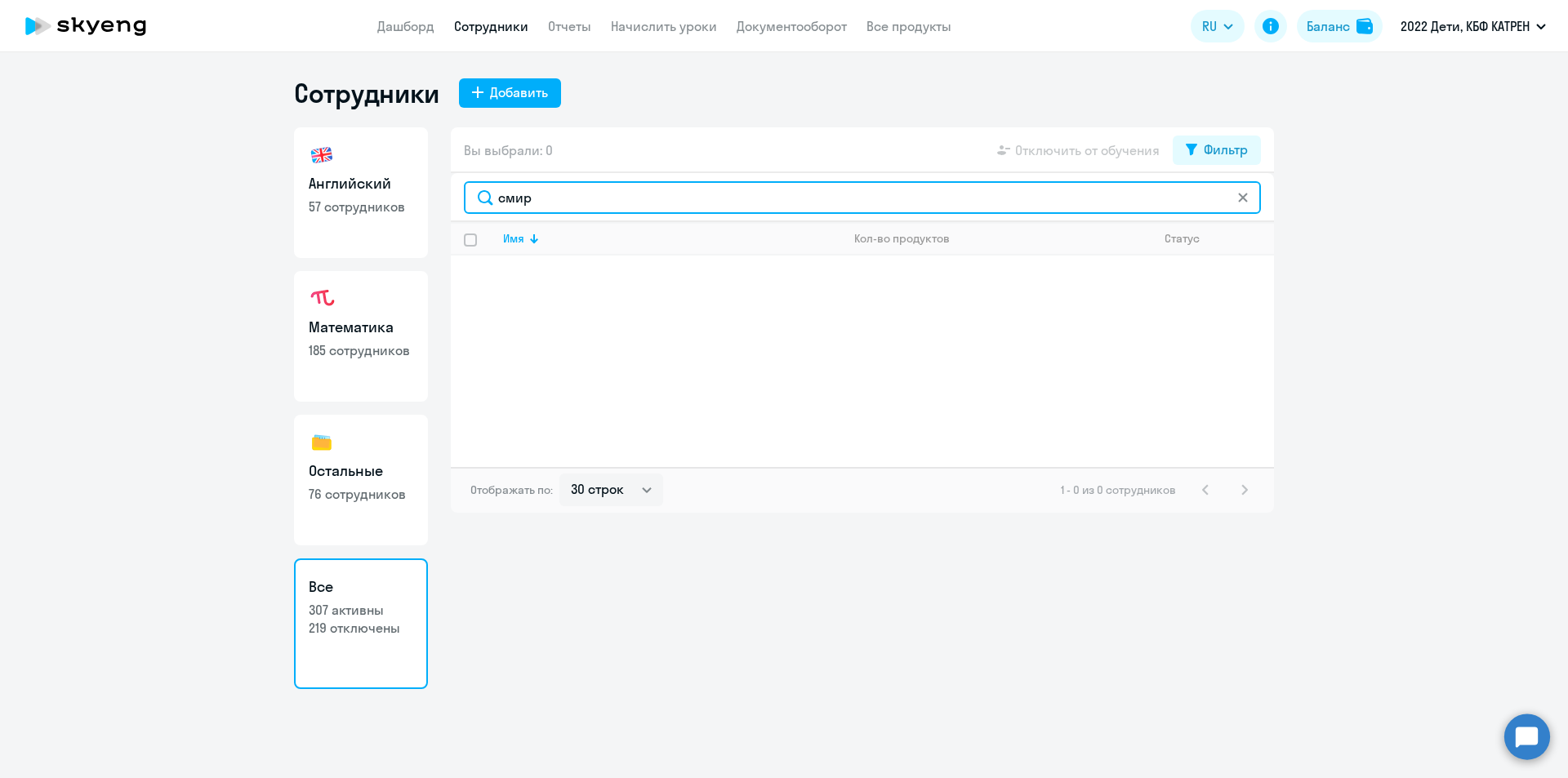
drag, startPoint x: 550, startPoint y: 197, endPoint x: 488, endPoint y: 201, distance: 62.1
click at [488, 201] on input "смир" at bounding box center [862, 198] width 797 height 33
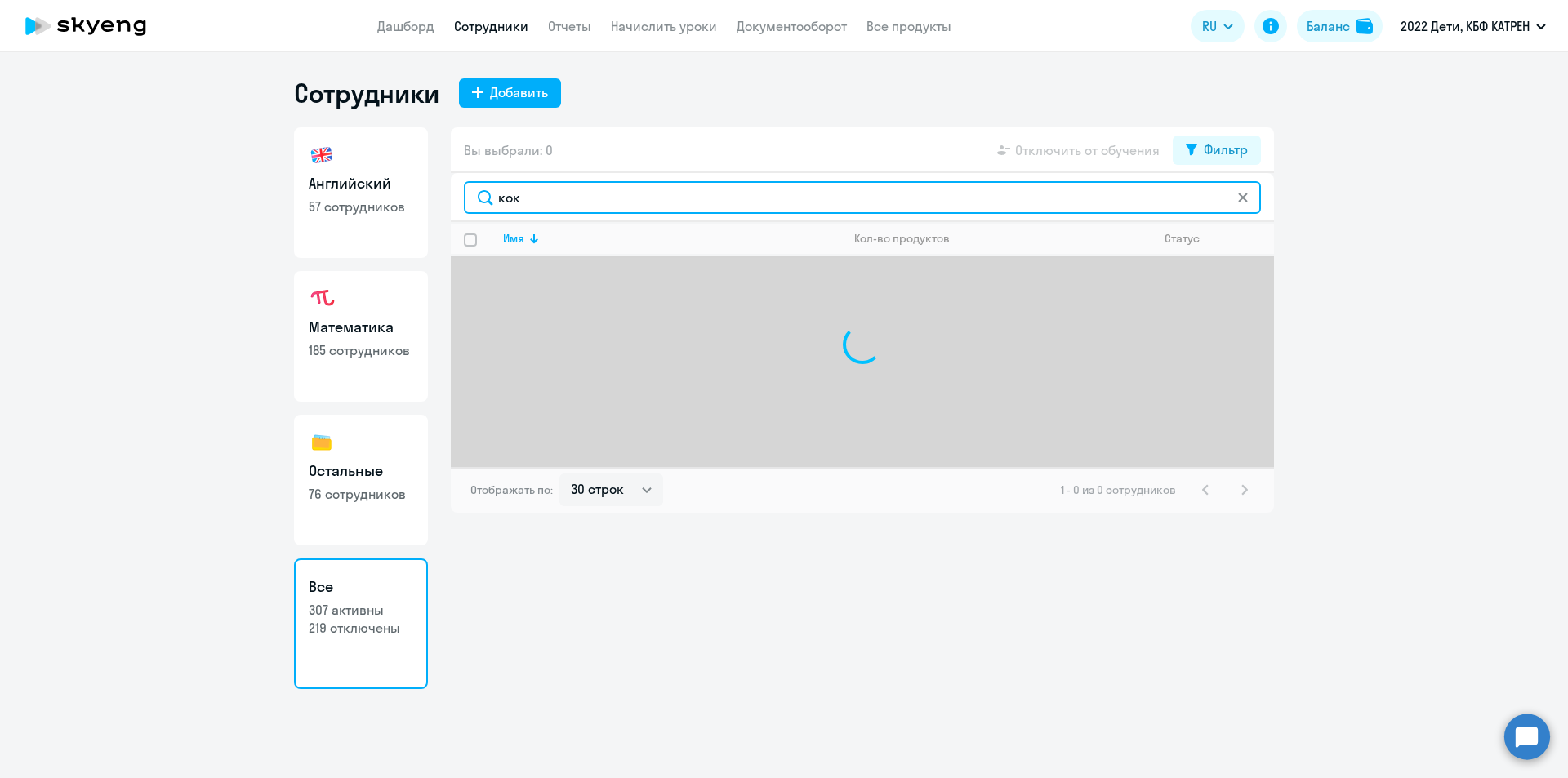
type input "коко"
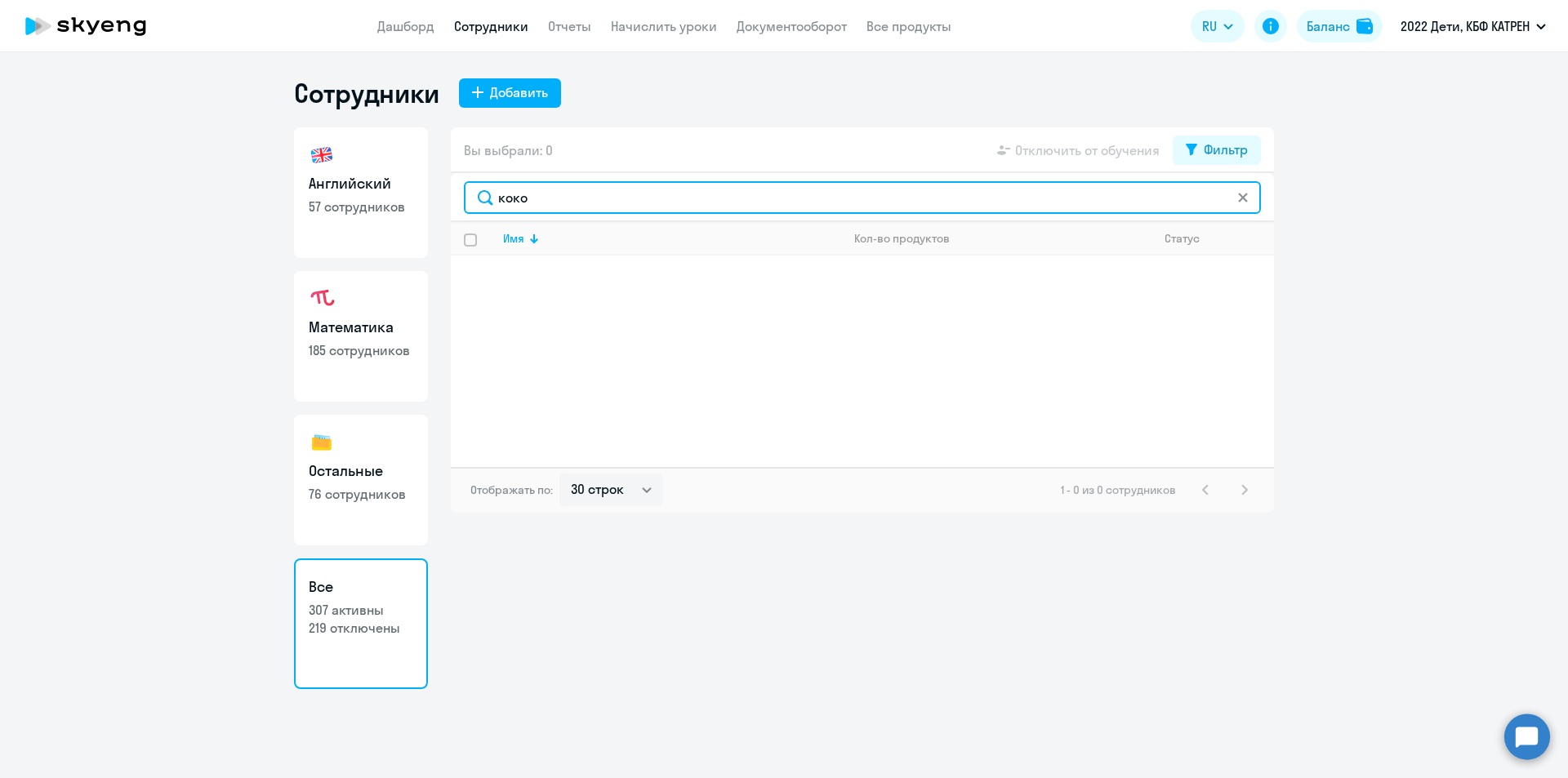
drag, startPoint x: 536, startPoint y: 201, endPoint x: 495, endPoint y: 200, distance: 41.0
click at [495, 200] on input "коко" at bounding box center [862, 198] width 797 height 33
click at [491, 200] on input "плот" at bounding box center [862, 198] width 797 height 33
type input "в"
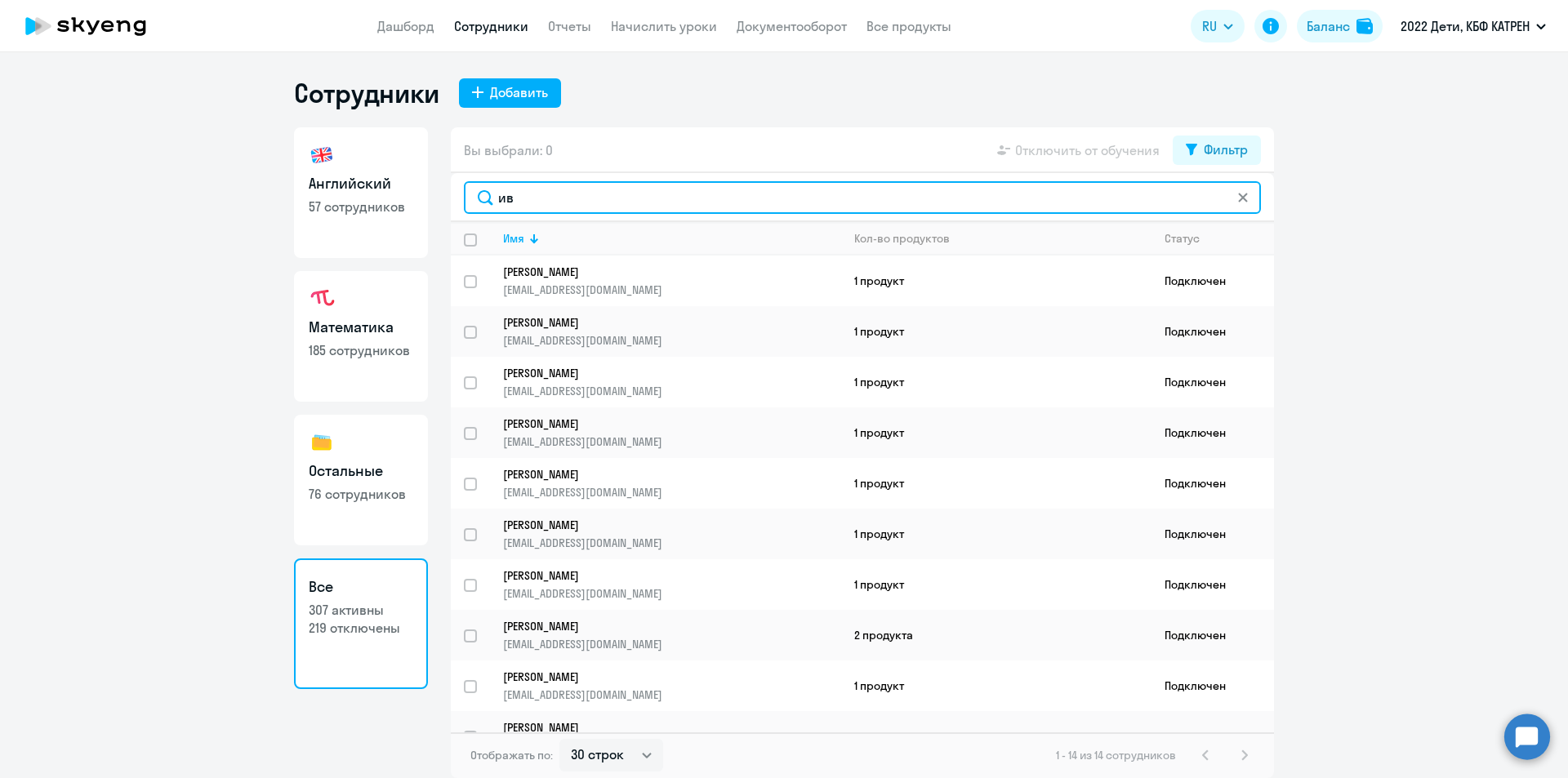
click at [527, 205] on input "ив" at bounding box center [862, 198] width 797 height 33
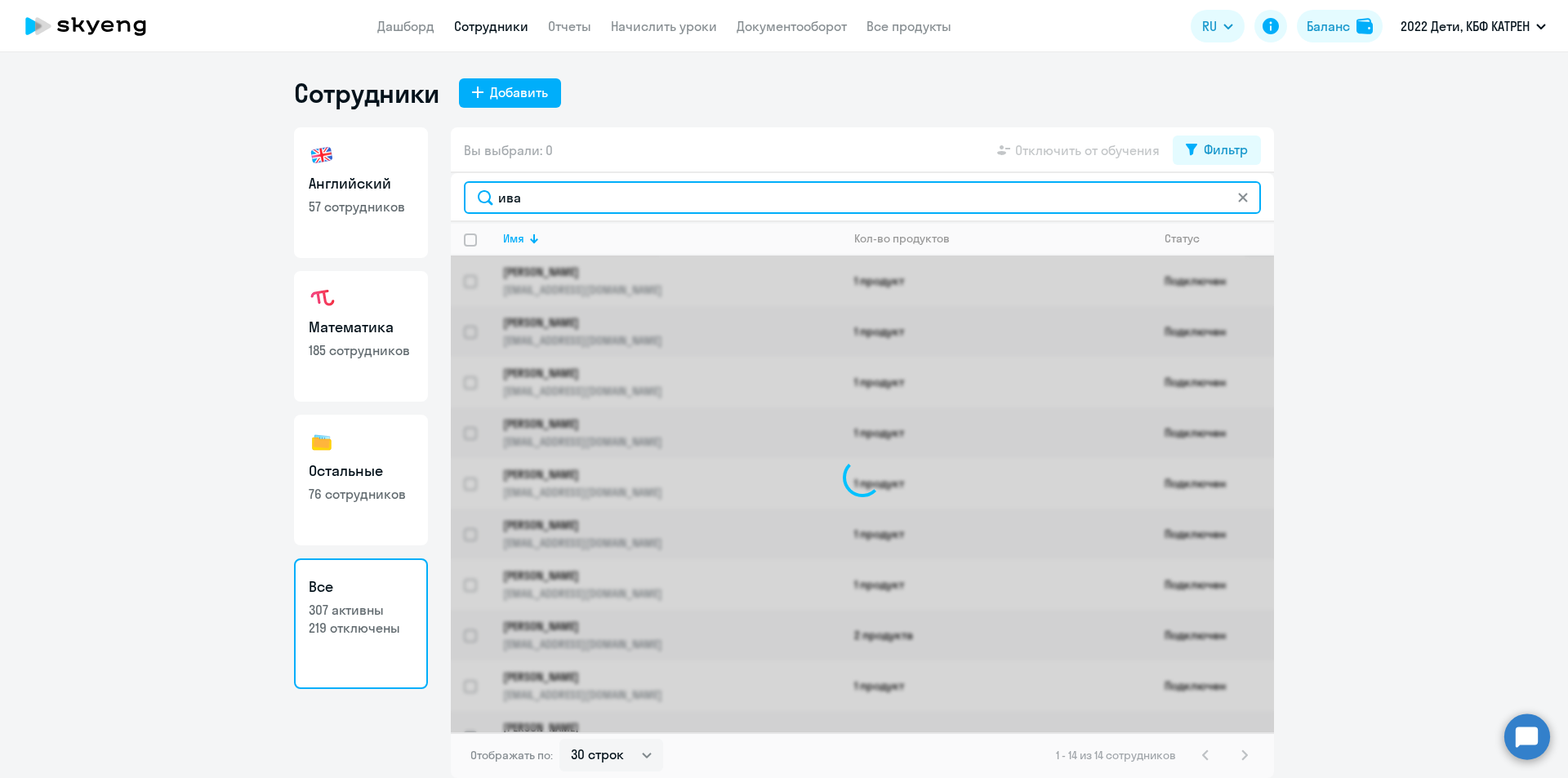
type input "[PERSON_NAME]"
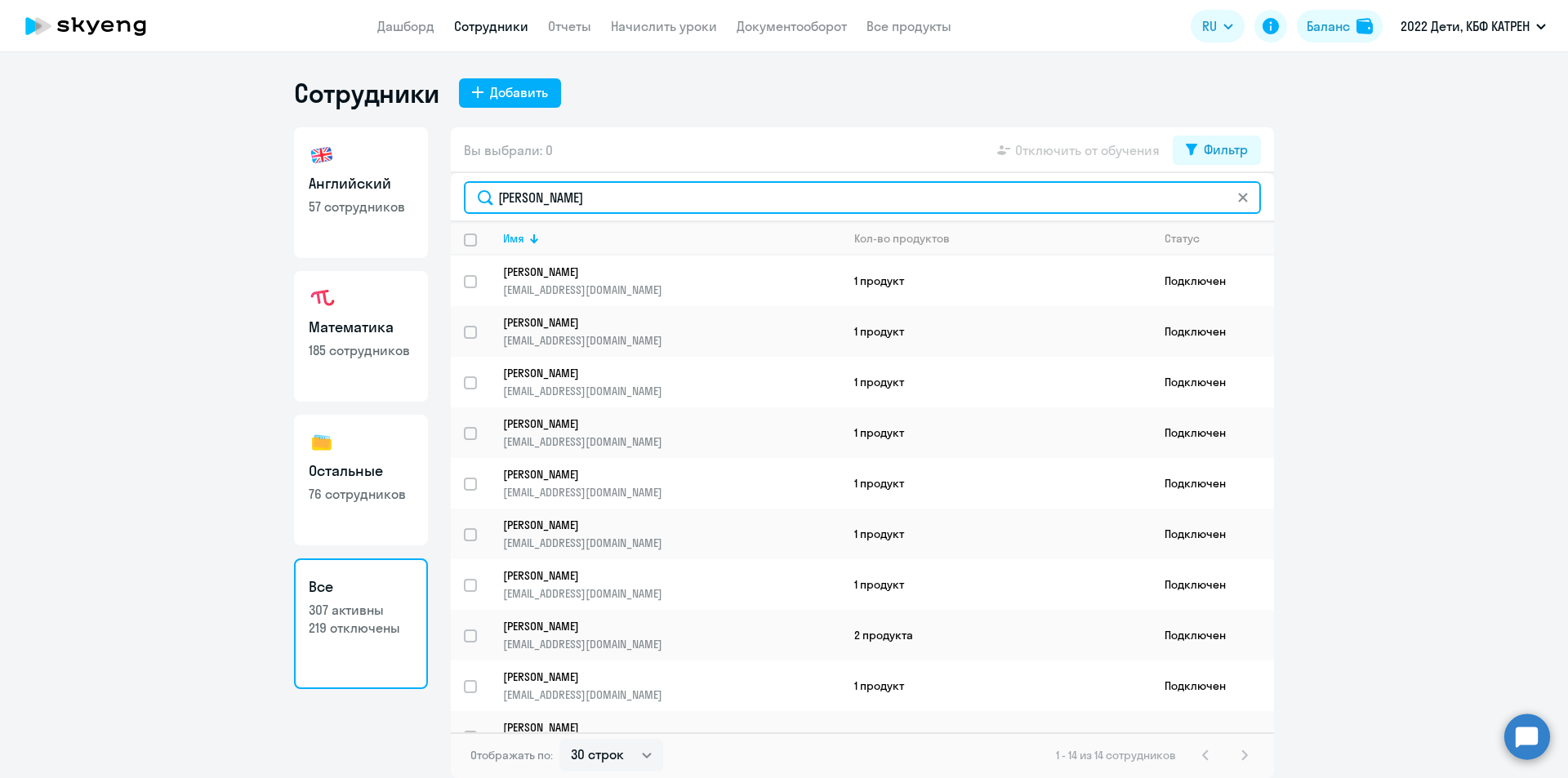
drag, startPoint x: 530, startPoint y: 199, endPoint x: 495, endPoint y: 205, distance: 35.5
click at [495, 205] on input "[PERSON_NAME]" at bounding box center [862, 198] width 797 height 33
